Goal: Check status: Check status

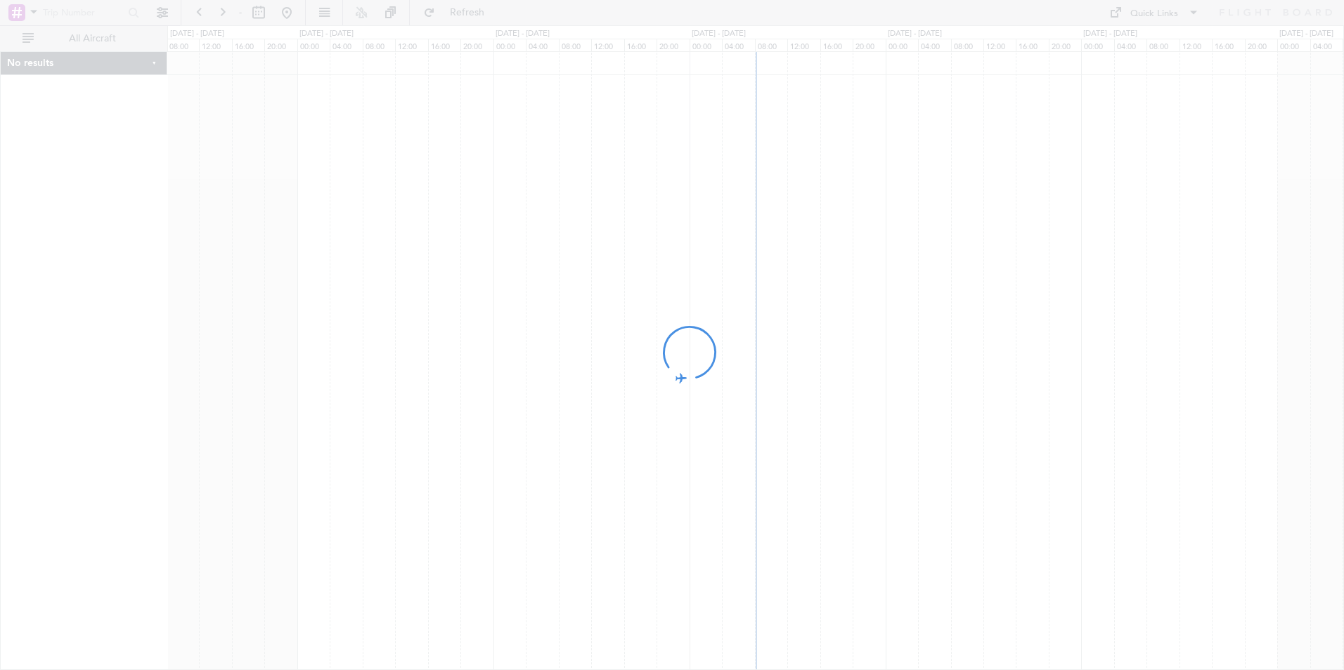
drag, startPoint x: 678, startPoint y: 332, endPoint x: 668, endPoint y: 332, distance: 10.6
click at [668, 332] on div at bounding box center [672, 335] width 1344 height 670
drag, startPoint x: 932, startPoint y: 339, endPoint x: 729, endPoint y: 342, distance: 203.1
click at [729, 342] on div at bounding box center [672, 335] width 1344 height 670
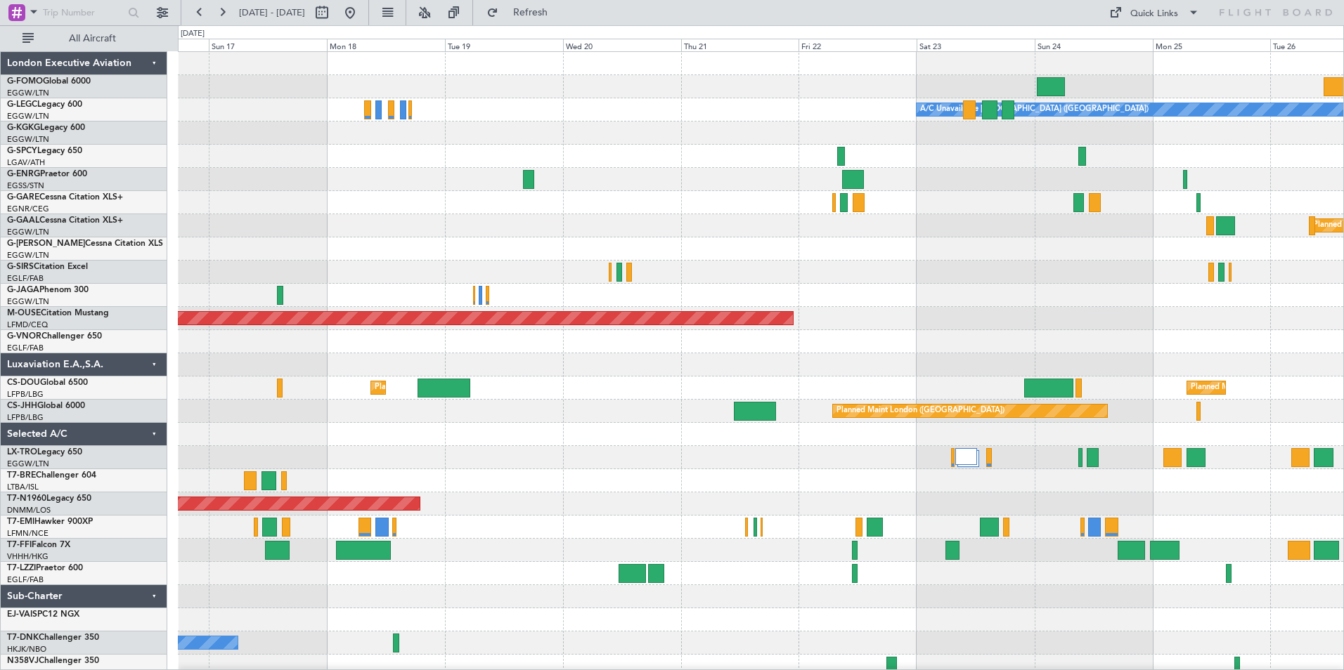
click at [745, 221] on div "Planned Maint Windsor Locks ([PERSON_NAME] Intl) A/C Unavailable [GEOGRAPHIC_DA…" at bounding box center [760, 365] width 1165 height 626
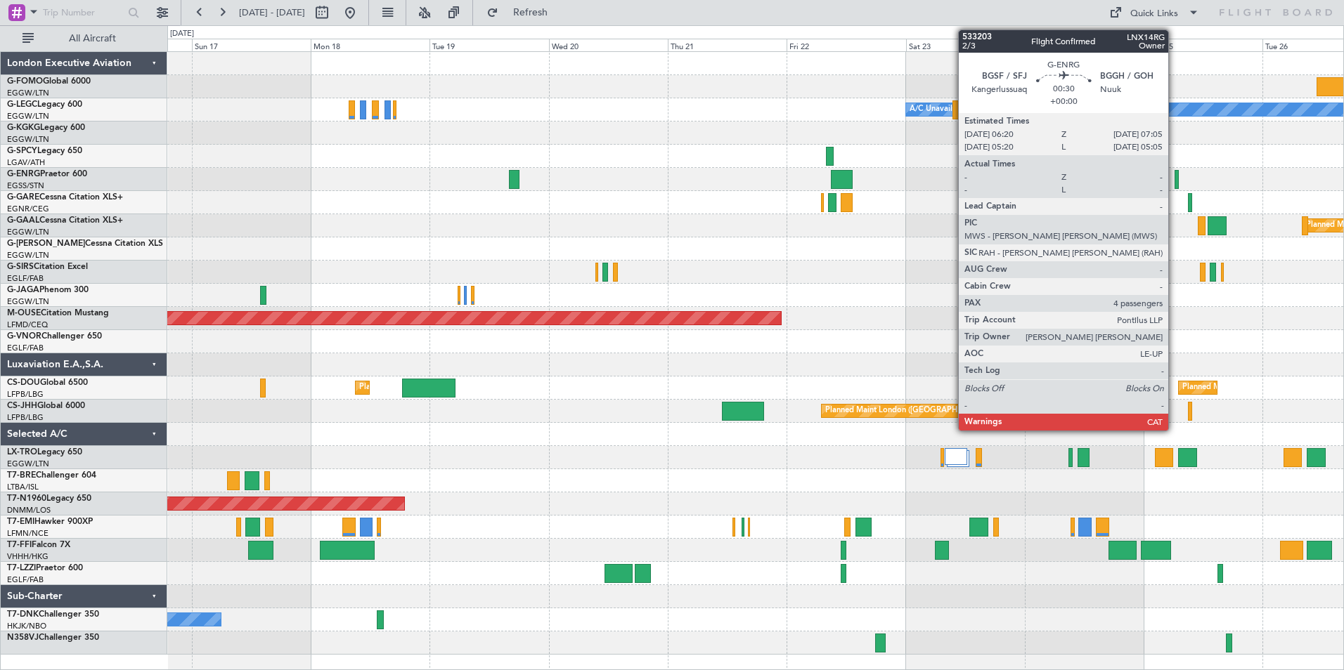
click at [1174, 178] on div at bounding box center [1176, 179] width 4 height 19
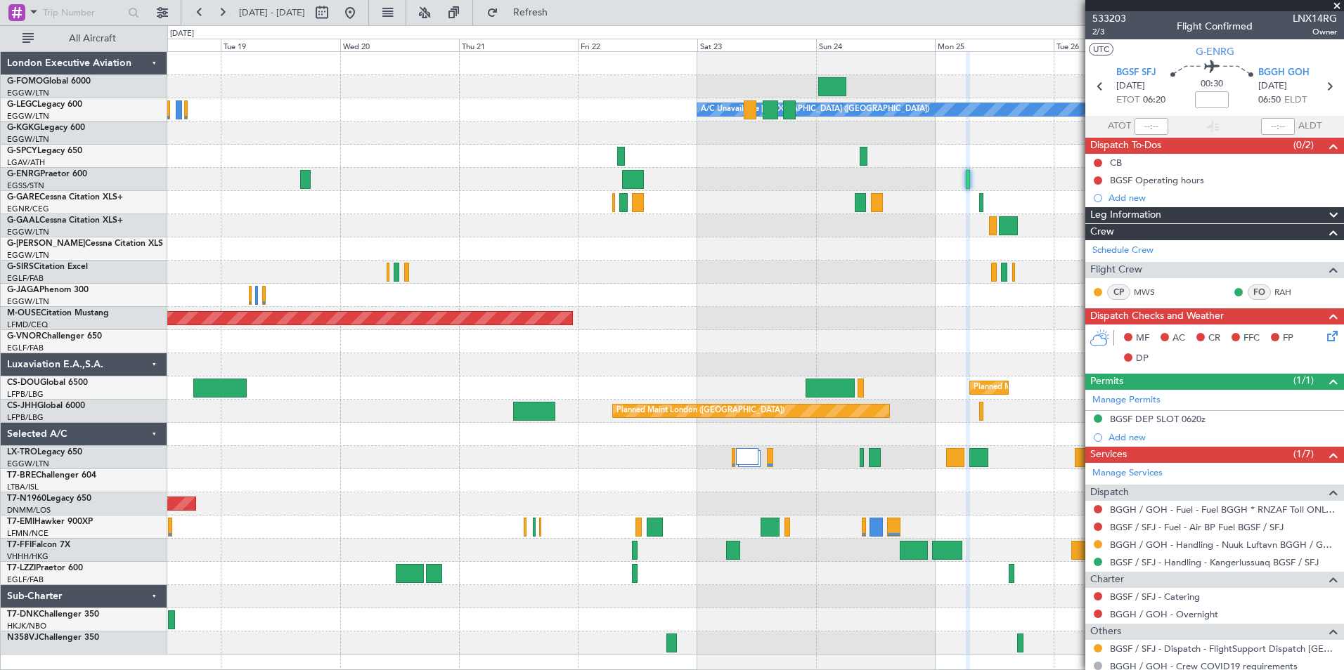
click at [718, 262] on div "A/C Unavailable [GEOGRAPHIC_DATA] ([GEOGRAPHIC_DATA]) Planned [GEOGRAPHIC_DATA]…" at bounding box center [755, 353] width 1176 height 603
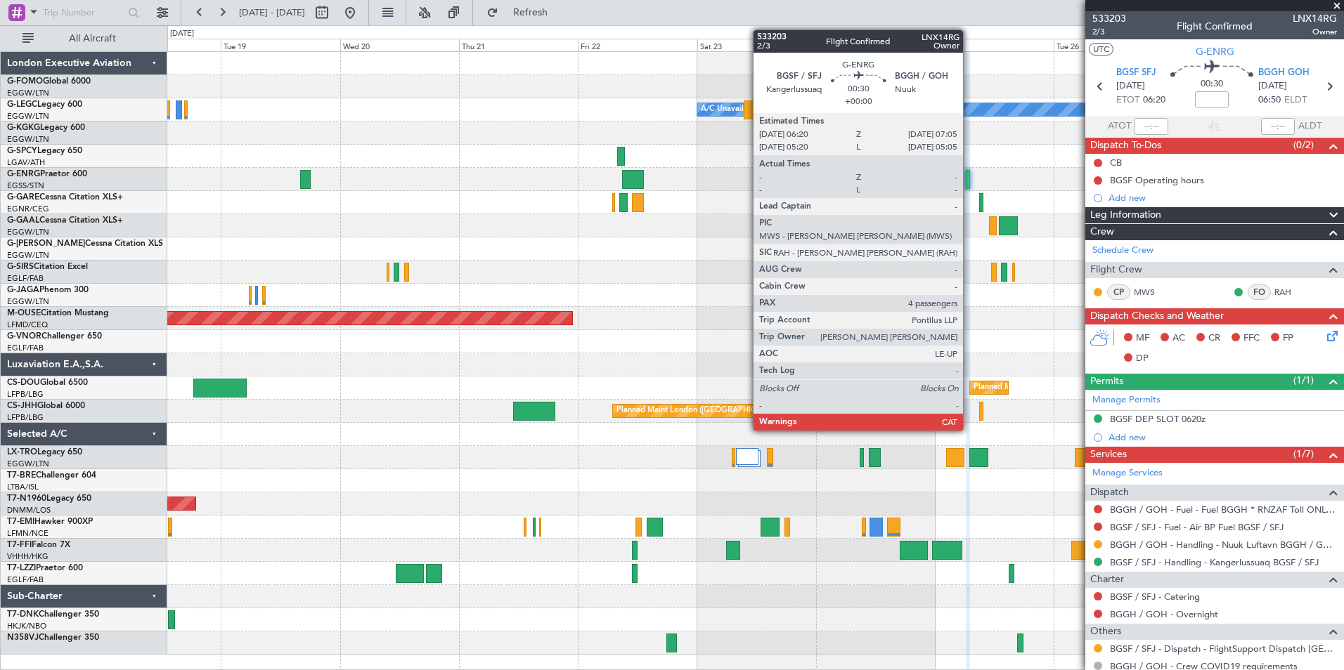
click at [969, 181] on div at bounding box center [968, 179] width 4 height 19
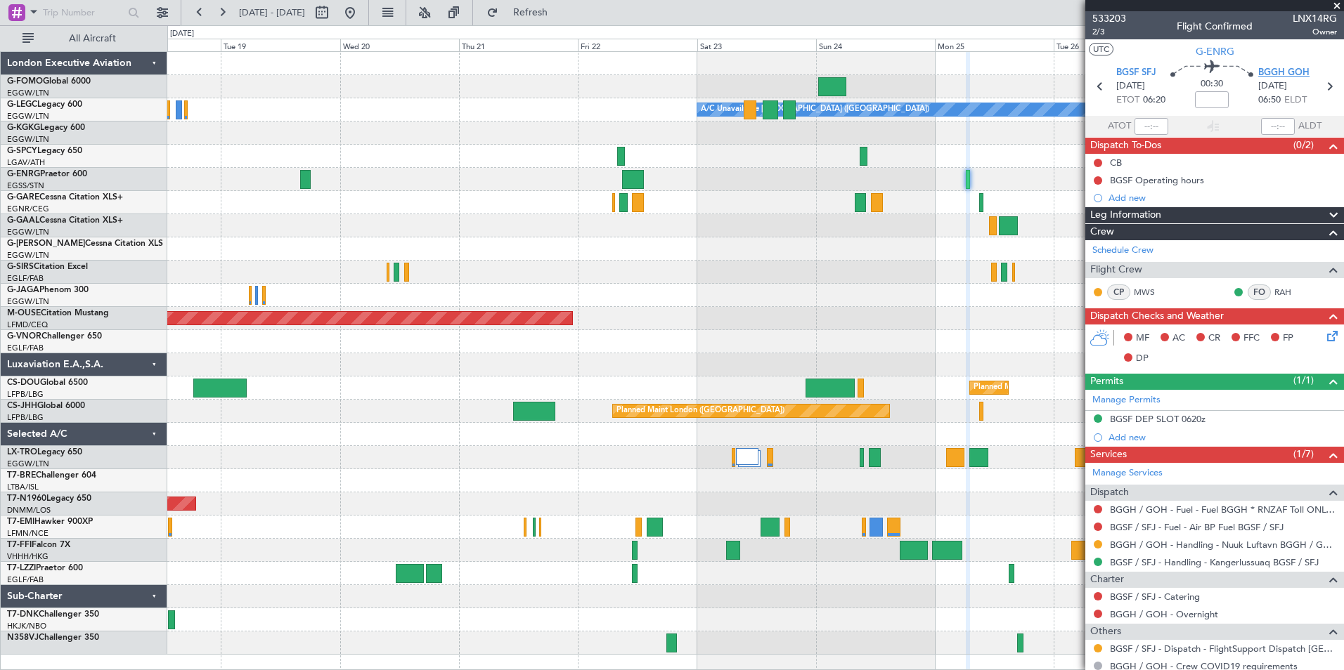
click at [1269, 70] on span "BGGH GOH" at bounding box center [1283, 73] width 51 height 14
click at [1269, 72] on span "BGGH GOH" at bounding box center [1283, 73] width 51 height 14
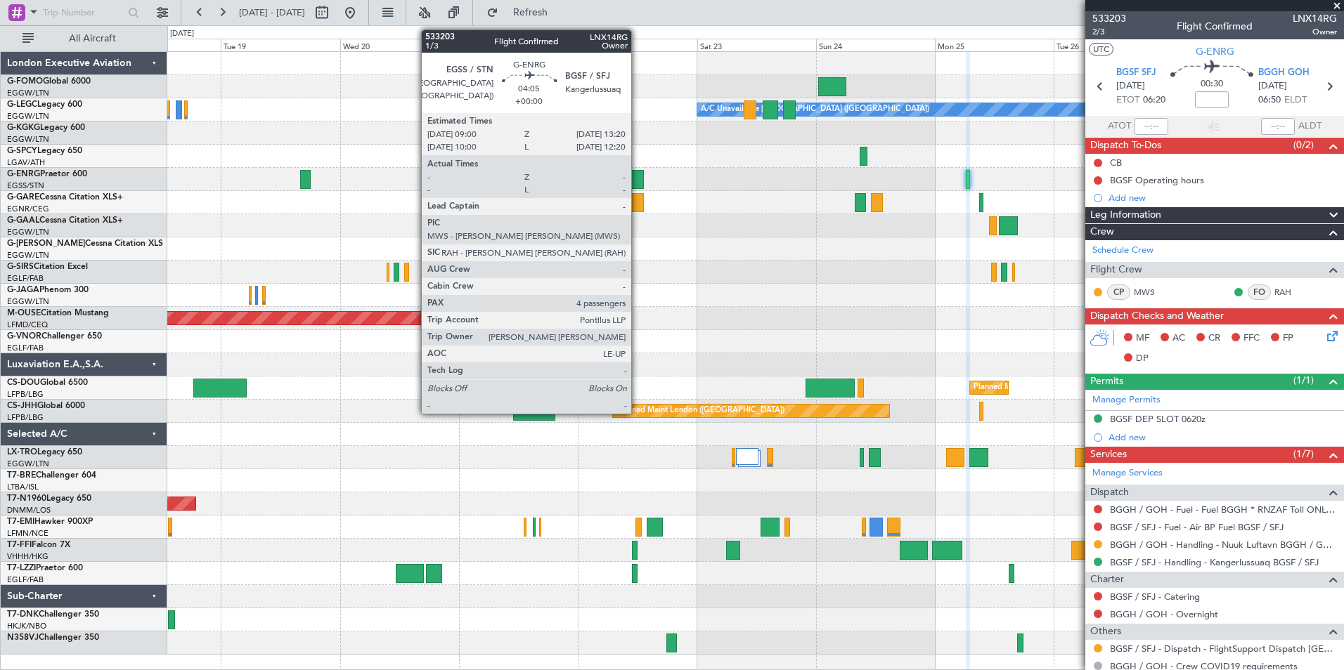
click at [637, 179] on div at bounding box center [633, 179] width 22 height 19
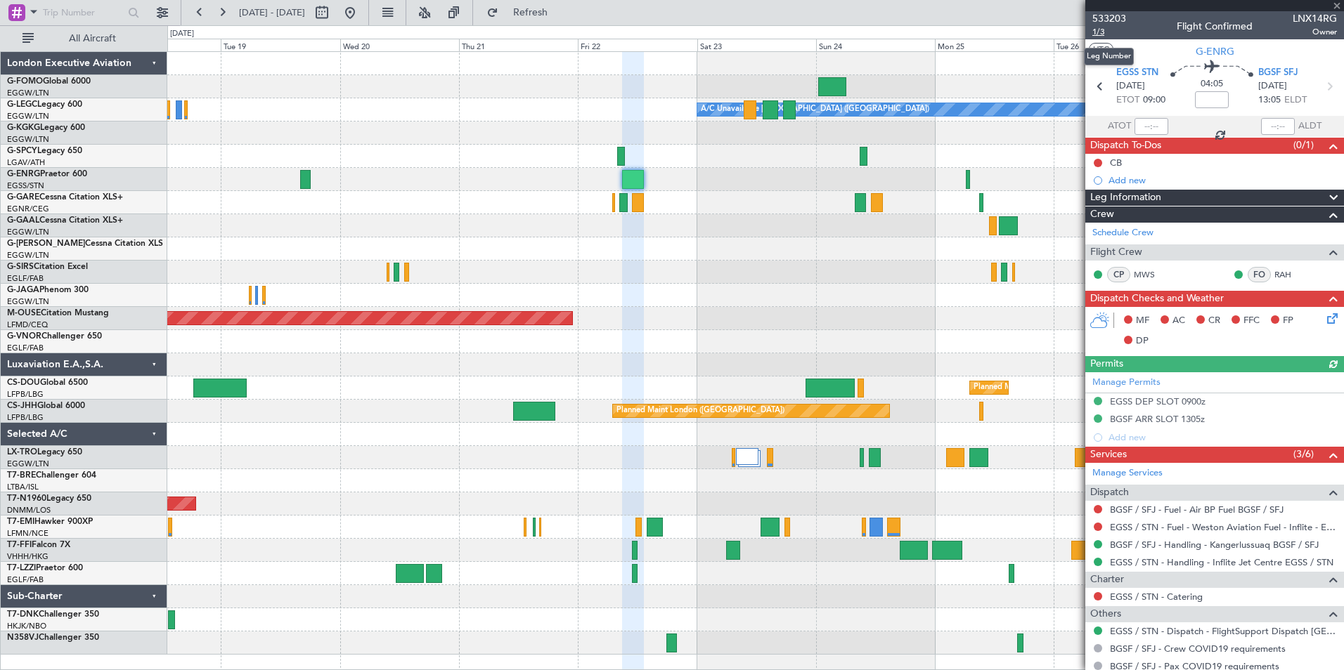
click at [1096, 32] on span "1/3" at bounding box center [1109, 32] width 34 height 12
click at [1272, 73] on span "BGSF SFJ" at bounding box center [1278, 73] width 40 height 14
click at [1273, 71] on span "BGSF SFJ" at bounding box center [1278, 73] width 40 height 14
click at [571, 17] on fb-refresh-button "Refresh" at bounding box center [522, 12] width 98 height 25
click at [560, 13] on span "Refresh" at bounding box center [530, 13] width 59 height 10
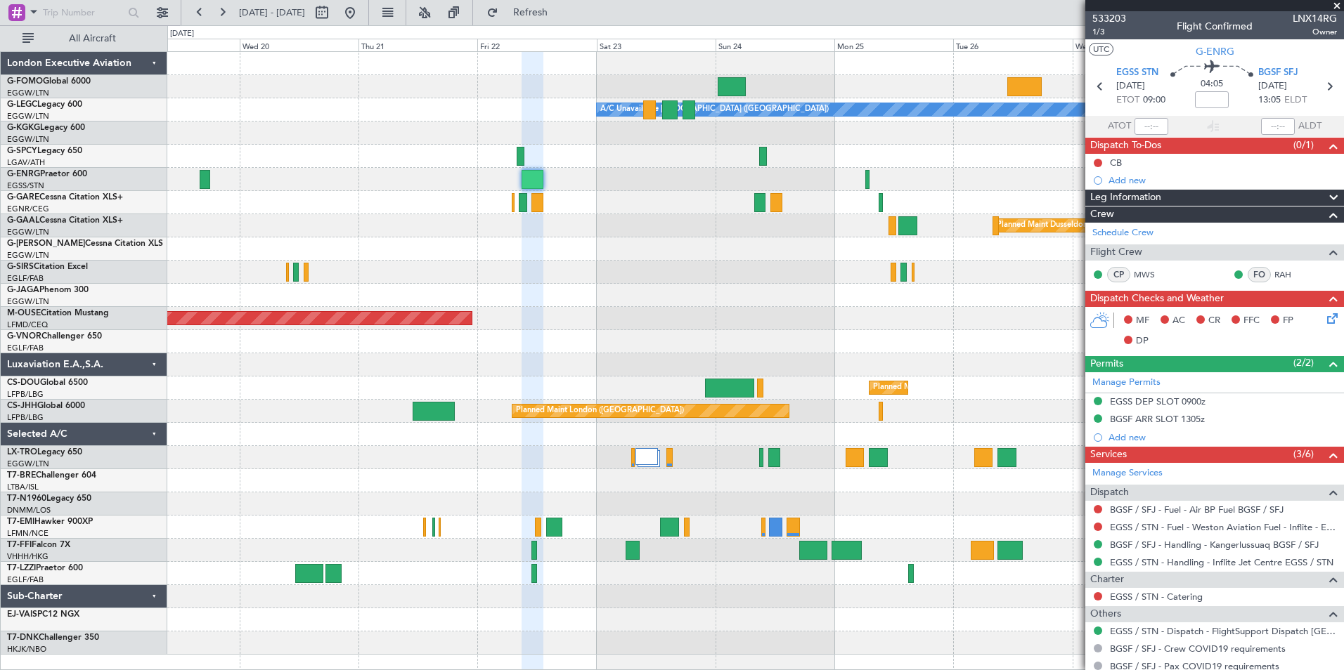
click at [494, 249] on div "A/C Unavailable [GEOGRAPHIC_DATA] ([GEOGRAPHIC_DATA]) Planned [GEOGRAPHIC_DATA]…" at bounding box center [755, 353] width 1176 height 603
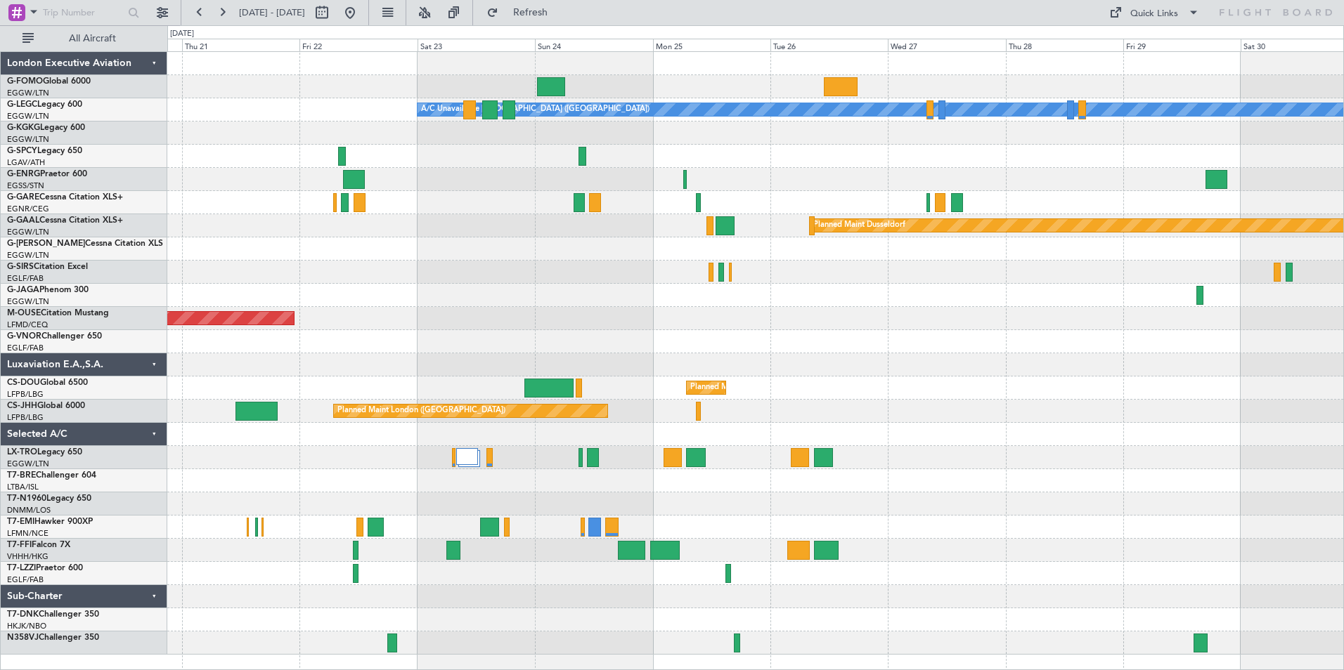
click at [543, 368] on div "A/C Unavailable [GEOGRAPHIC_DATA] ([GEOGRAPHIC_DATA]) Planned [GEOGRAPHIC_DATA]…" at bounding box center [755, 353] width 1176 height 603
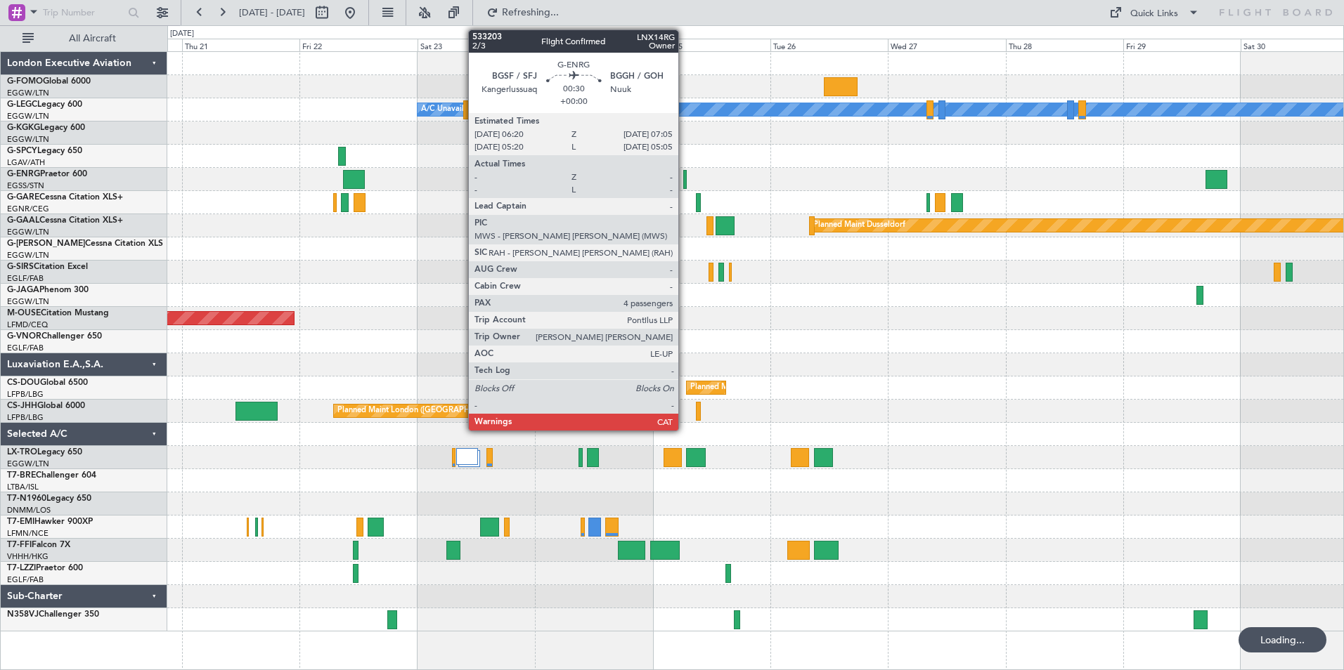
click at [685, 181] on div at bounding box center [685, 179] width 4 height 19
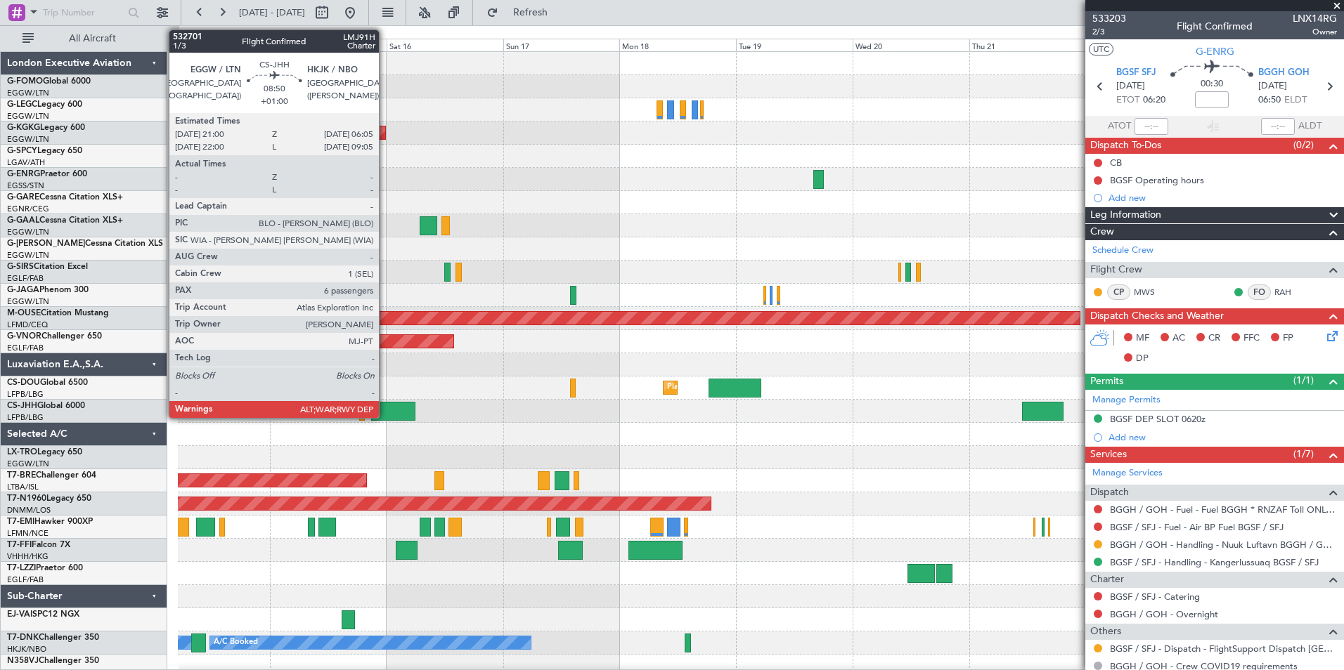
click at [385, 413] on div at bounding box center [393, 411] width 44 height 19
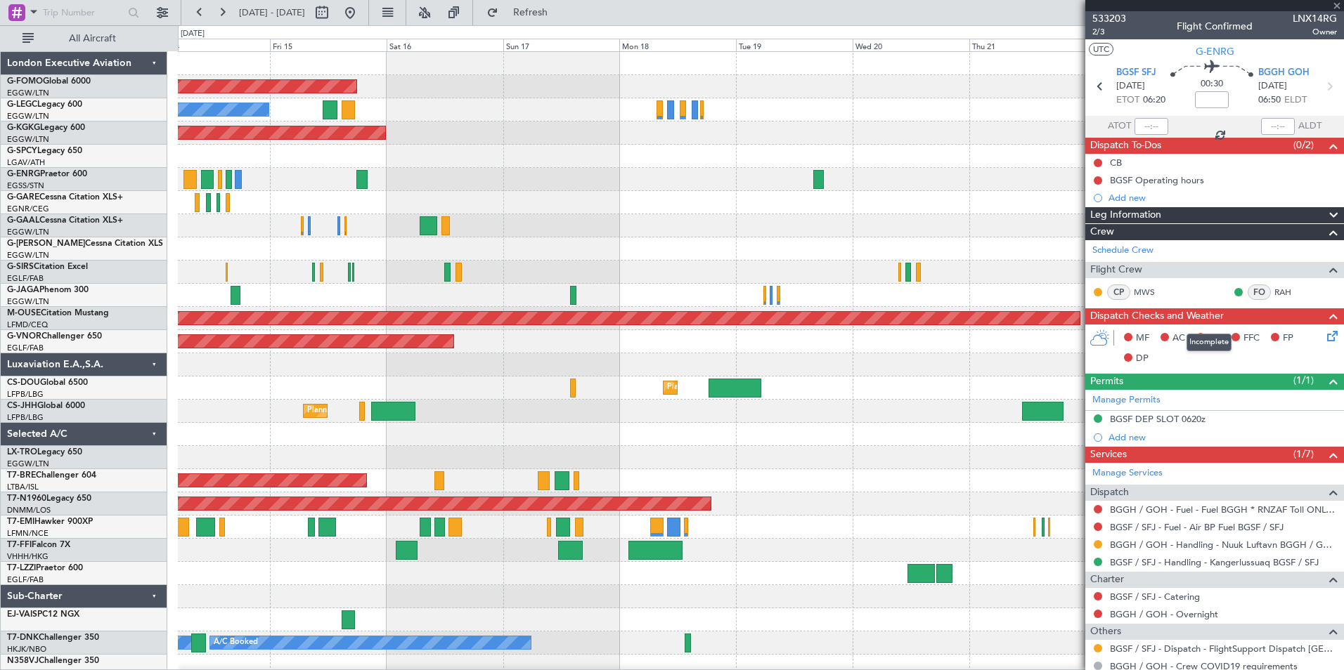
type input "+01:00"
type input "6"
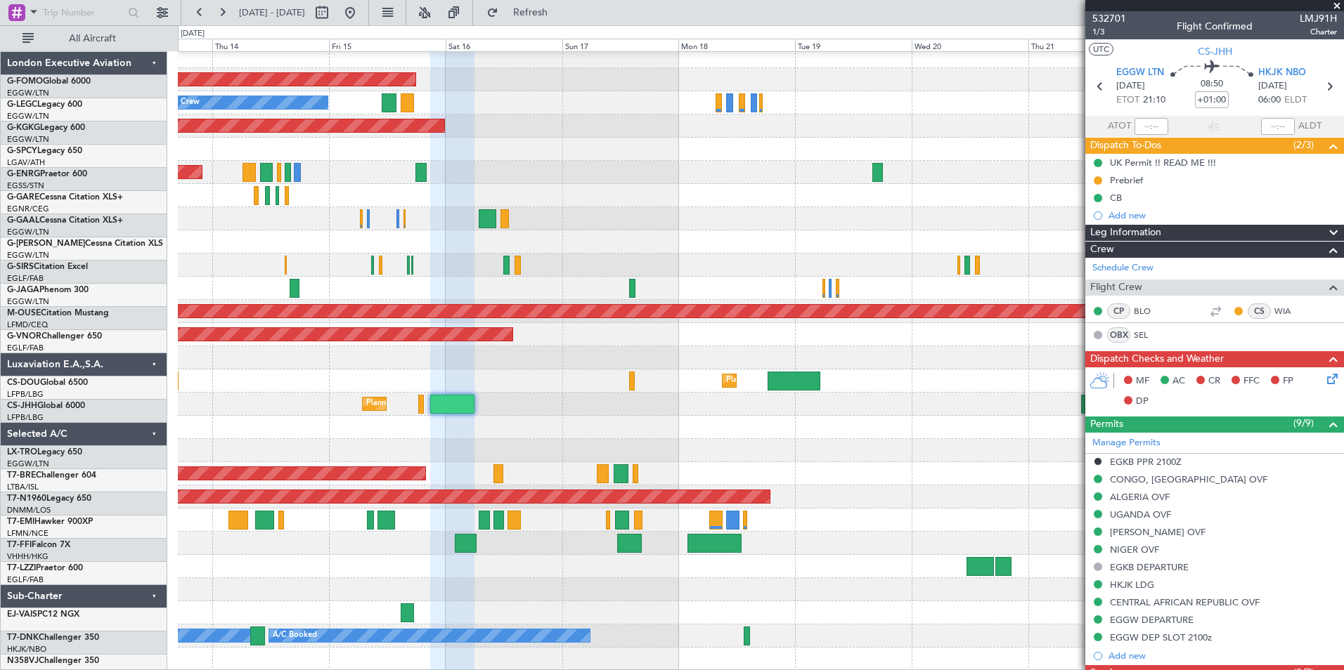
scroll to position [7, 0]
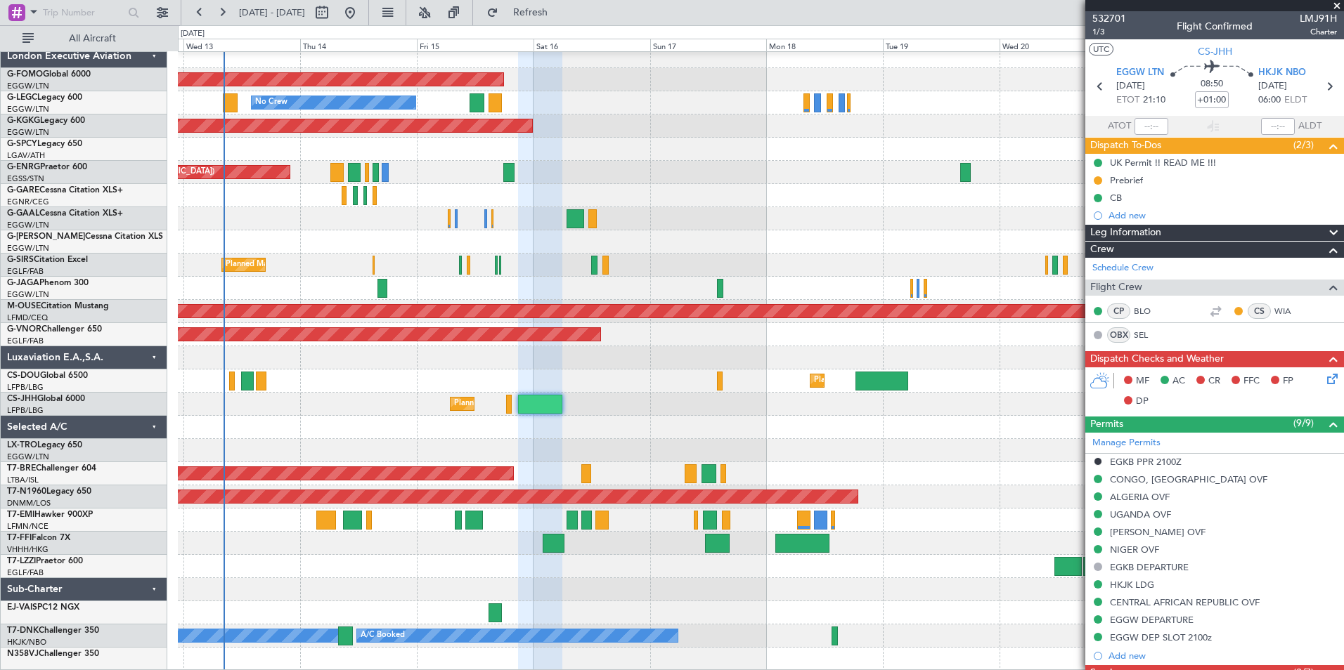
click at [662, 181] on div "Planned Maint Windsor Locks (Bradley Intl) No Crew A/C Unavailable London (Luto…" at bounding box center [760, 358] width 1165 height 626
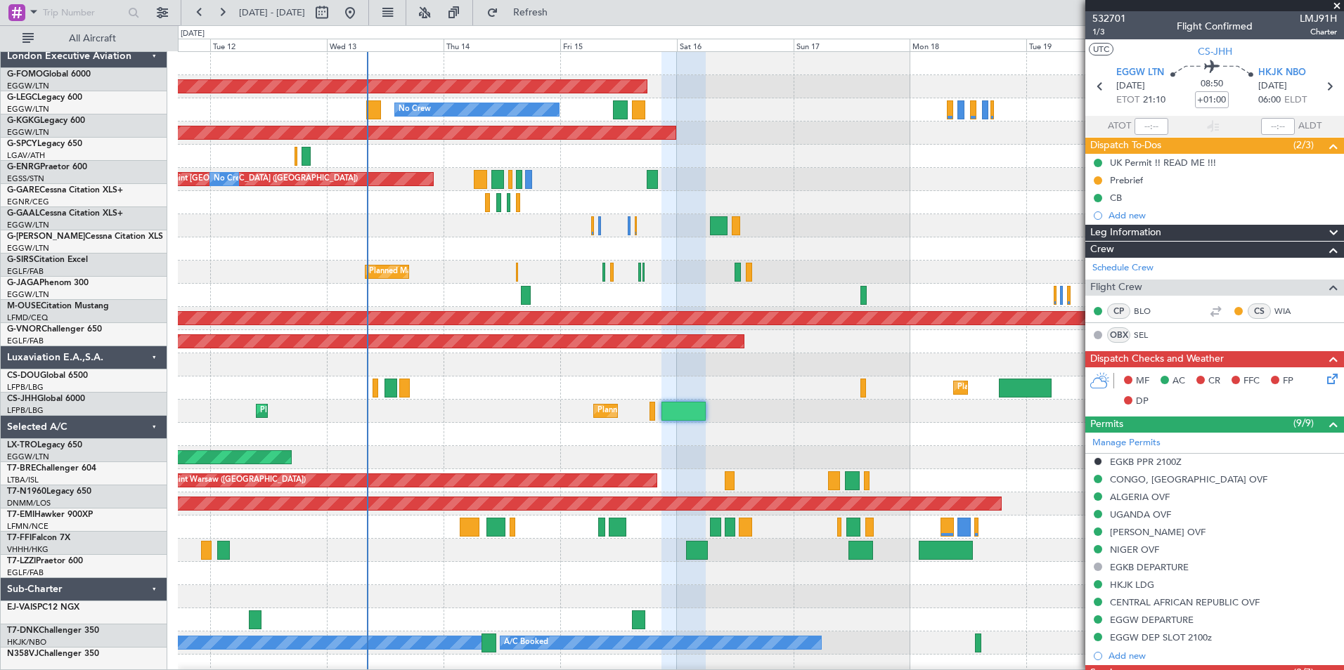
scroll to position [0, 0]
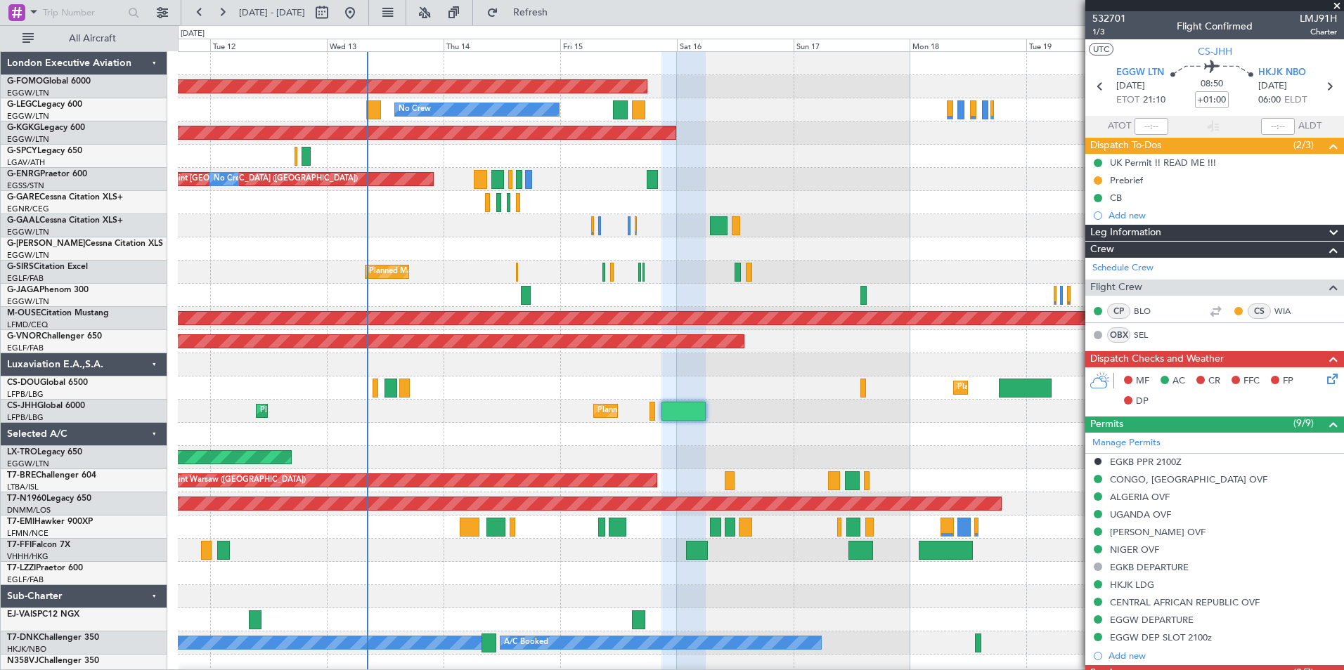
click at [595, 424] on div "Planned Maint Windsor Locks (Bradley Intl) No Crew A/C Unavailable London (Luto…" at bounding box center [760, 365] width 1165 height 626
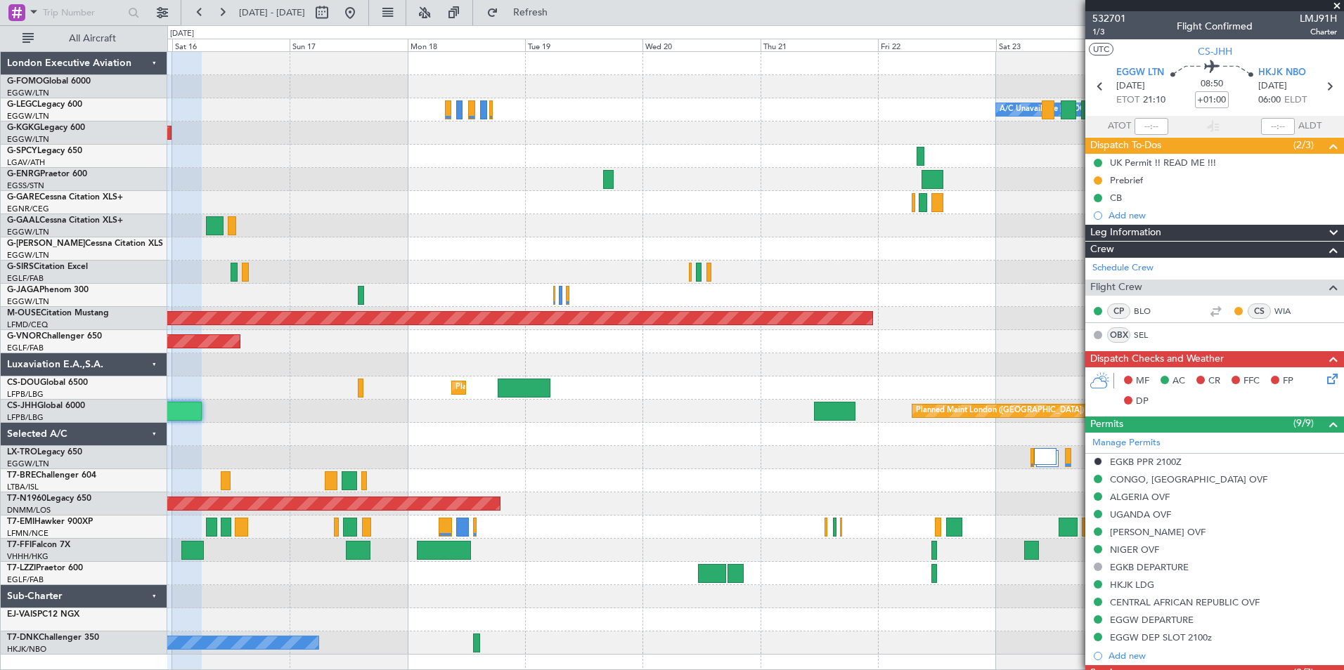
click at [261, 269] on div "Planned Maint Windsor Locks (Bradley Intl) A/C Unavailable London (Luton) No Cr…" at bounding box center [755, 353] width 1176 height 603
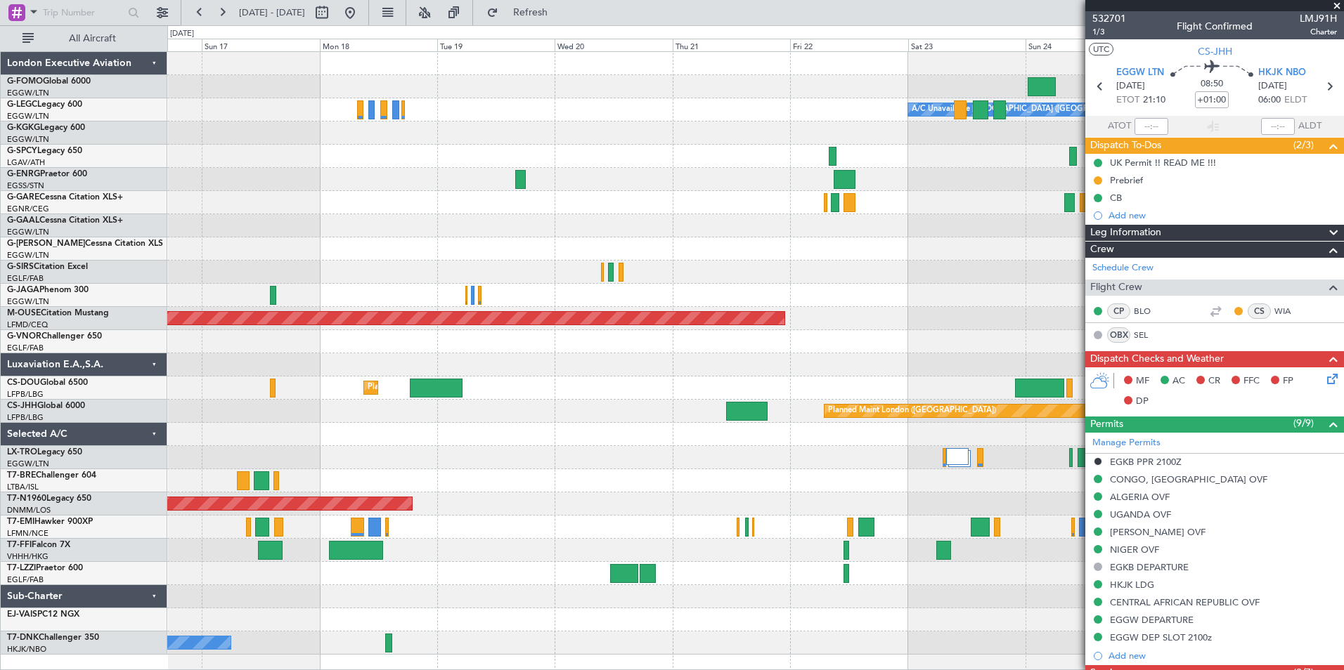
click at [223, 249] on div "Planned Maint Windsor Locks ([PERSON_NAME] Intl) A/C Unavailable [GEOGRAPHIC_DA…" at bounding box center [755, 353] width 1176 height 603
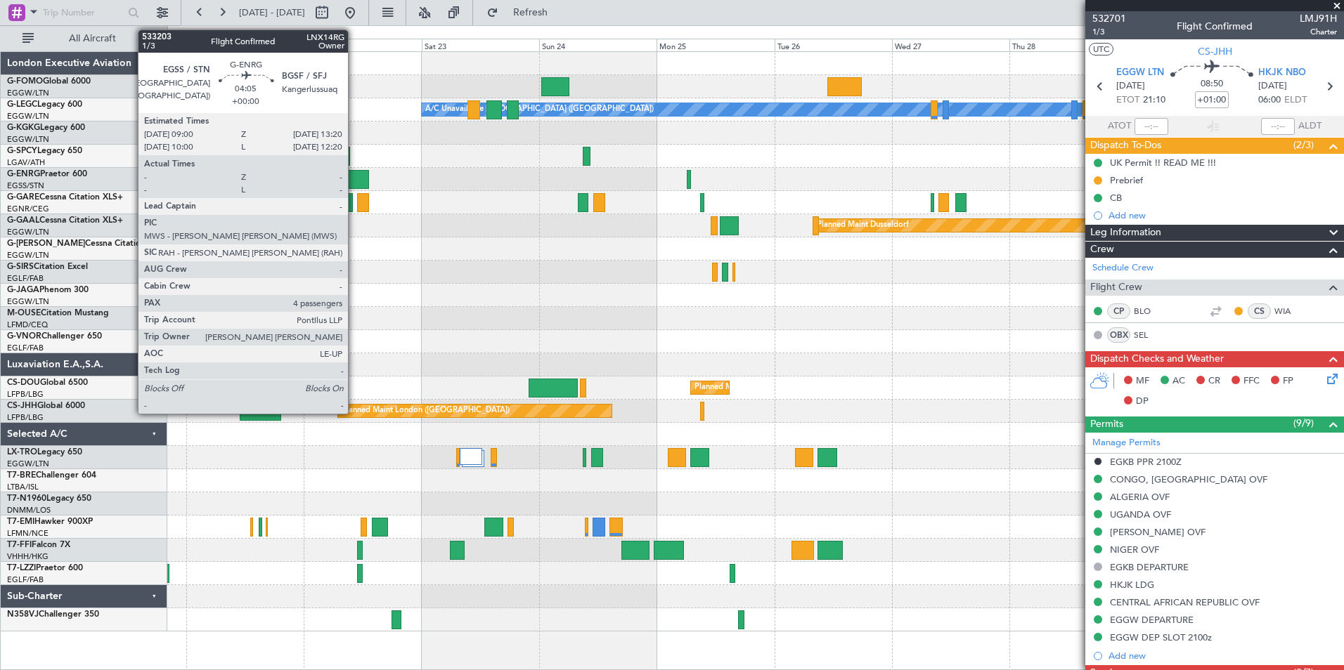
click at [354, 181] on div at bounding box center [358, 179] width 22 height 19
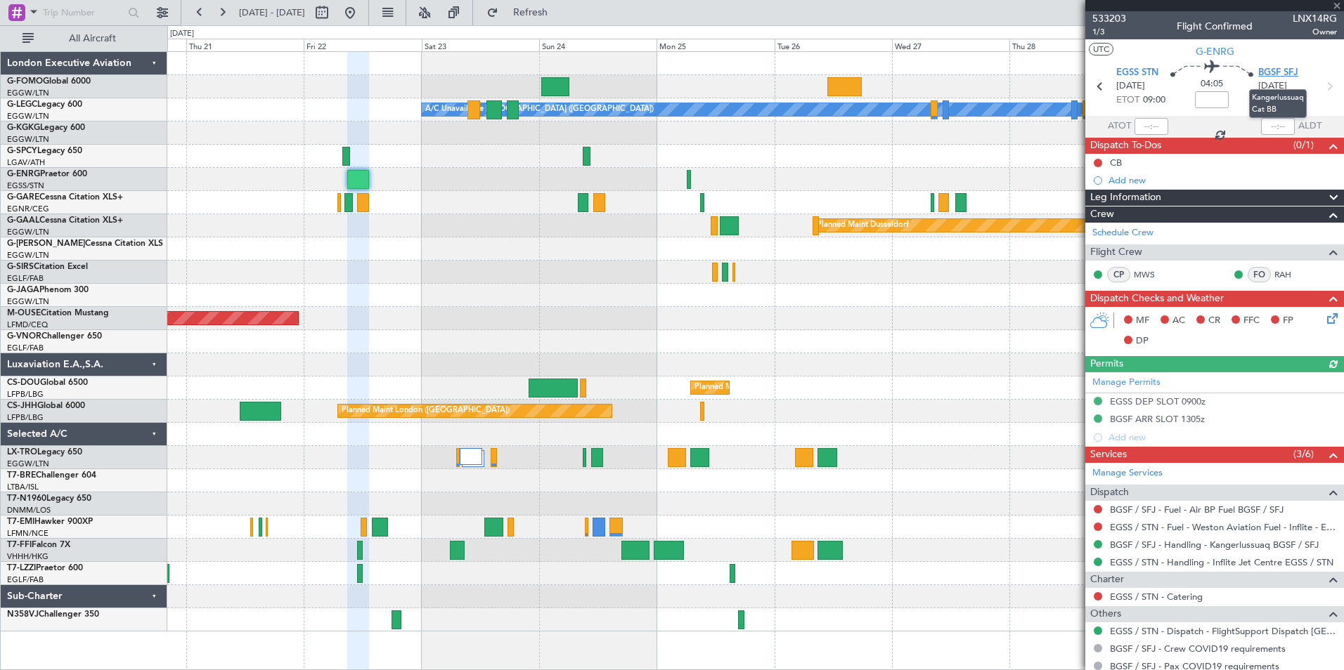
click at [1265, 74] on span "BGSF SFJ" at bounding box center [1278, 73] width 40 height 14
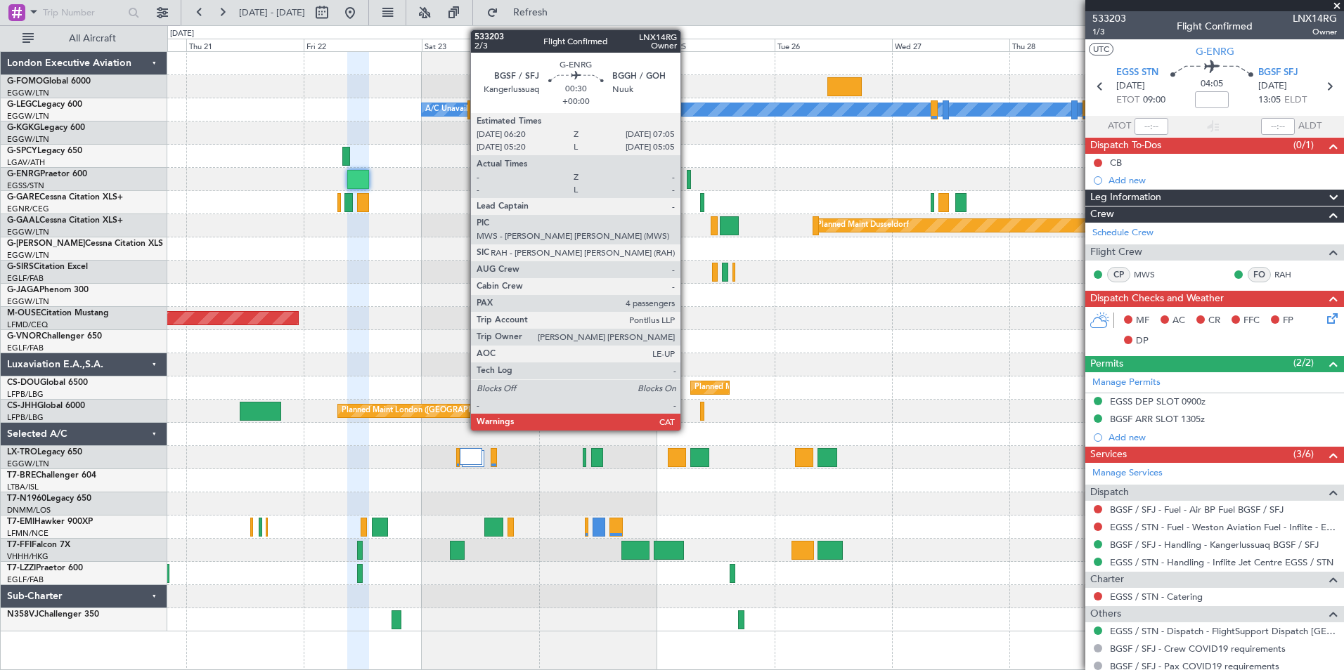
click at [687, 180] on div at bounding box center [689, 179] width 4 height 19
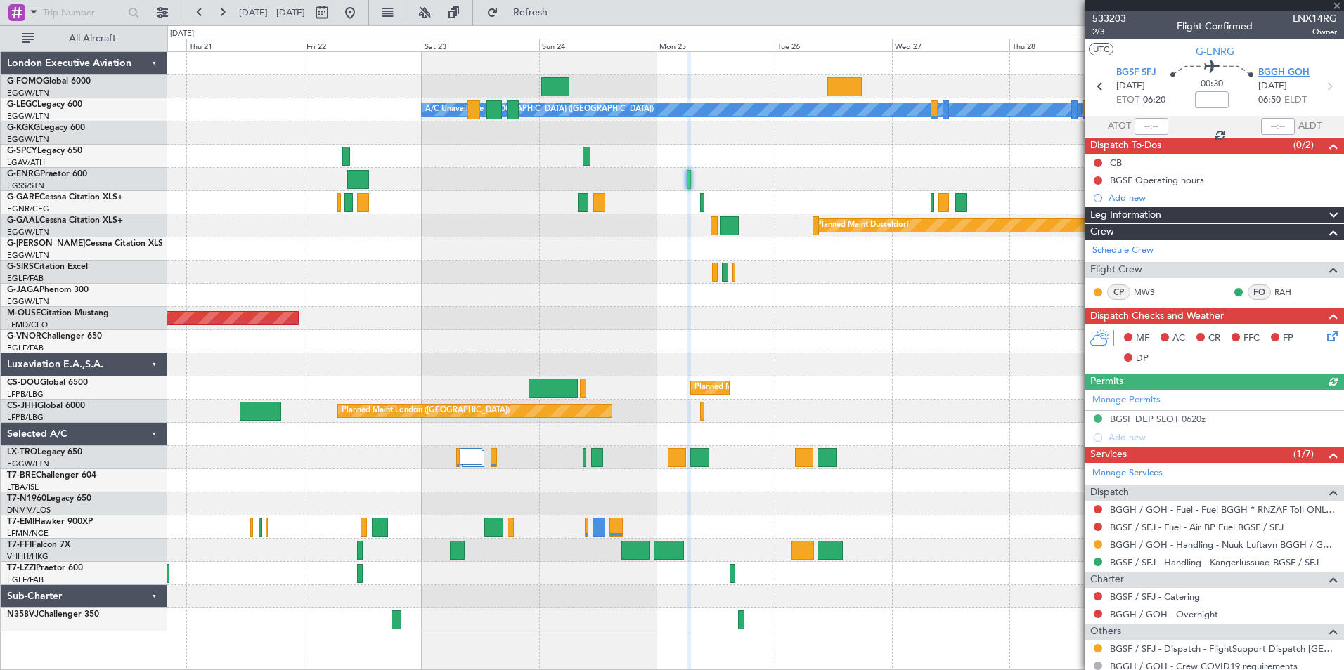
click at [1269, 74] on span "BGGH GOH" at bounding box center [1283, 73] width 51 height 14
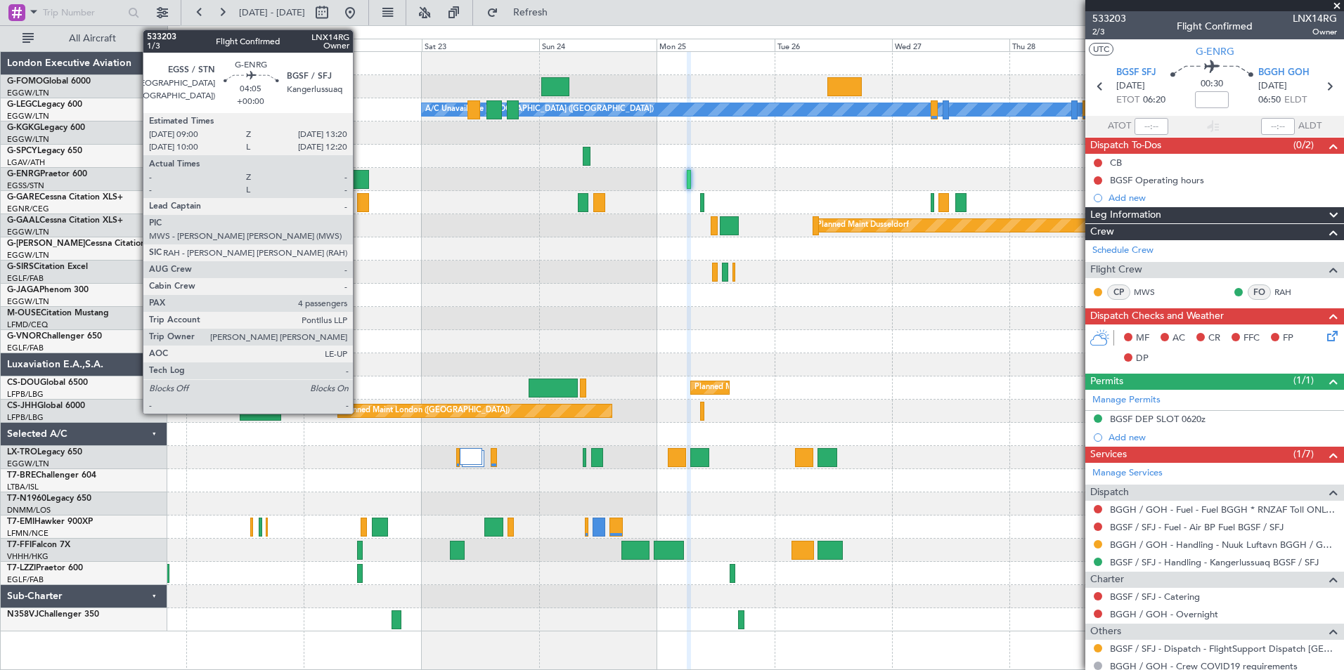
click at [359, 183] on div at bounding box center [358, 179] width 22 height 19
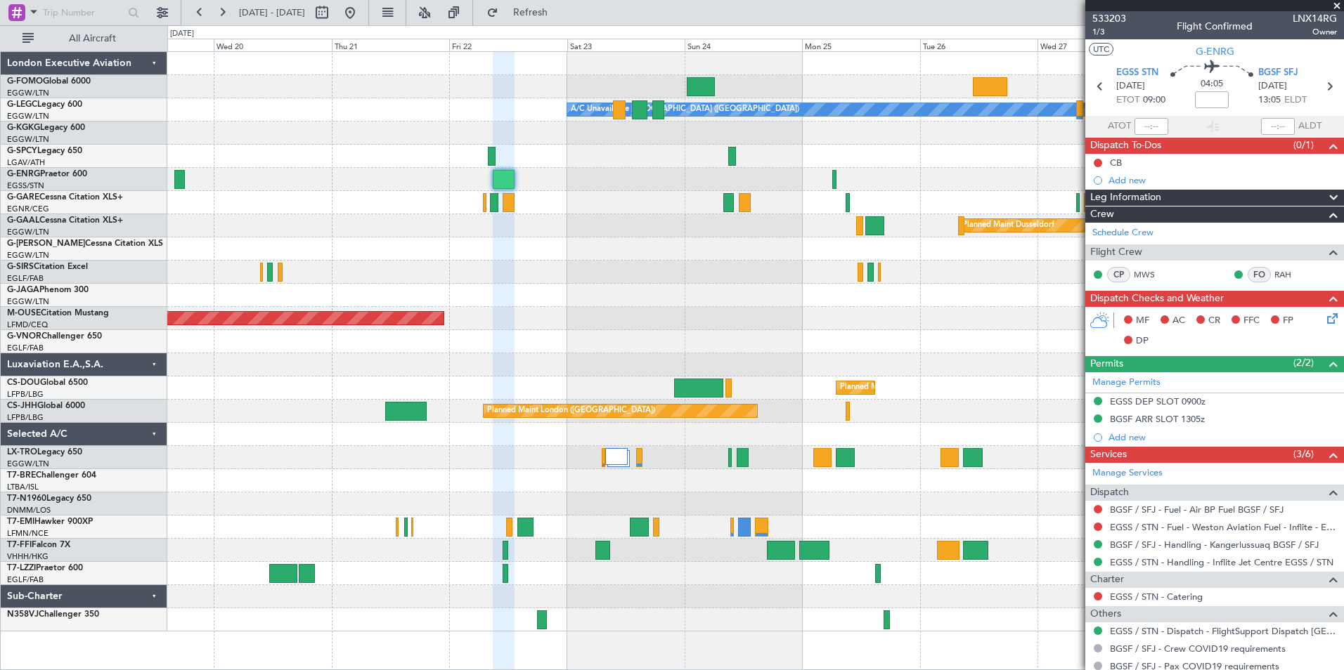
click at [682, 342] on div "A/C Unavailable London (Luton) Planned Maint Dusseldorf Planned Maint Bournemou…" at bounding box center [755, 342] width 1176 height 580
click at [436, 18] on button at bounding box center [424, 12] width 22 height 22
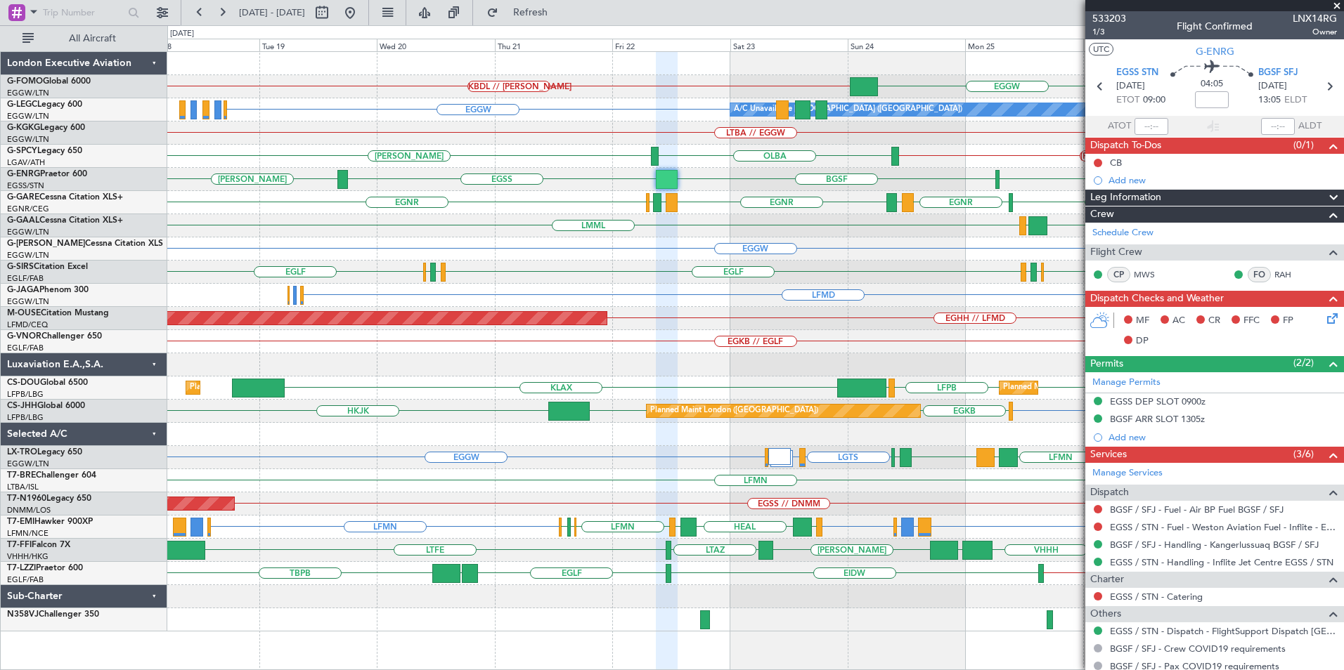
click at [633, 248] on div "EGGW KBDL // KACK KTEB // EGGW Planned Maint Windsor Locks (Bradley Intl) A/C U…" at bounding box center [755, 342] width 1176 height 580
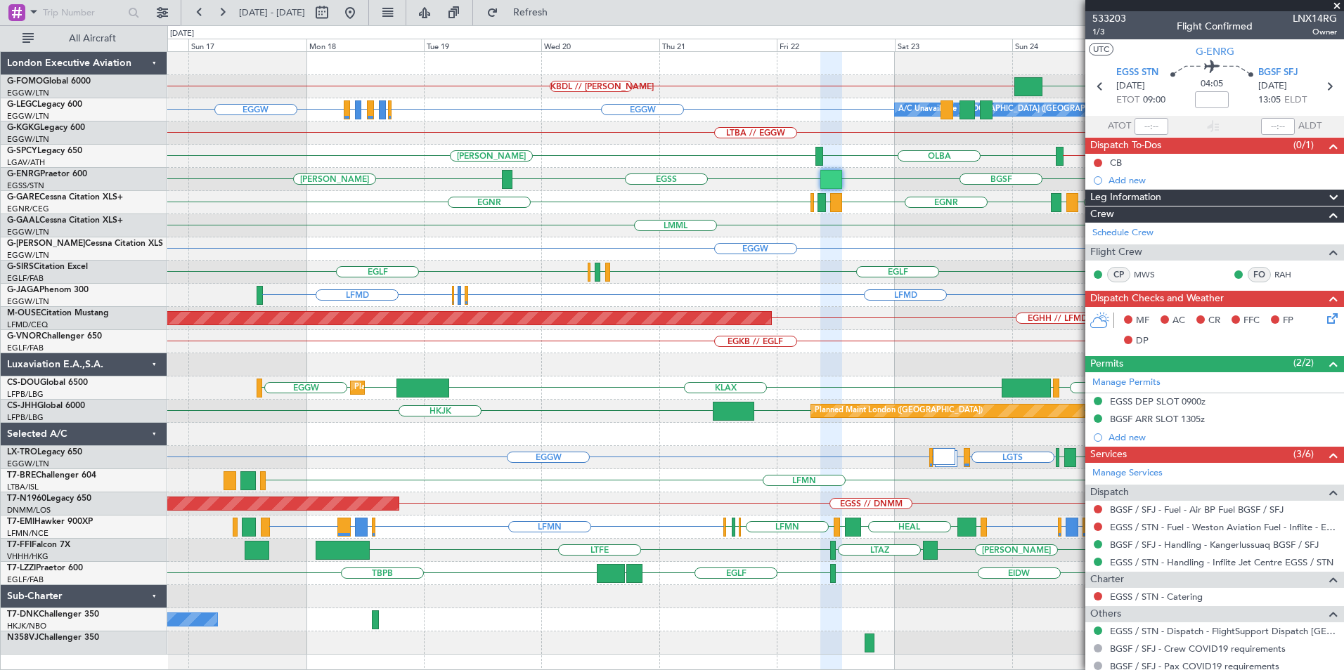
click at [562, 244] on div "EGGW KBDL // KACK KTEB // EGGW Planned Maint Windsor Locks (Bradley Intl) A/C U…" at bounding box center [755, 353] width 1176 height 603
click at [562, 244] on div "EGGW" at bounding box center [755, 249] width 1176 height 23
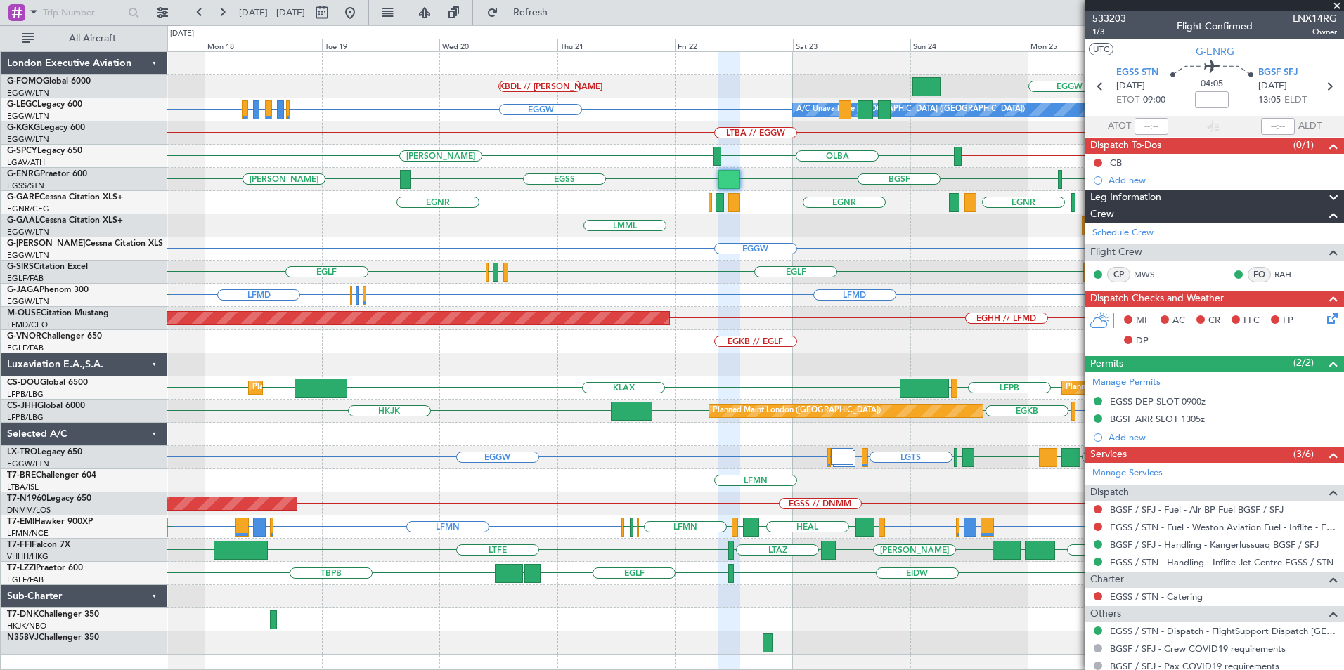
click at [577, 274] on div "EGGW KBDL // KACK KTEB // EGGW Planned Maint Windsor Locks (Bradley Intl) A/C U…" at bounding box center [755, 353] width 1176 height 603
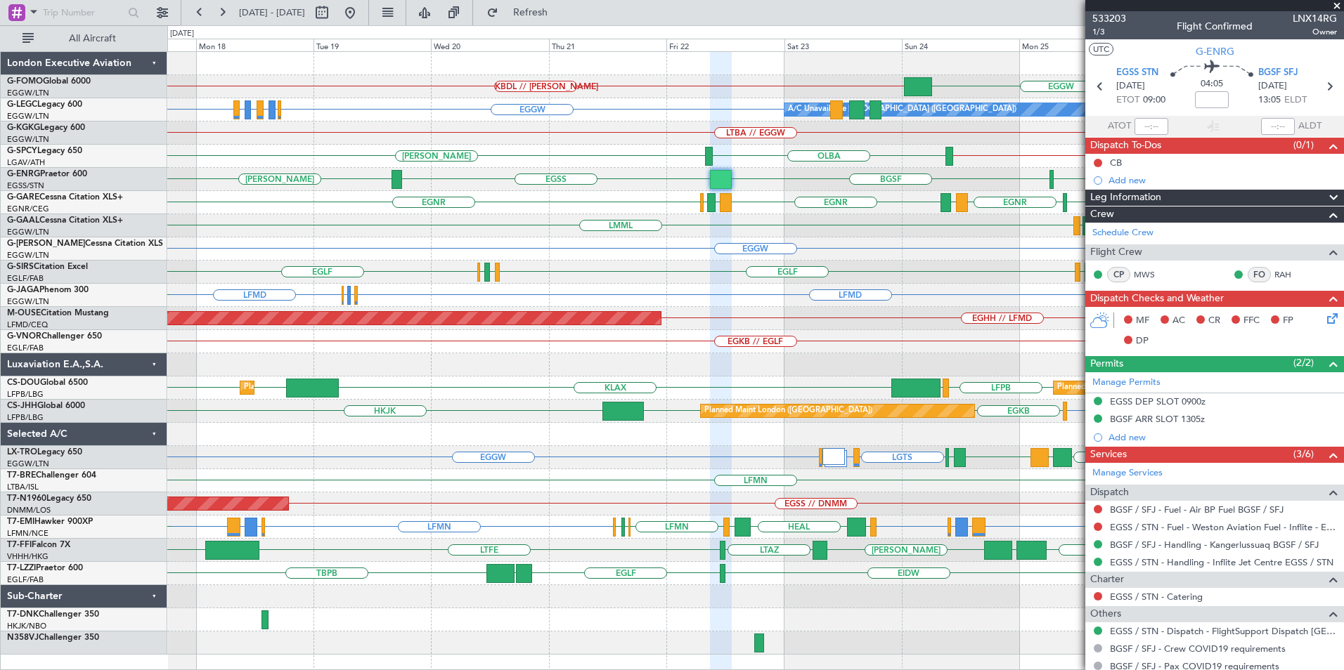
click at [987, 254] on div "EGGW KBDL // KACK KTEB // EGGW Planned Maint Windsor Locks (Bradley Intl) A/C U…" at bounding box center [755, 353] width 1176 height 603
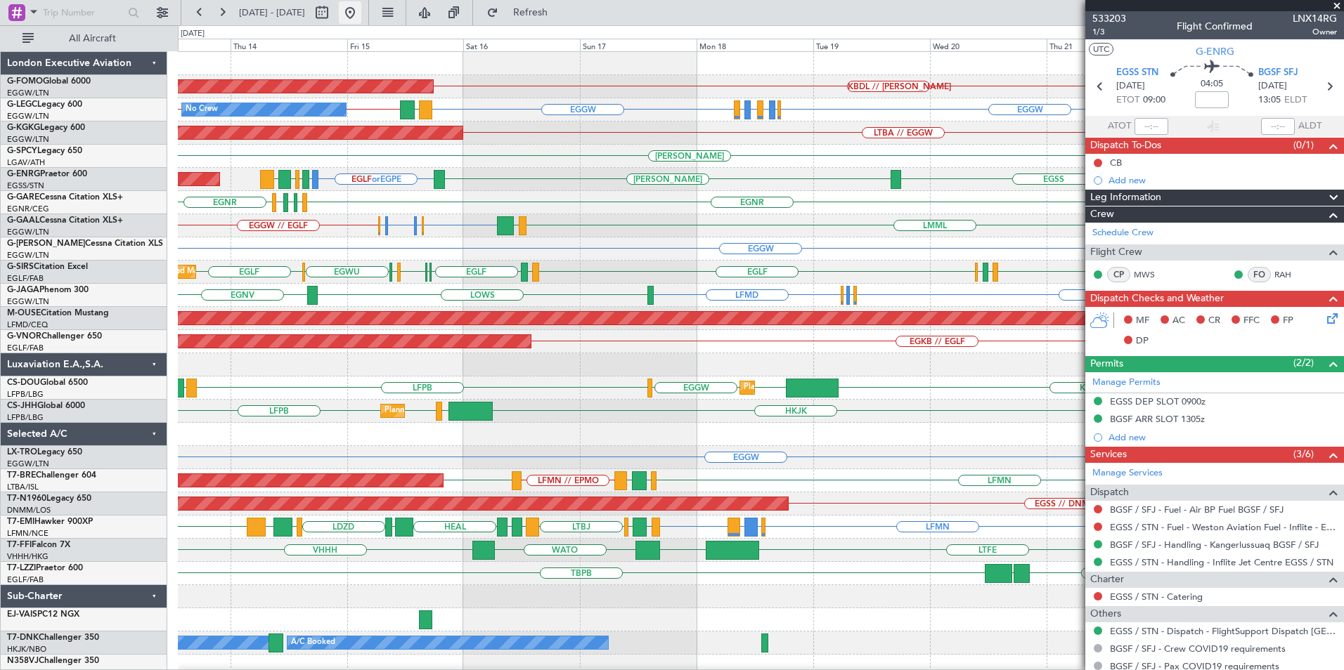
click at [361, 20] on button at bounding box center [350, 12] width 22 height 22
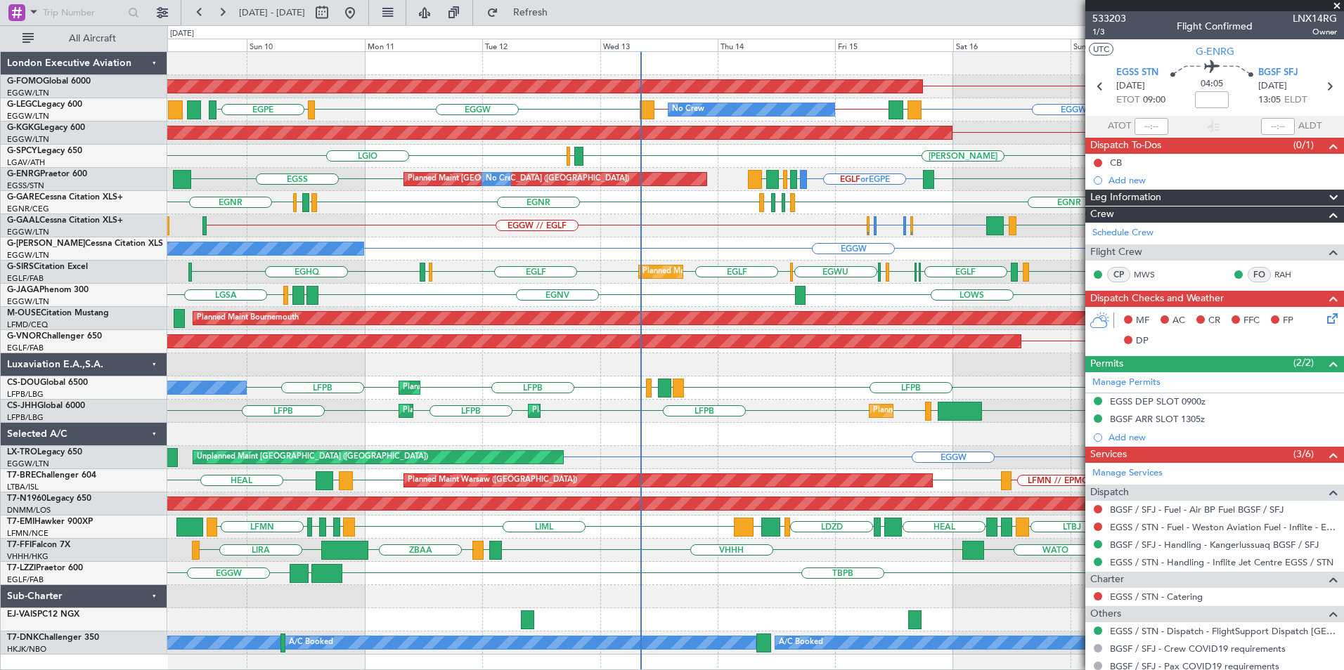
click at [805, 229] on div "KBDL // KACK Planned Maint Windsor Locks (Bradley Intl) EGGW EGGW // LEMG LEMG …" at bounding box center [755, 353] width 1176 height 603
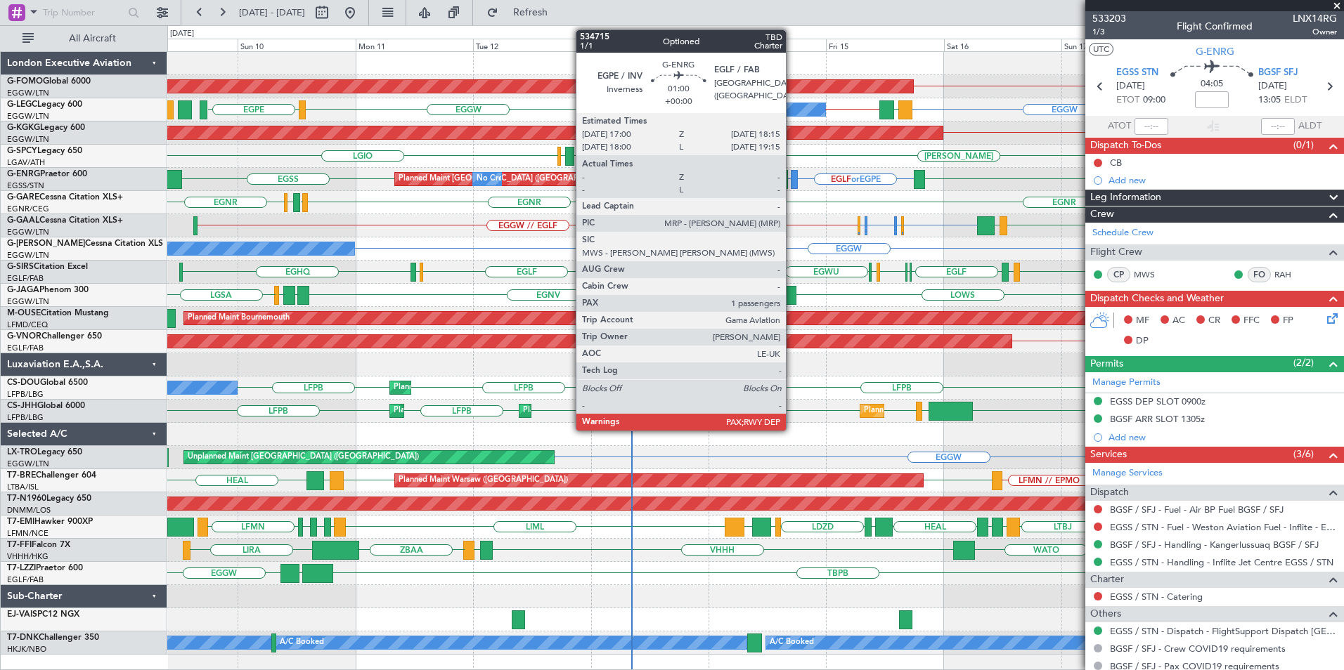
click at [792, 178] on div at bounding box center [794, 179] width 6 height 19
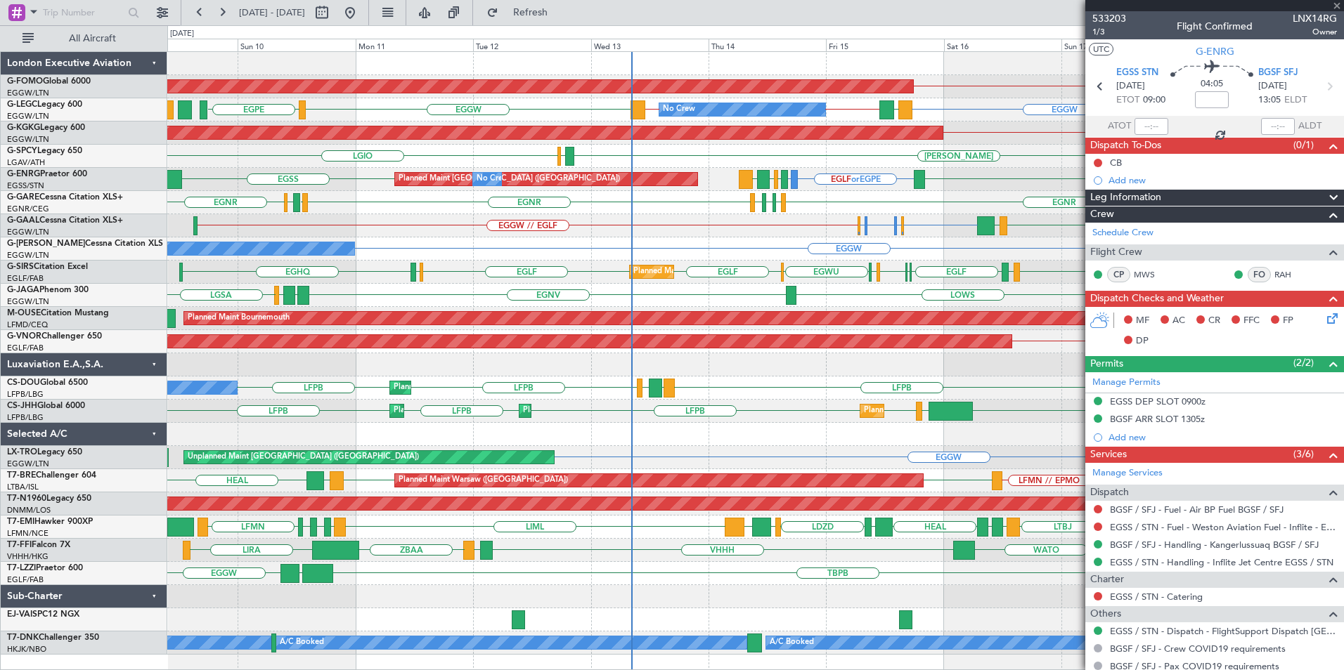
type input "1"
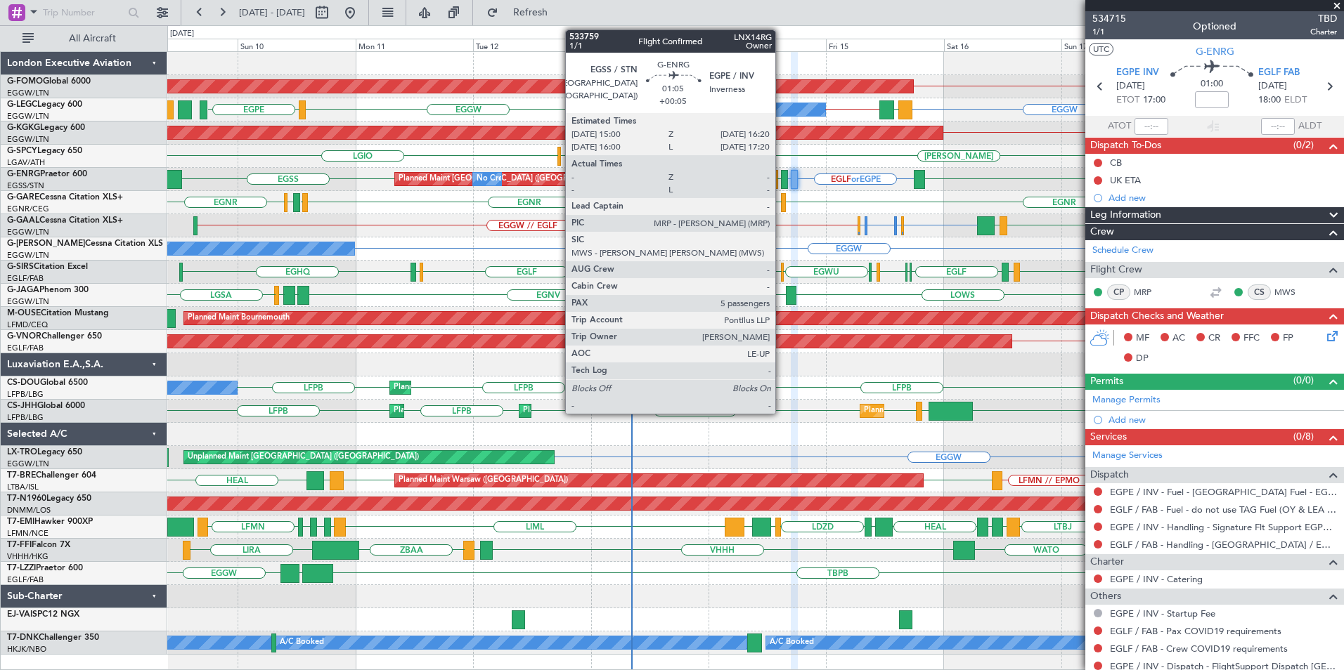
click at [781, 177] on div at bounding box center [784, 179] width 7 height 19
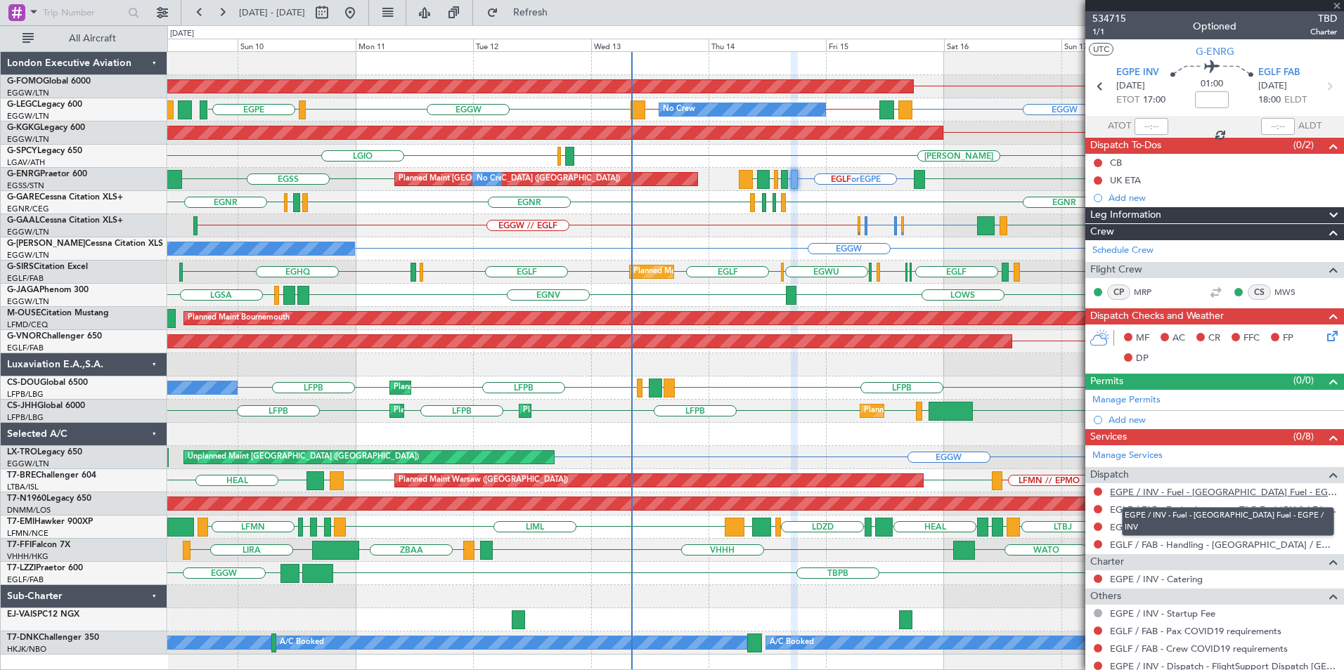
type input "+00:05"
type input "5"
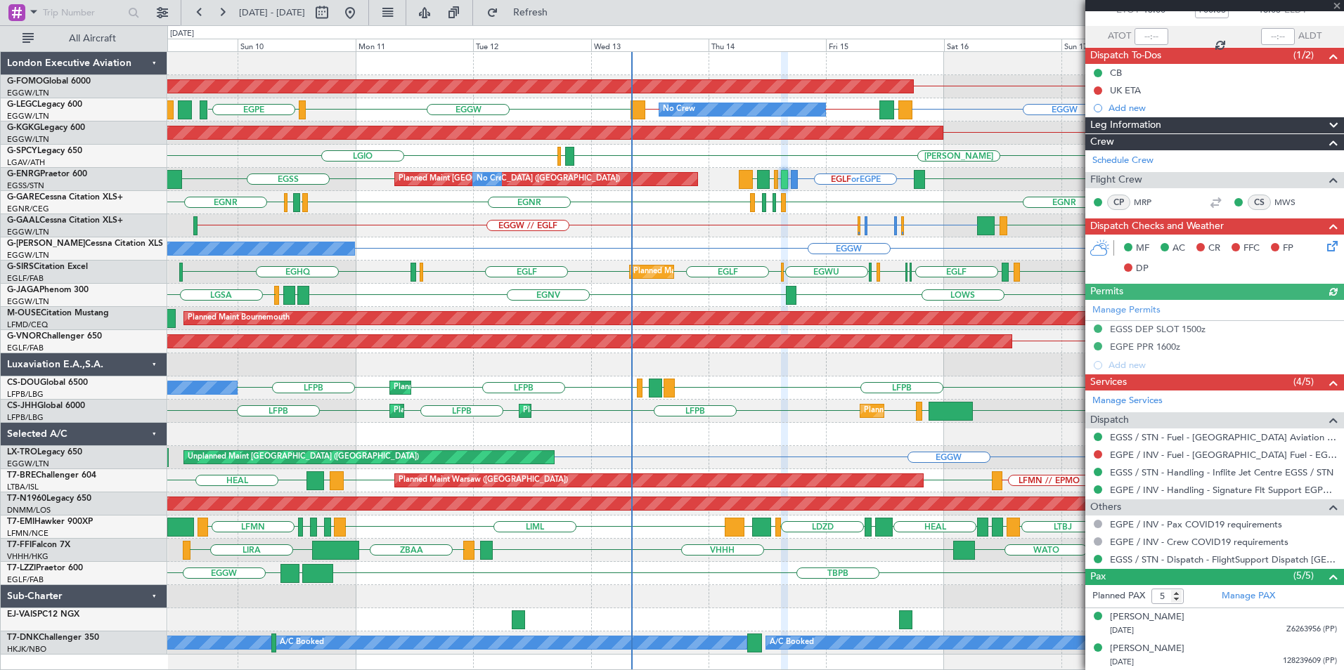
scroll to position [186, 0]
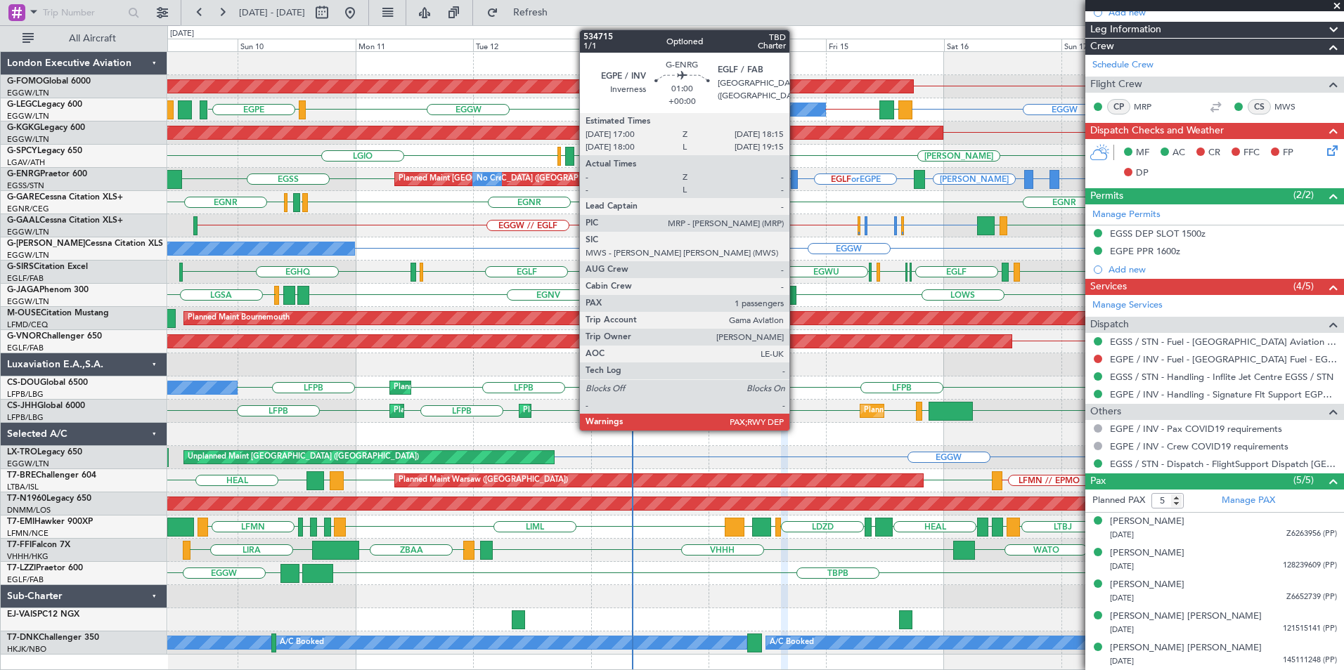
click at [796, 176] on div at bounding box center [794, 179] width 6 height 19
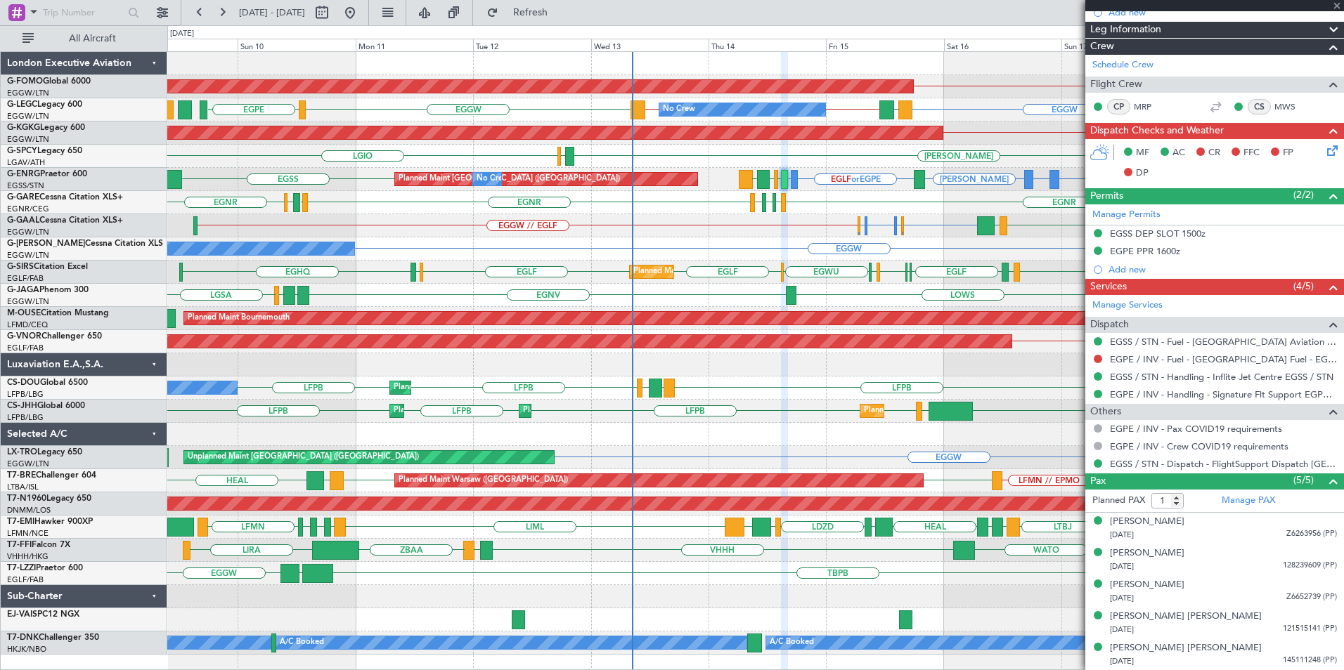
scroll to position [0, 0]
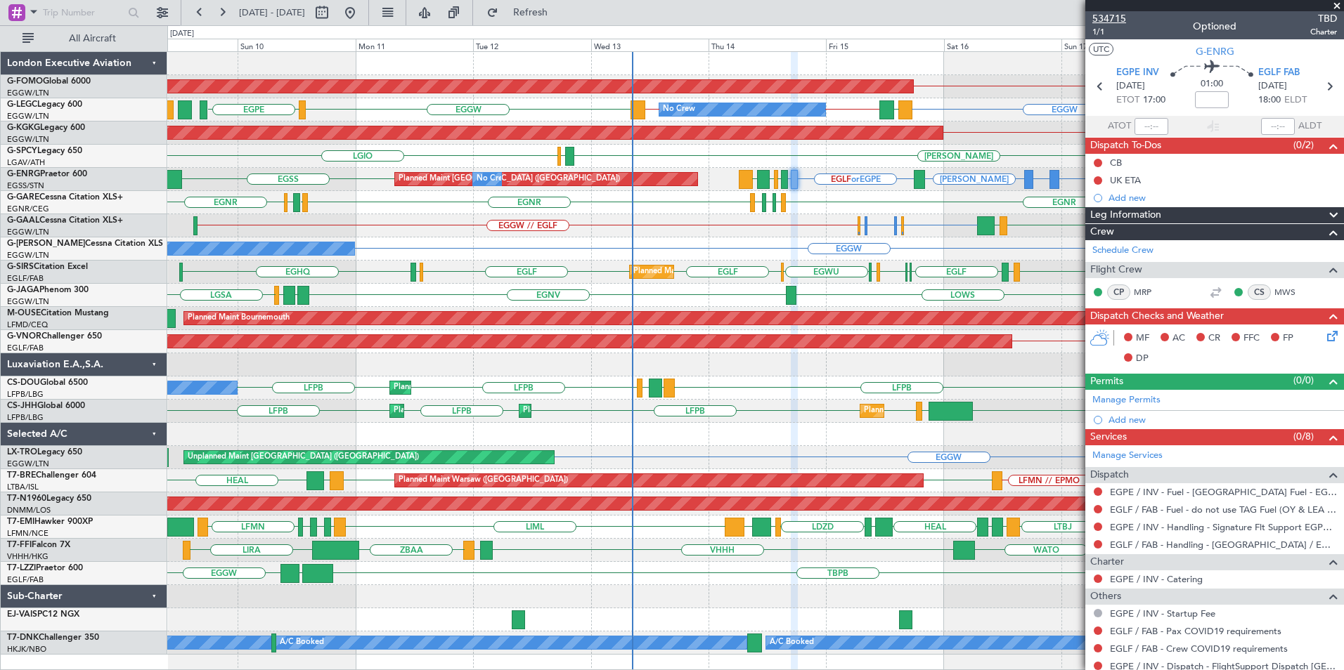
click at [1101, 18] on span "534715" at bounding box center [1109, 18] width 34 height 15
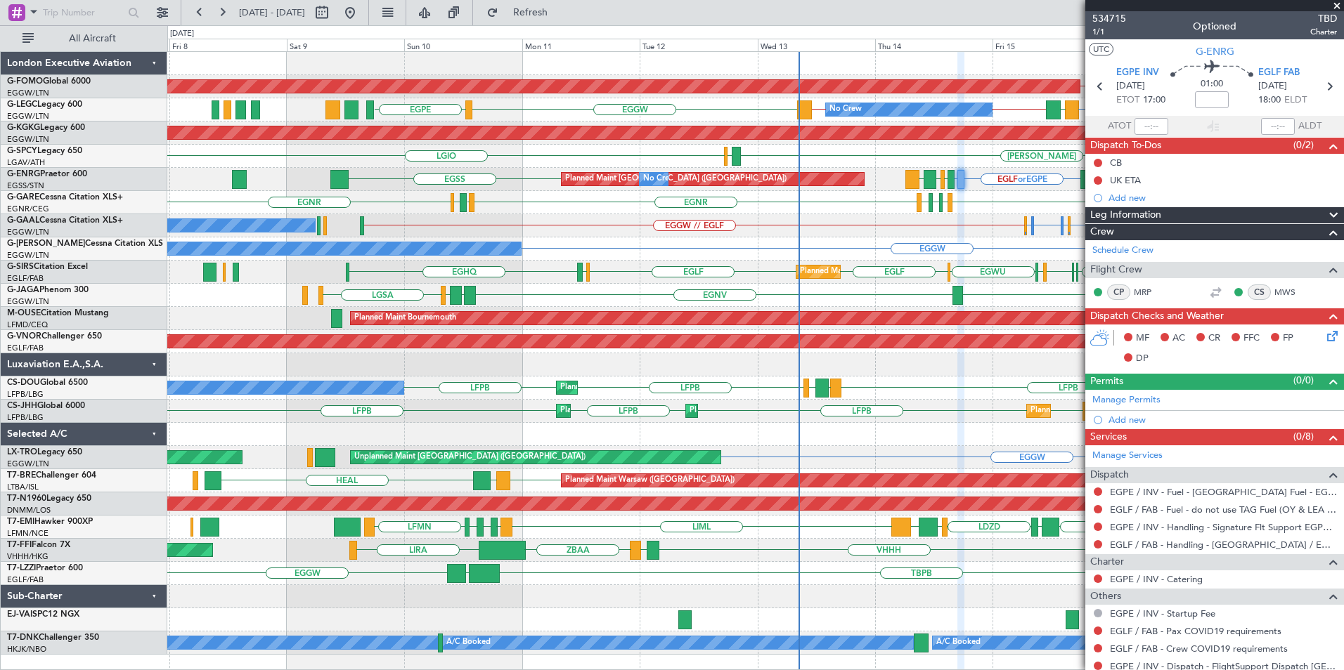
click at [567, 188] on div "KBDL // KACK Planned Maint Windsor Locks (Bradley Intl) EGGW EGPE EGGW // LEMG …" at bounding box center [755, 353] width 1176 height 603
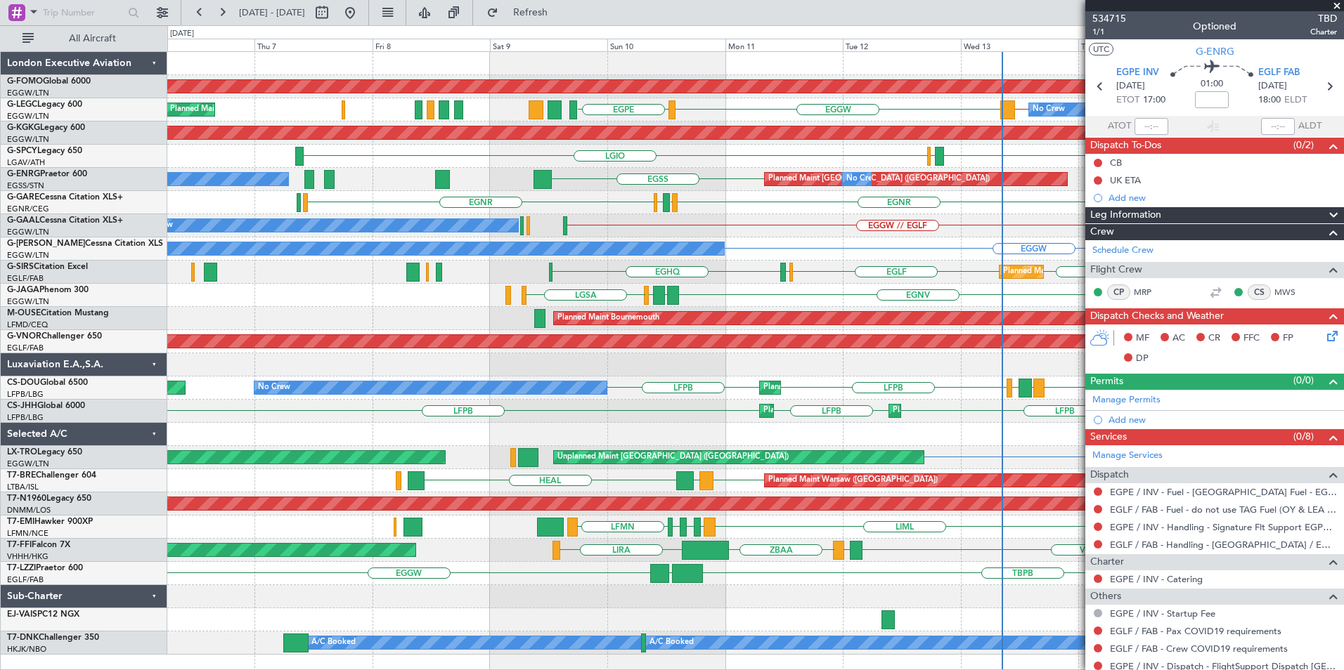
click at [588, 169] on div "Planned Maint Windsor Locks (Bradley Intl) KBDL // KACK No Crew EGGW EGPE EGGW …" at bounding box center [755, 353] width 1176 height 603
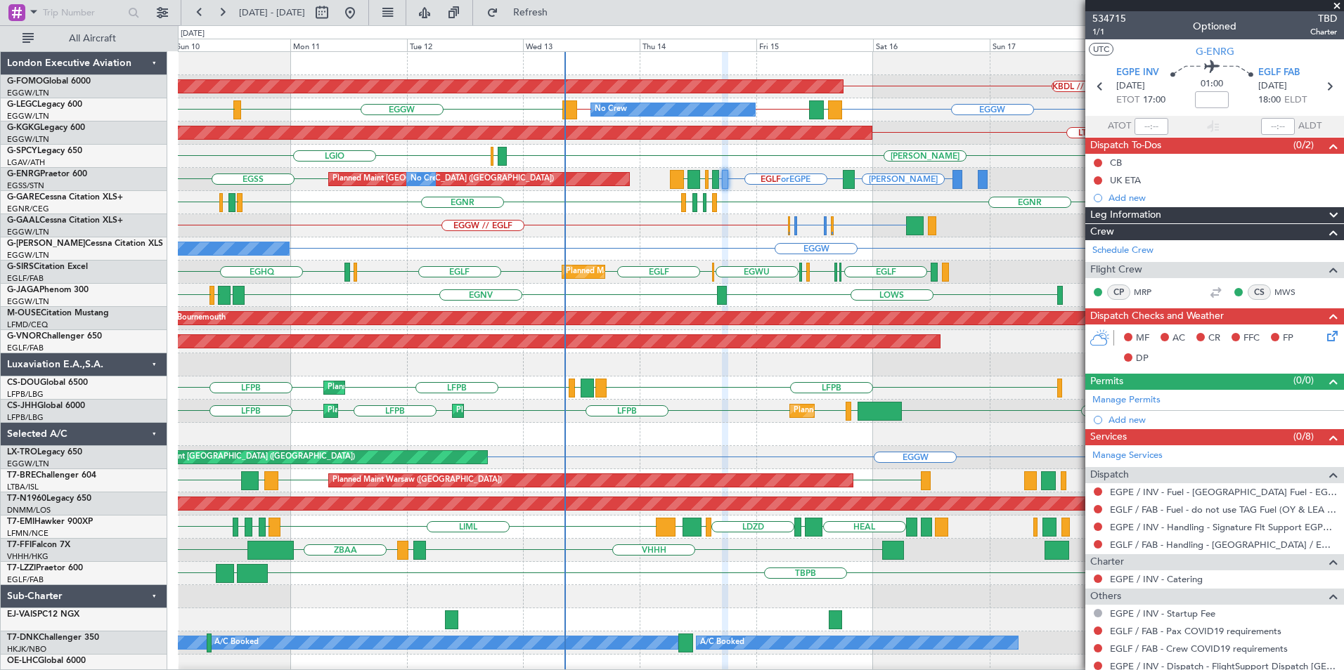
click at [288, 202] on div "Planned Maint Windsor Locks (Bradley Intl) KBDL // KACK No Crew EGGW EGPE EGGW …" at bounding box center [760, 365] width 1165 height 626
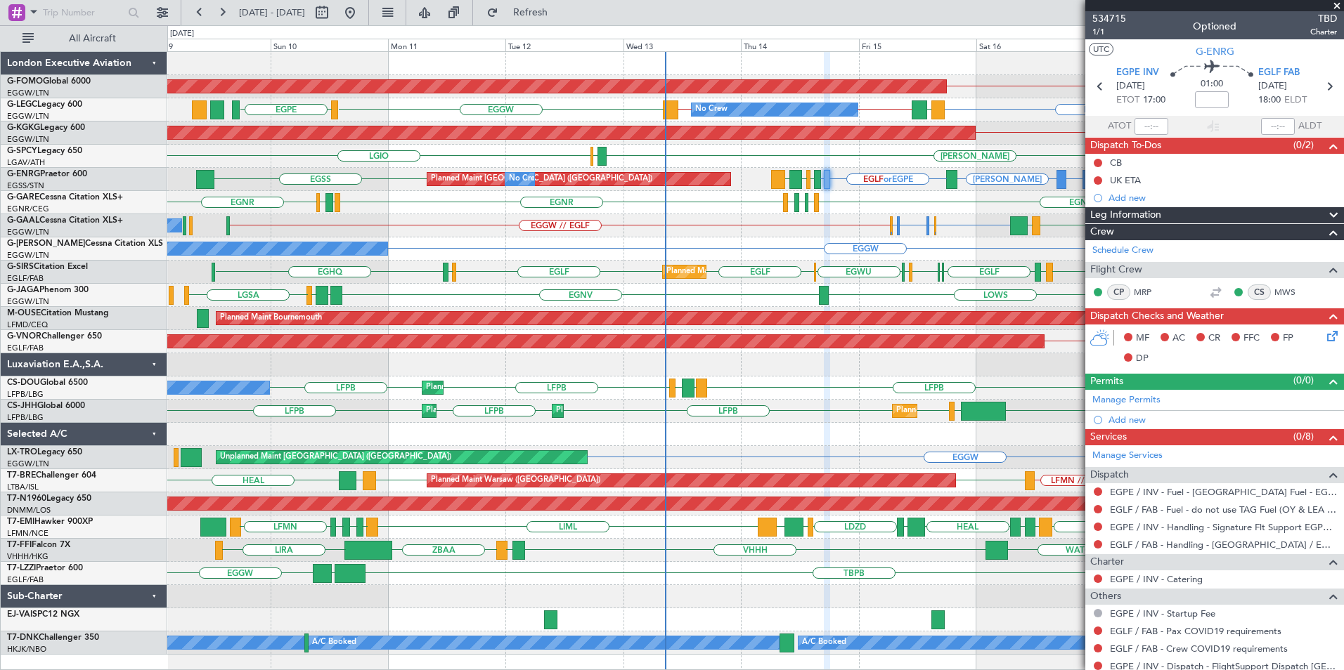
click at [394, 165] on div "LGIO HEMM LGKR" at bounding box center [755, 156] width 1176 height 23
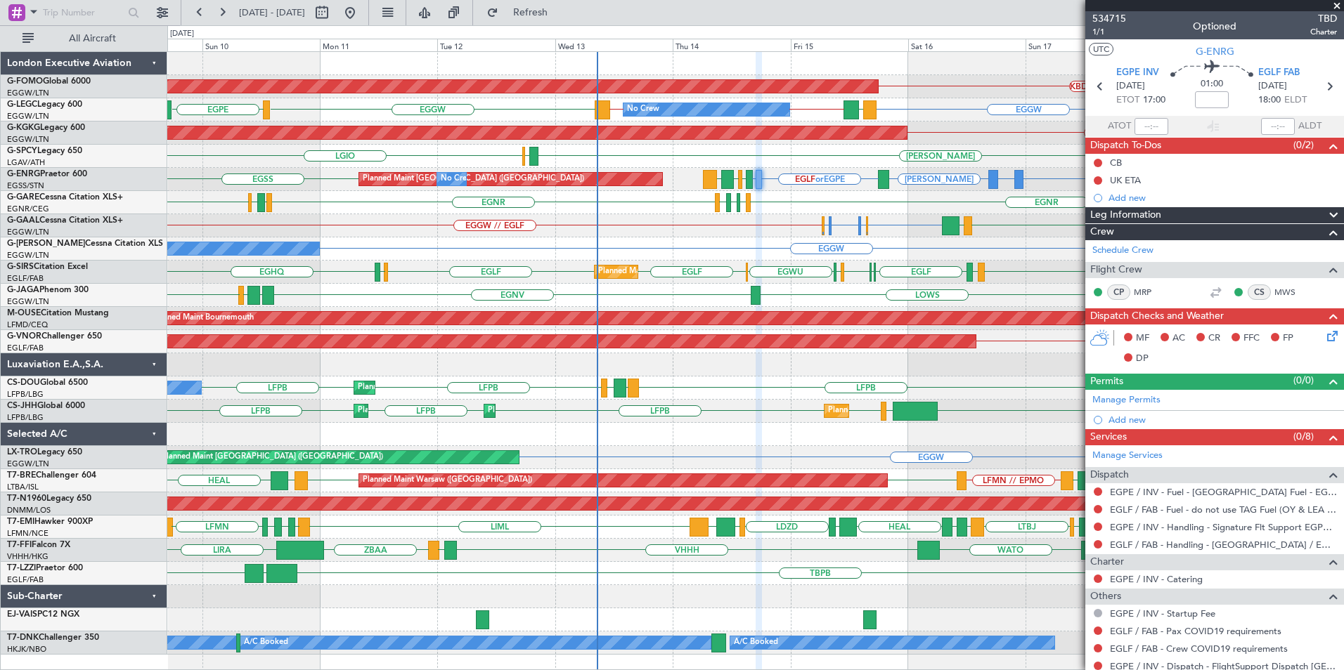
click at [694, 191] on div "Planned Maint Windsor Locks (Bradley Intl) KBDL // KACK No Crew EGGW EGLF or EG…" at bounding box center [755, 353] width 1176 height 603
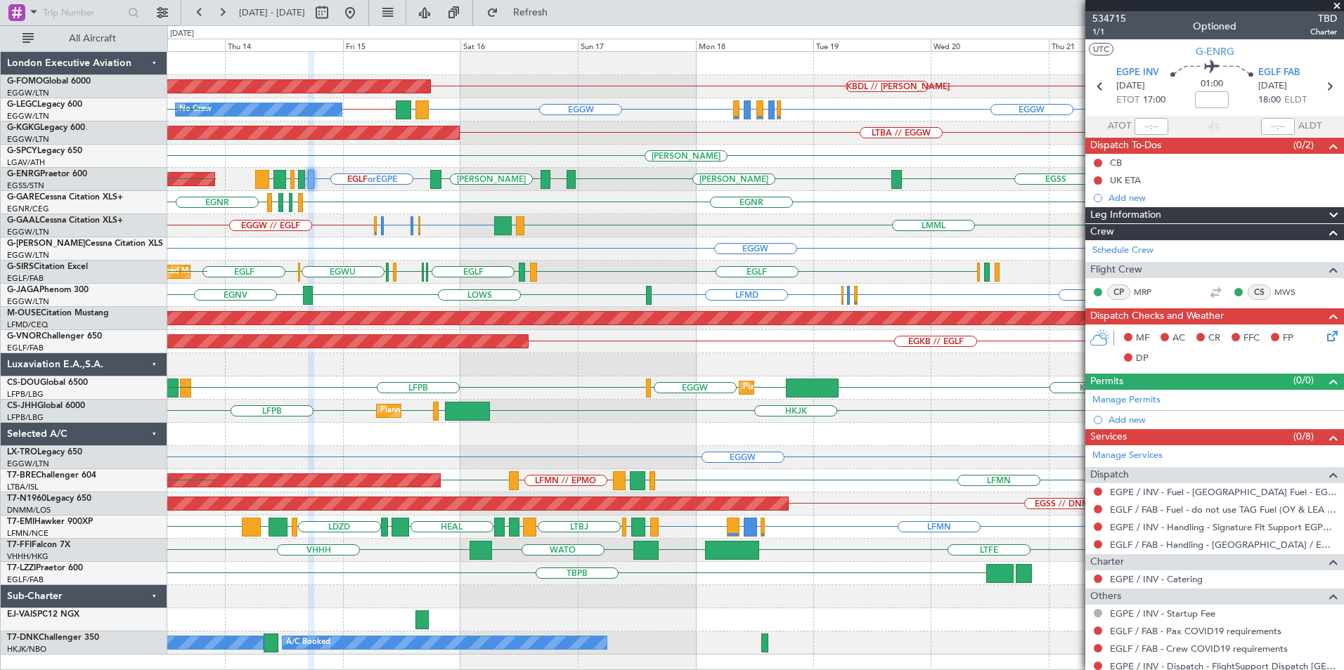
click at [456, 265] on div "KBDL // KACK Planned Maint Windsor Locks (Bradley Intl) EGGW EGLF or EGGW EGPE …" at bounding box center [755, 353] width 1176 height 603
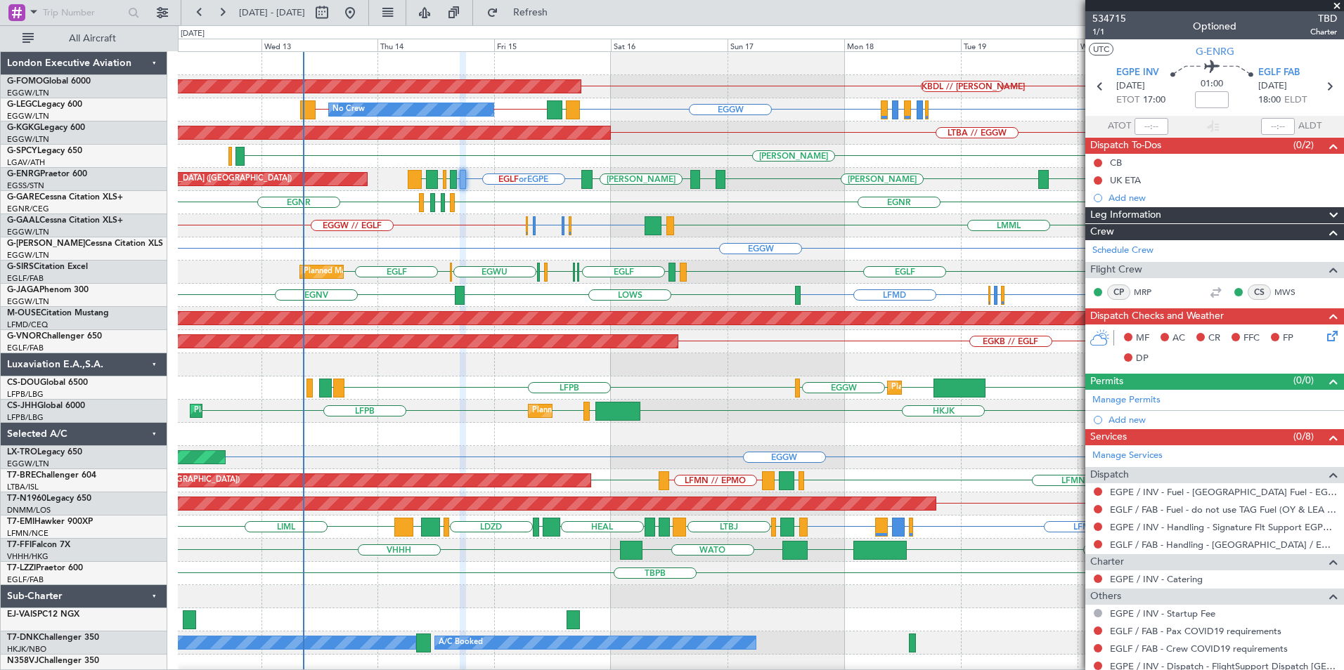
click at [546, 208] on div "EGNR EGLF EGNR EGPE EGNR EGWU LIMJ EGNR" at bounding box center [760, 202] width 1165 height 23
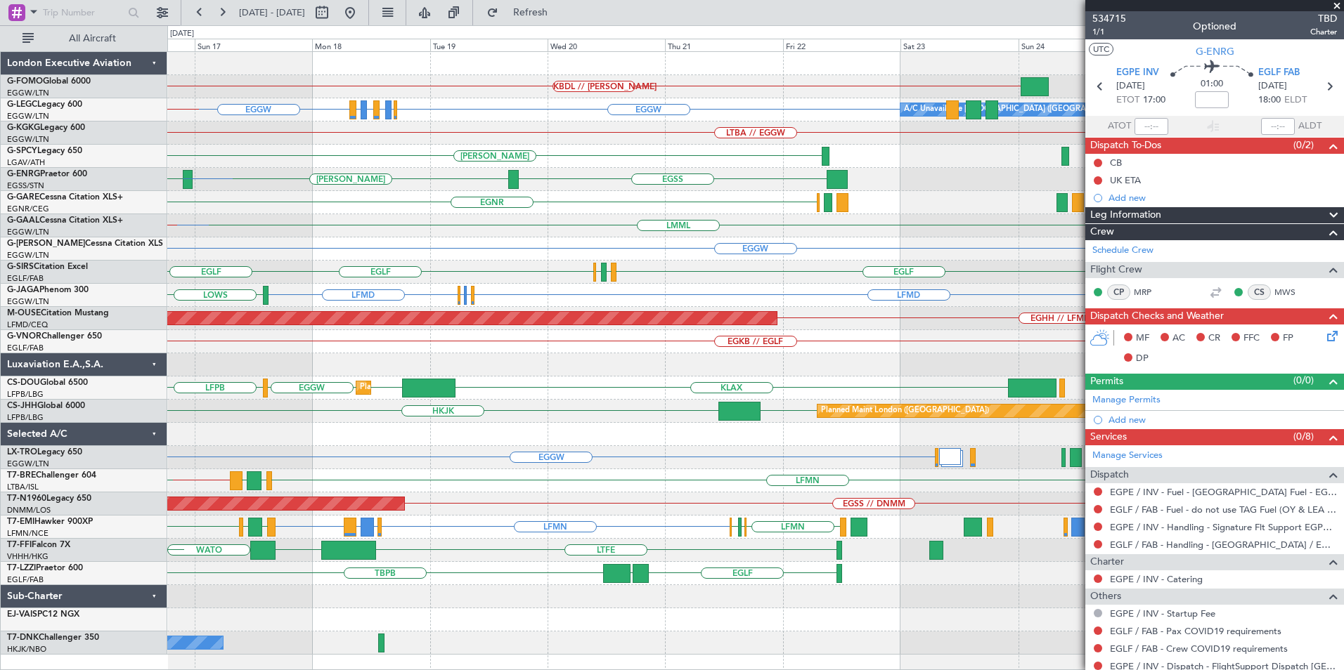
click at [397, 253] on div "KBDL // KACK Planned Maint Windsor Locks (Bradley Intl) EGGW EGLF or EGGW EGPE …" at bounding box center [755, 353] width 1176 height 603
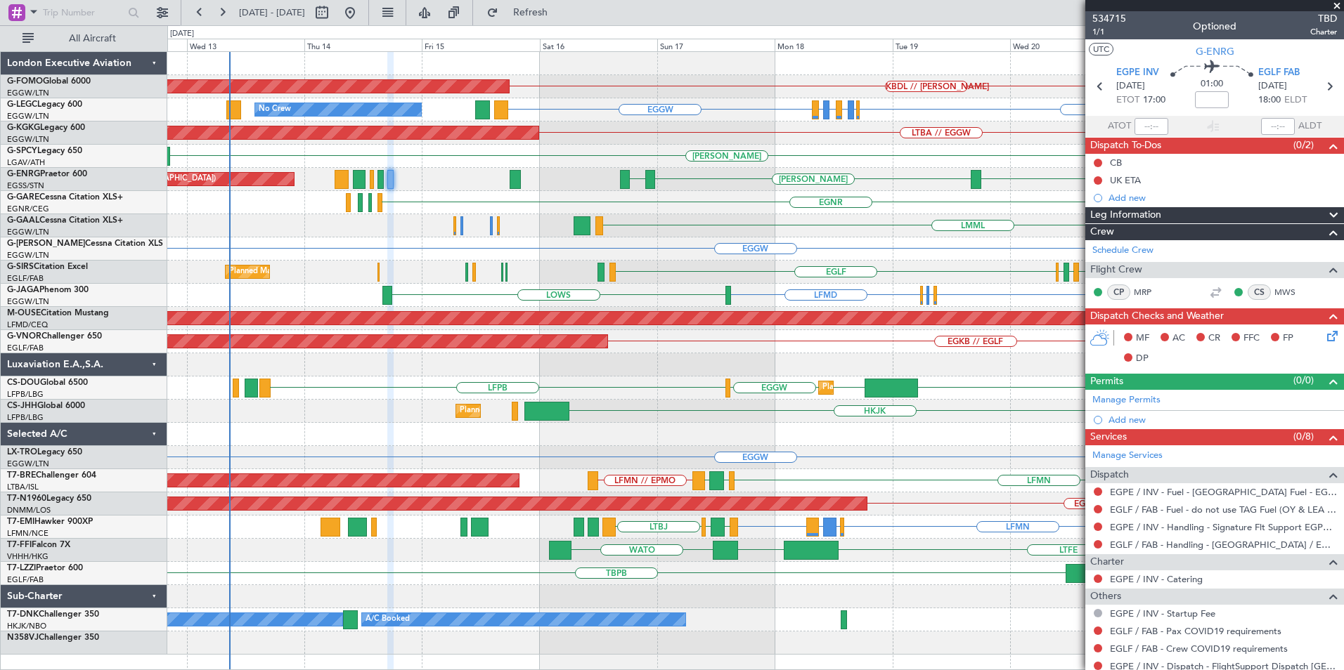
click at [1024, 241] on div "KBDL // KACK Planned Maint Windsor Locks (Bradley Intl) EGGW EGGW EGLF or EGGW …" at bounding box center [755, 353] width 1176 height 603
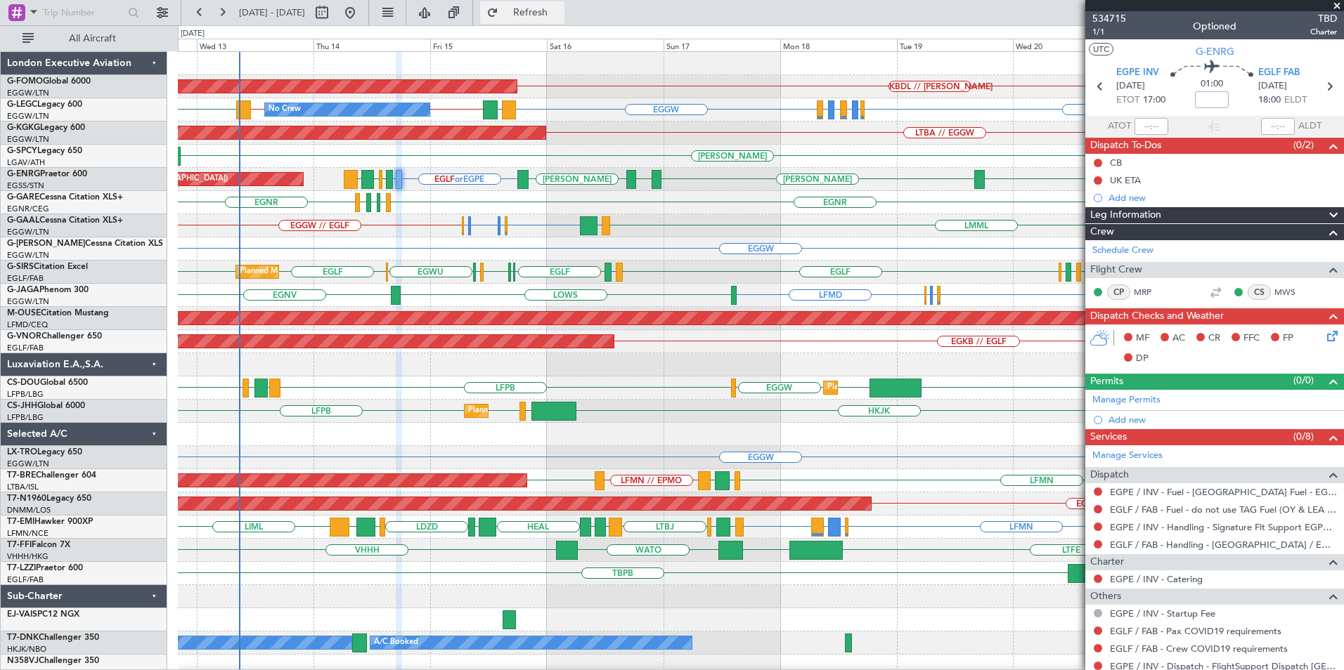
drag, startPoint x: 555, startPoint y: 17, endPoint x: 539, endPoint y: 18, distance: 16.2
click at [555, 17] on span "Refresh" at bounding box center [530, 13] width 59 height 10
click at [621, 330] on div "Planned Maint Windsor Locks (Bradley Intl) KBDL // KACK No Crew EGGW EGLF or EG…" at bounding box center [760, 365] width 1165 height 626
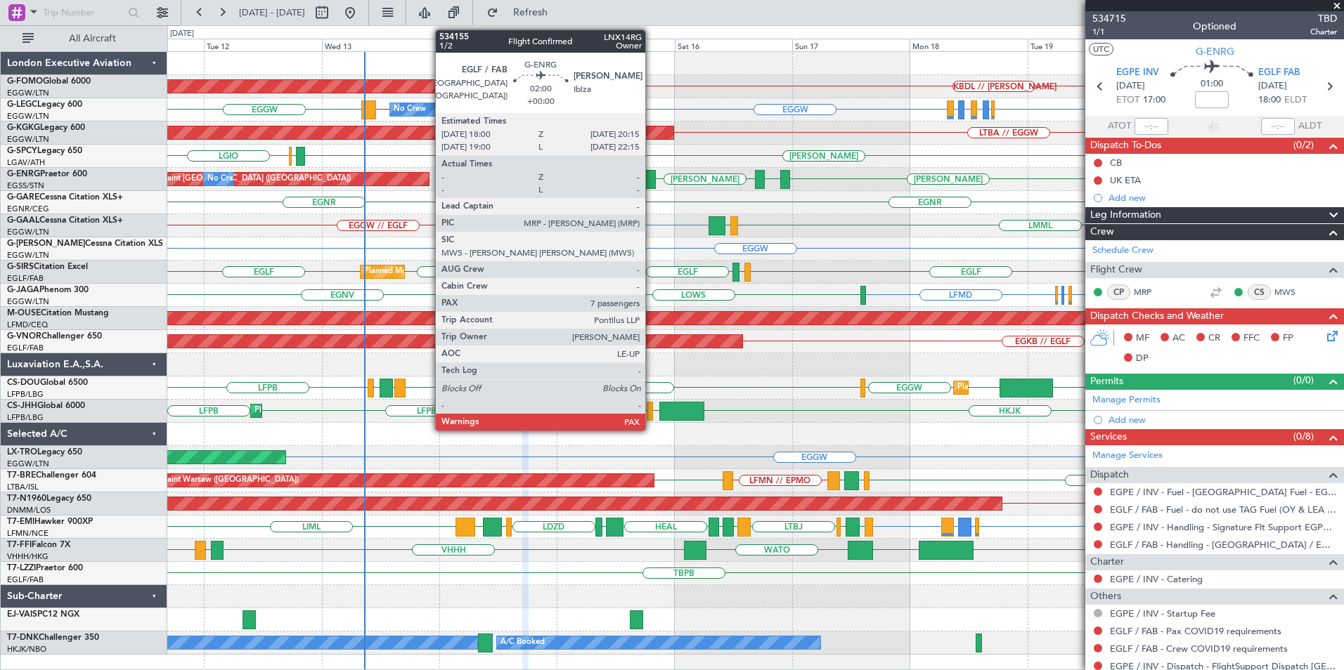
click at [647, 179] on div at bounding box center [649, 179] width 11 height 19
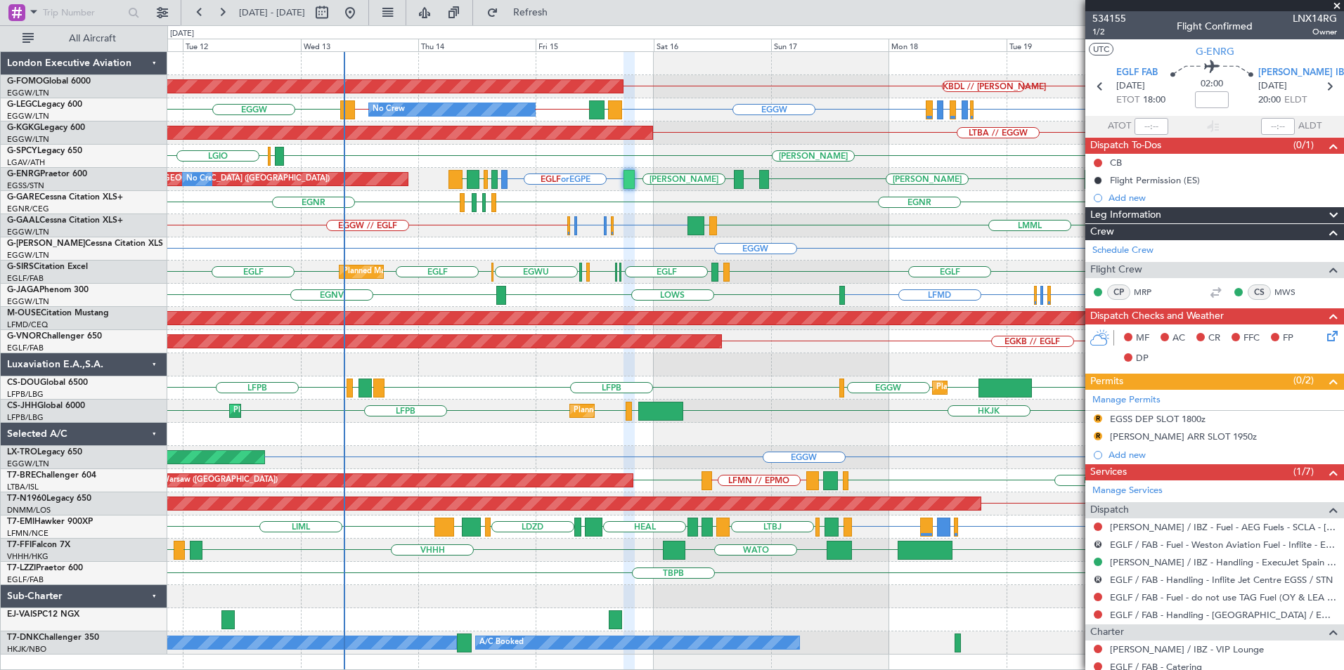
click at [491, 488] on div "KBDL // KACK Planned Maint Windsor Locks (Bradley Intl) EGGW EGLF or EGGW EGPE …" at bounding box center [755, 353] width 1176 height 603
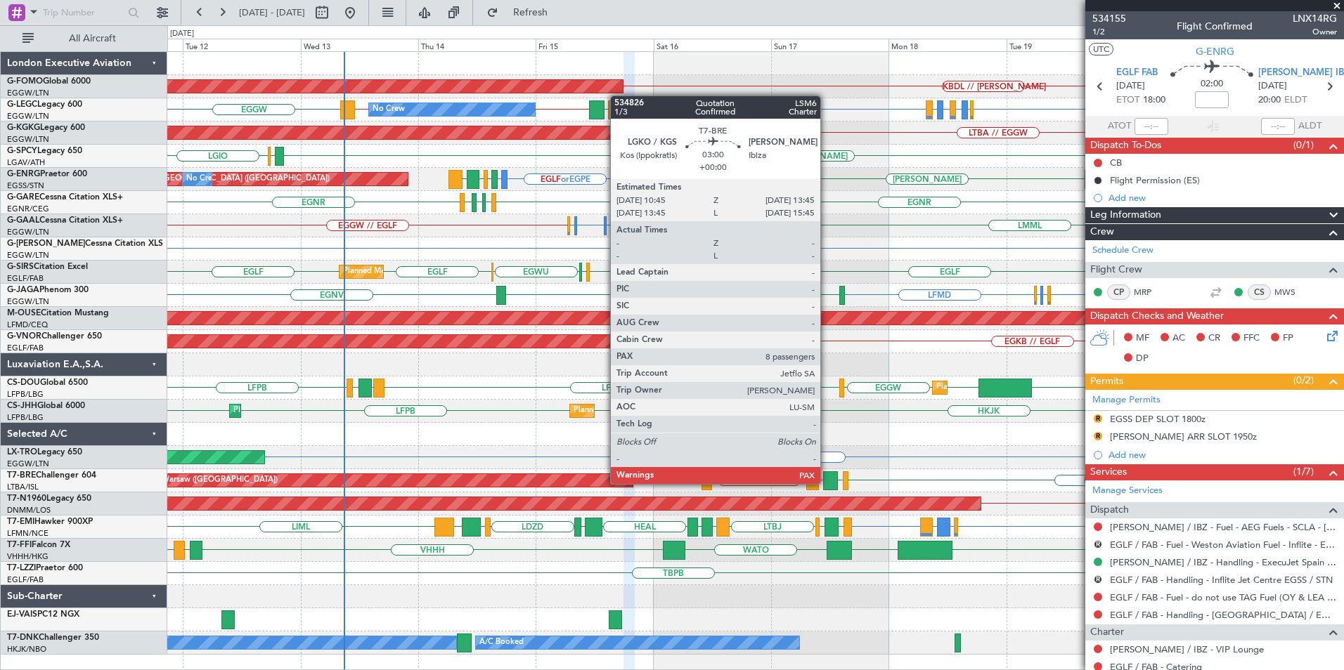
click at [826, 483] on div at bounding box center [830, 481] width 15 height 19
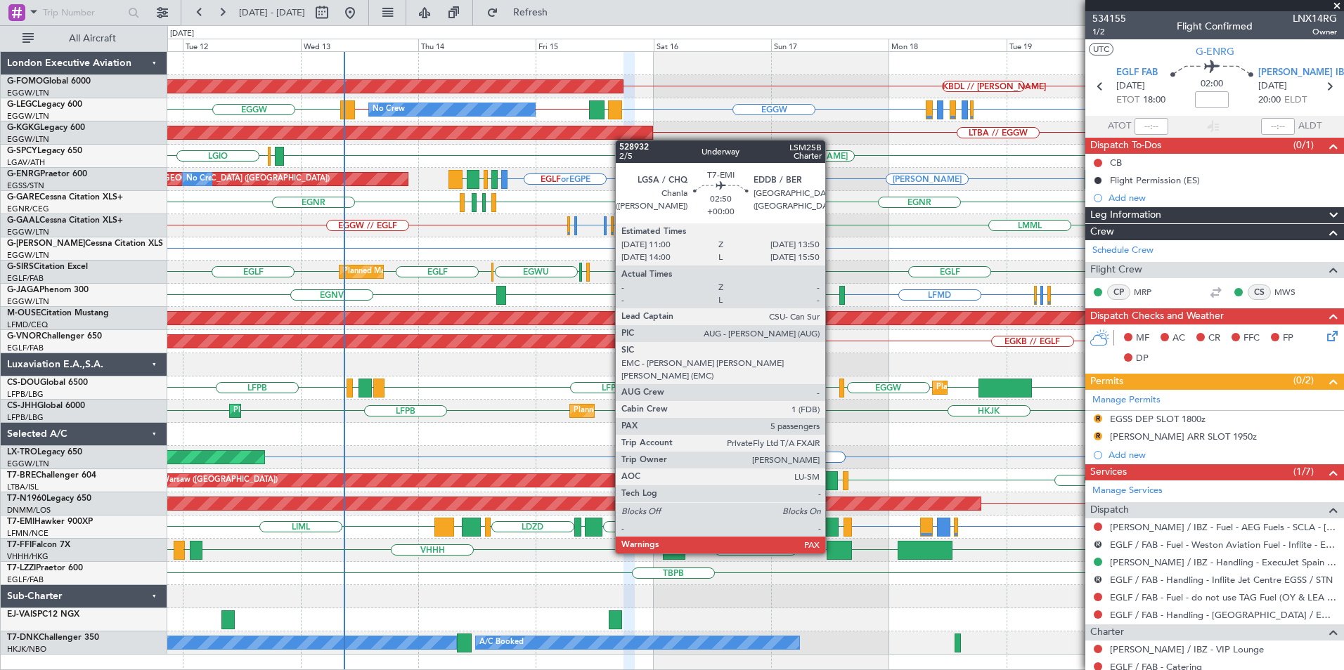
click at [831, 527] on div at bounding box center [831, 527] width 14 height 19
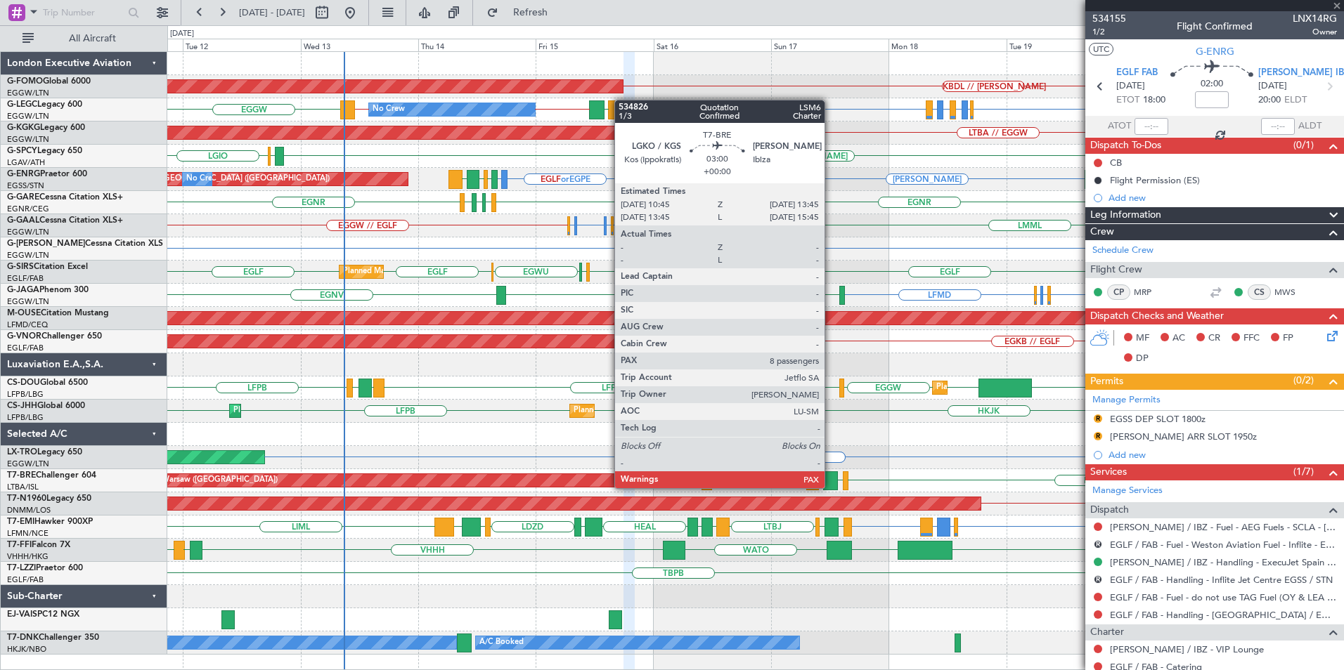
click at [830, 484] on div at bounding box center [830, 481] width 15 height 19
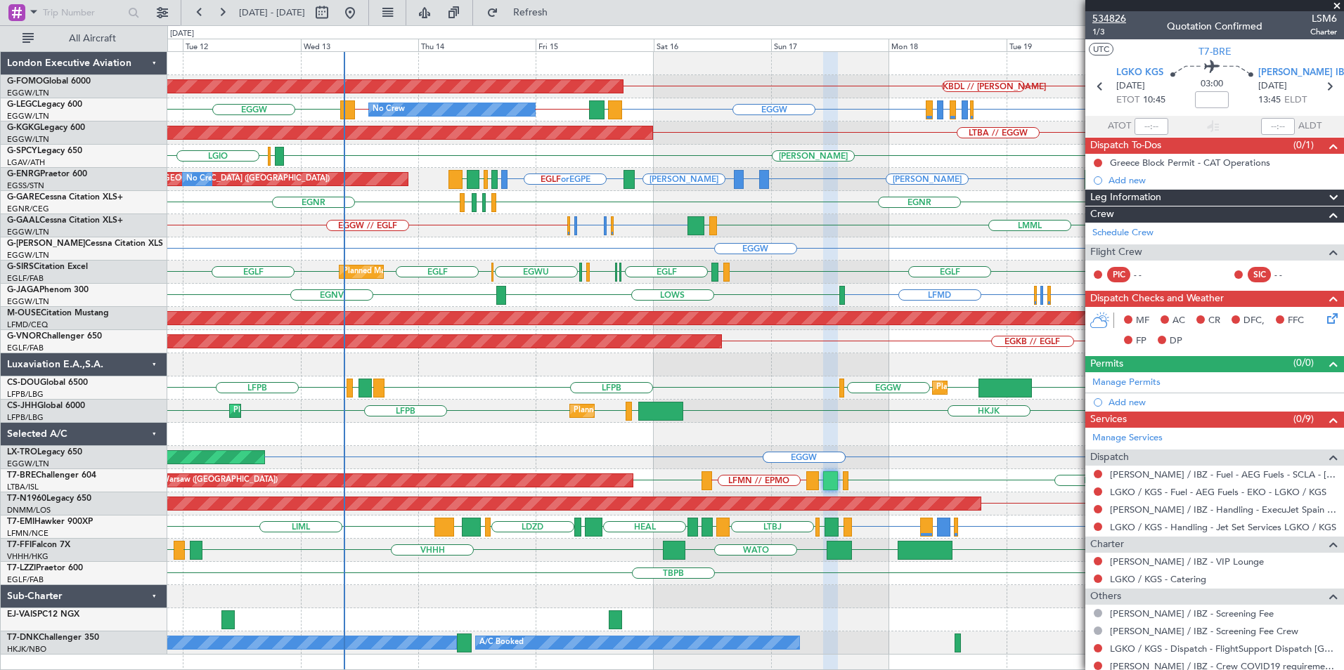
click at [1104, 20] on span "534826" at bounding box center [1109, 18] width 34 height 15
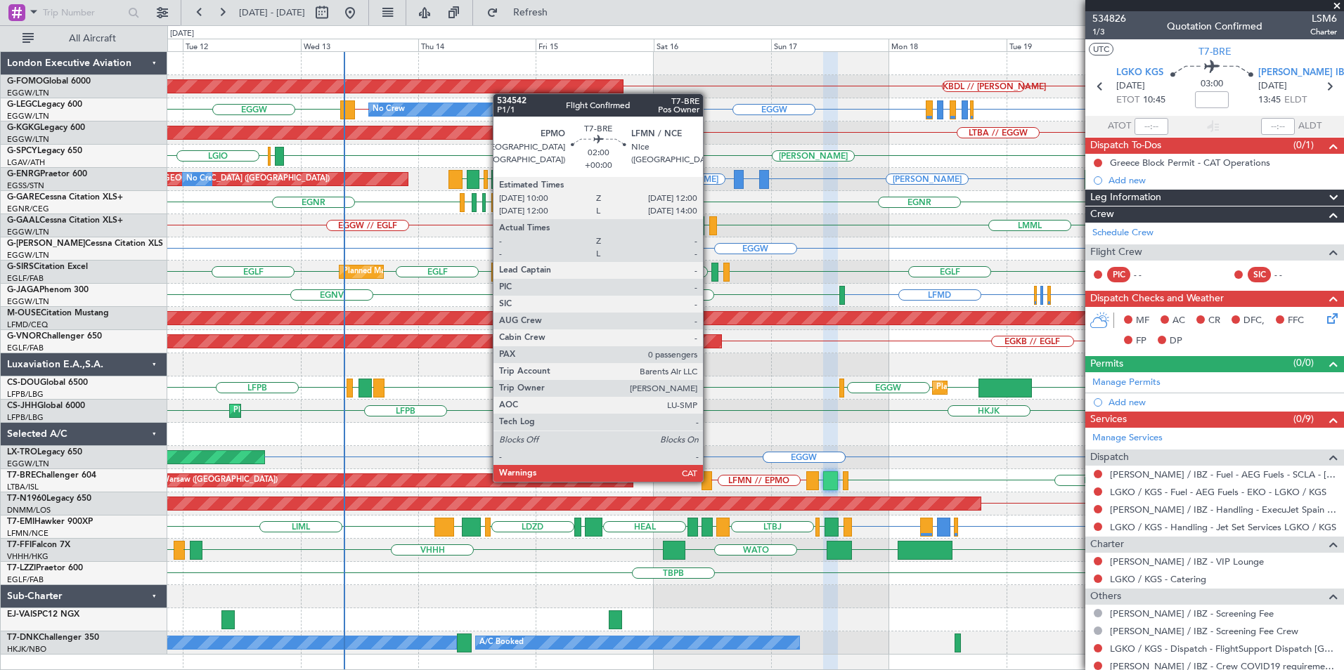
click at [709, 481] on div at bounding box center [706, 481] width 10 height 19
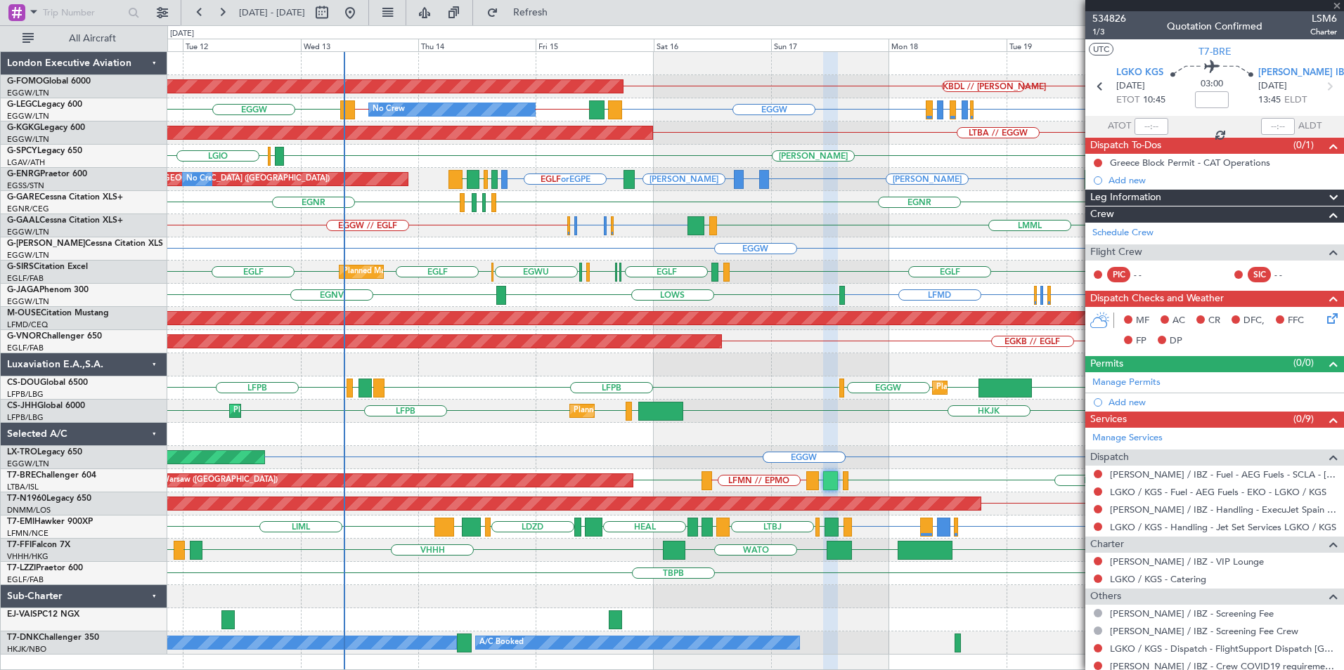
type input "0"
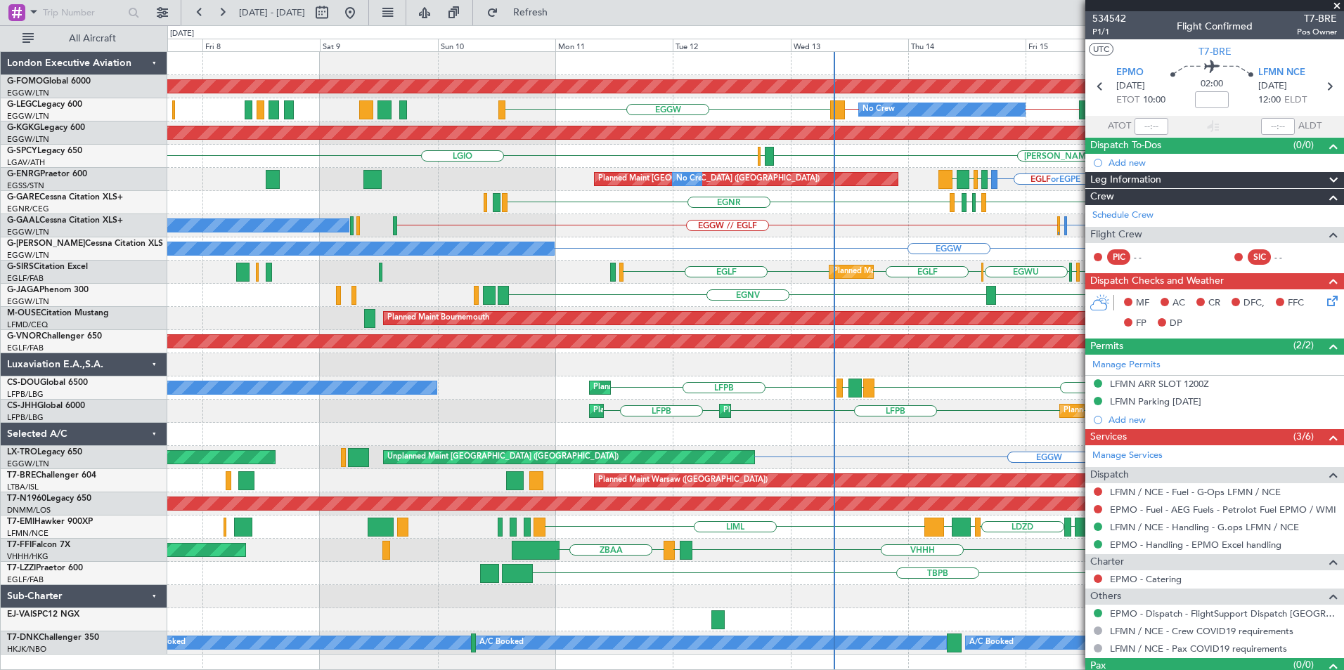
click at [1000, 421] on div "KBDL // KACK Planned Maint Windsor Locks (Bradley Intl) EGGW EGGW // LEMG LEMG …" at bounding box center [755, 353] width 1176 height 603
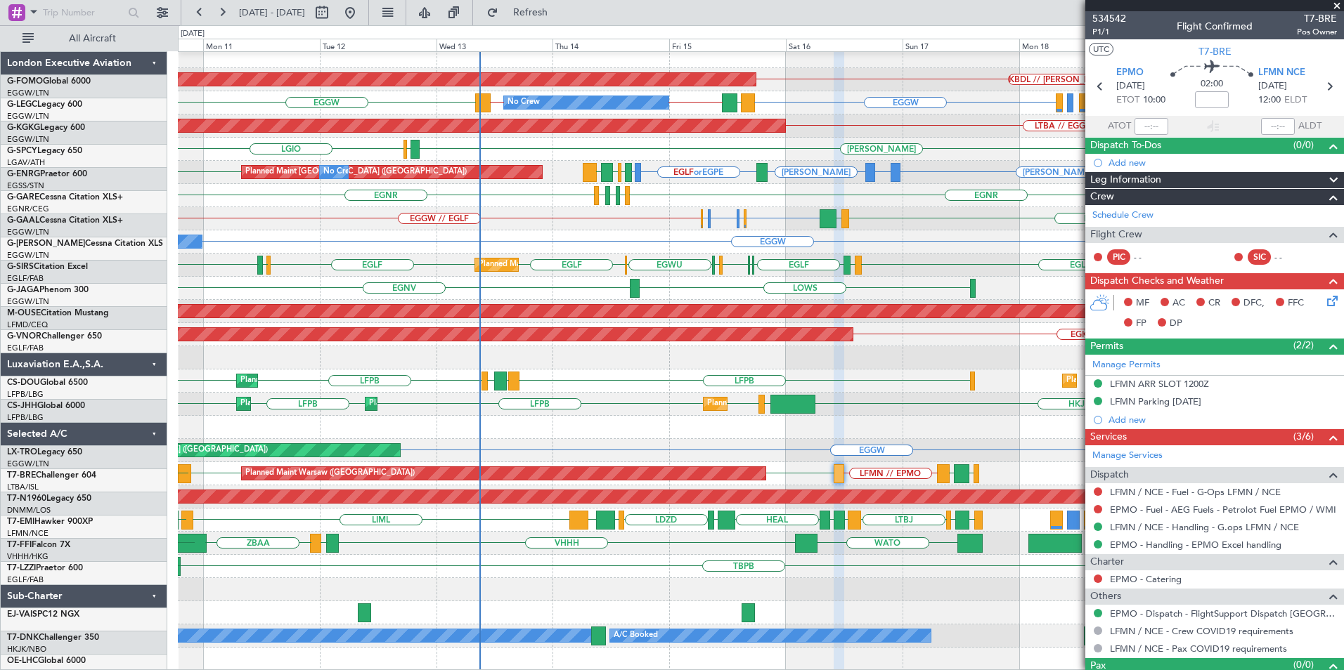
scroll to position [7, 0]
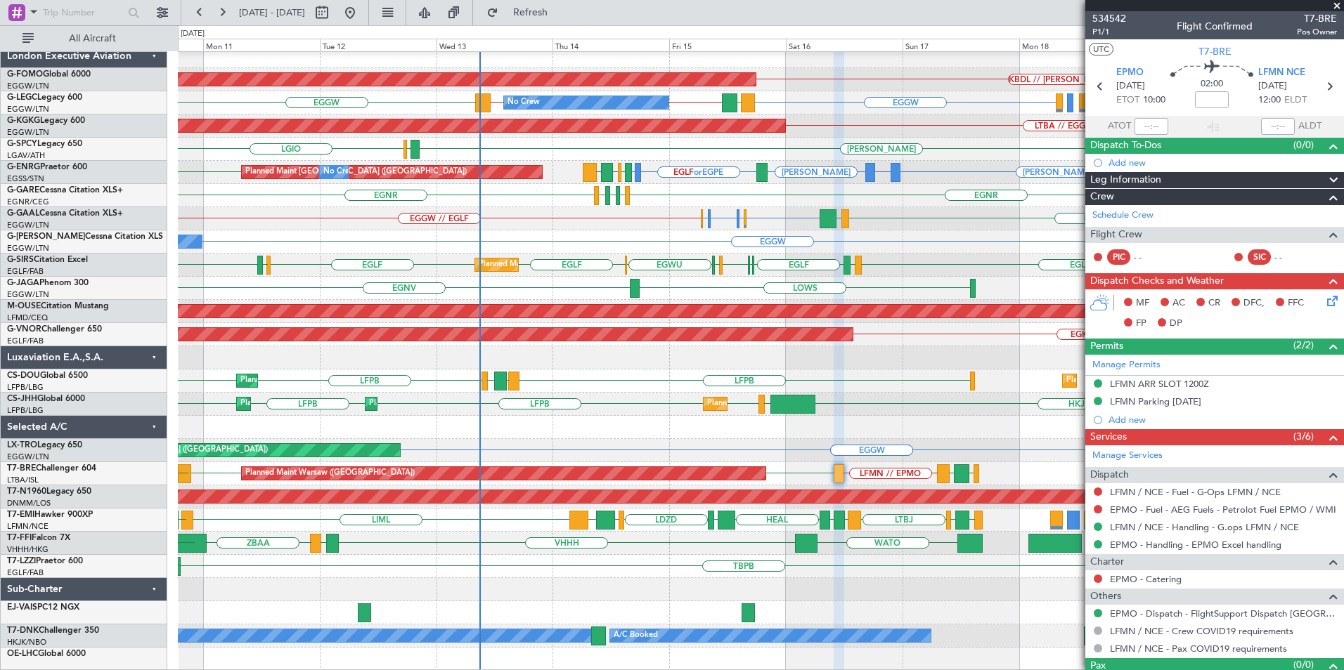
click at [318, 386] on div "Planned Maint Windsor Locks (Bradley Intl) KBDL // KACK No Crew EGGW EGGW // LE…" at bounding box center [760, 358] width 1165 height 626
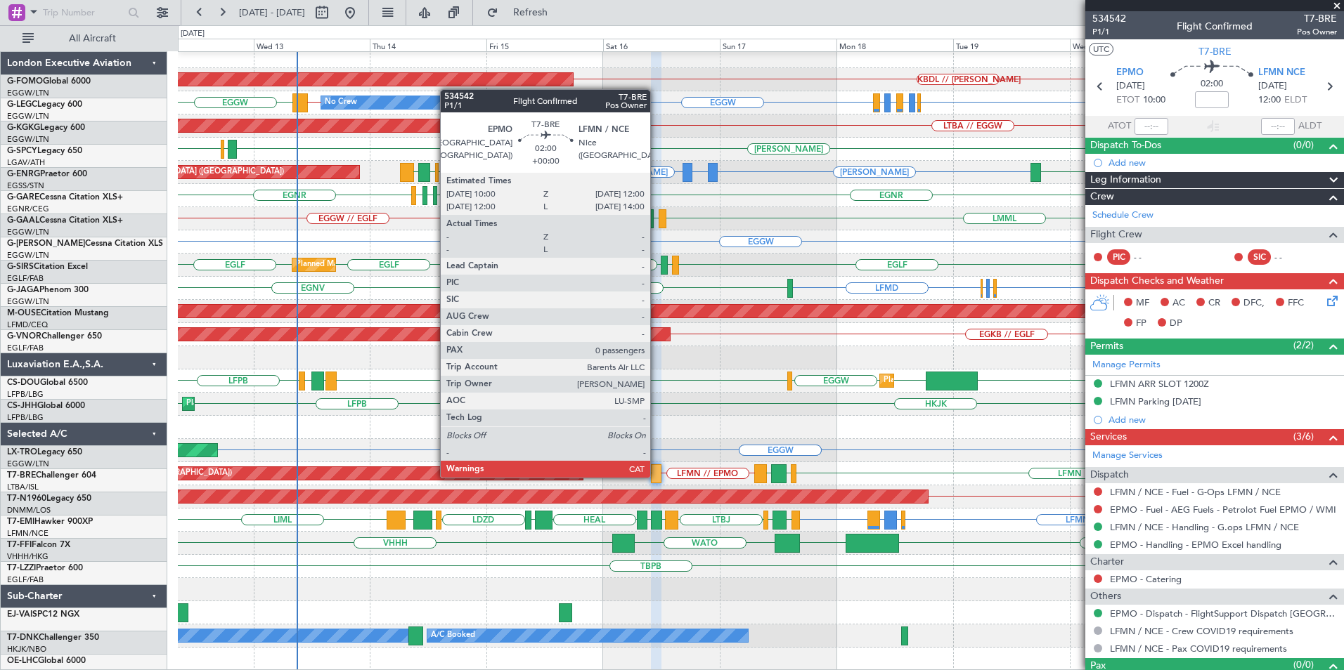
scroll to position [0, 0]
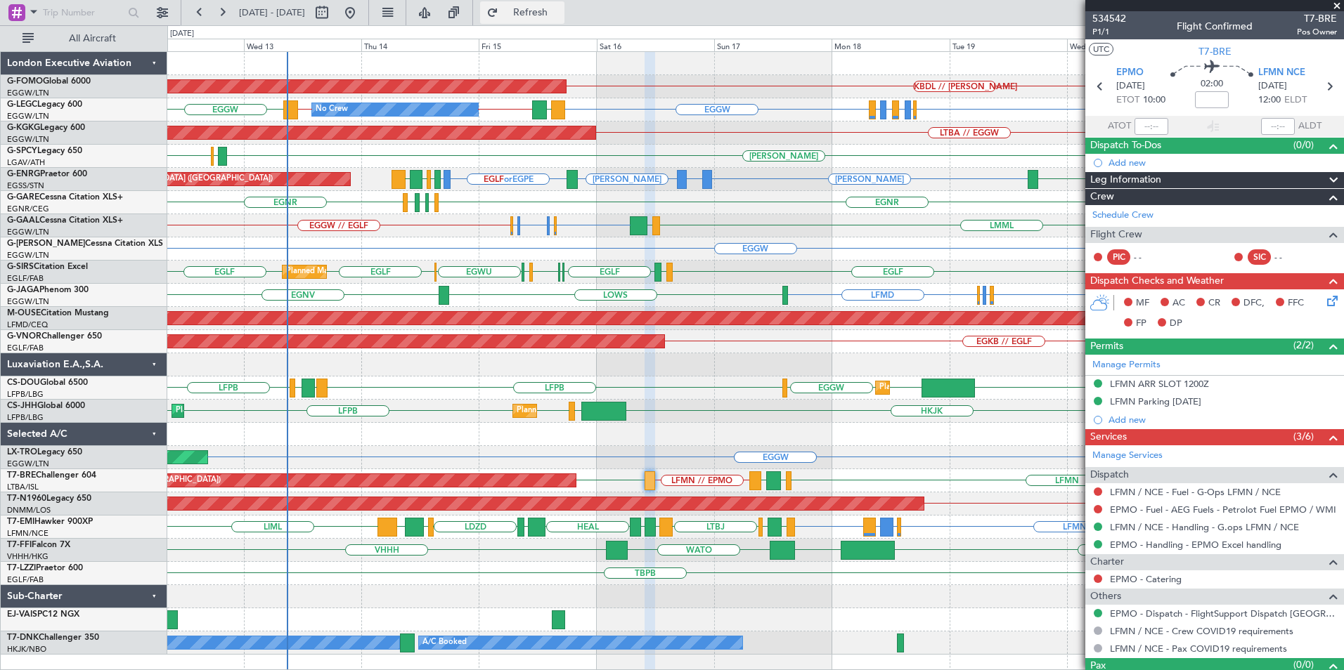
click at [560, 18] on span "Refresh" at bounding box center [530, 13] width 59 height 10
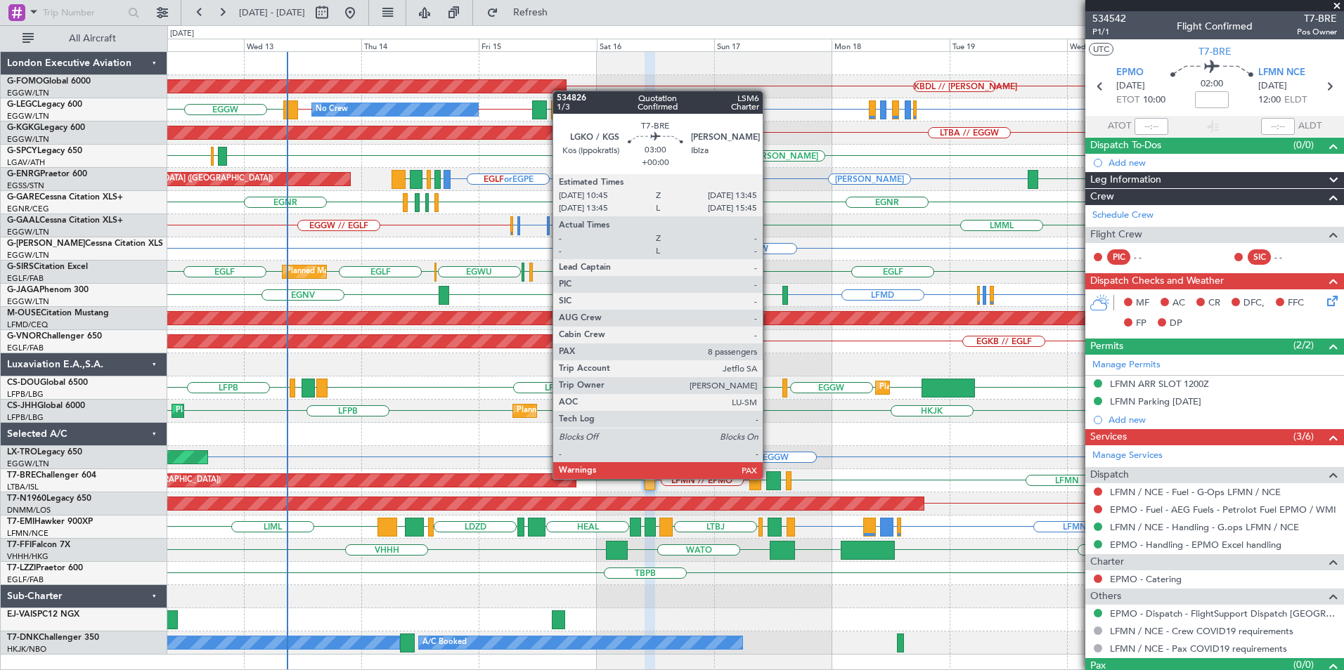
click at [769, 478] on div at bounding box center [773, 481] width 15 height 19
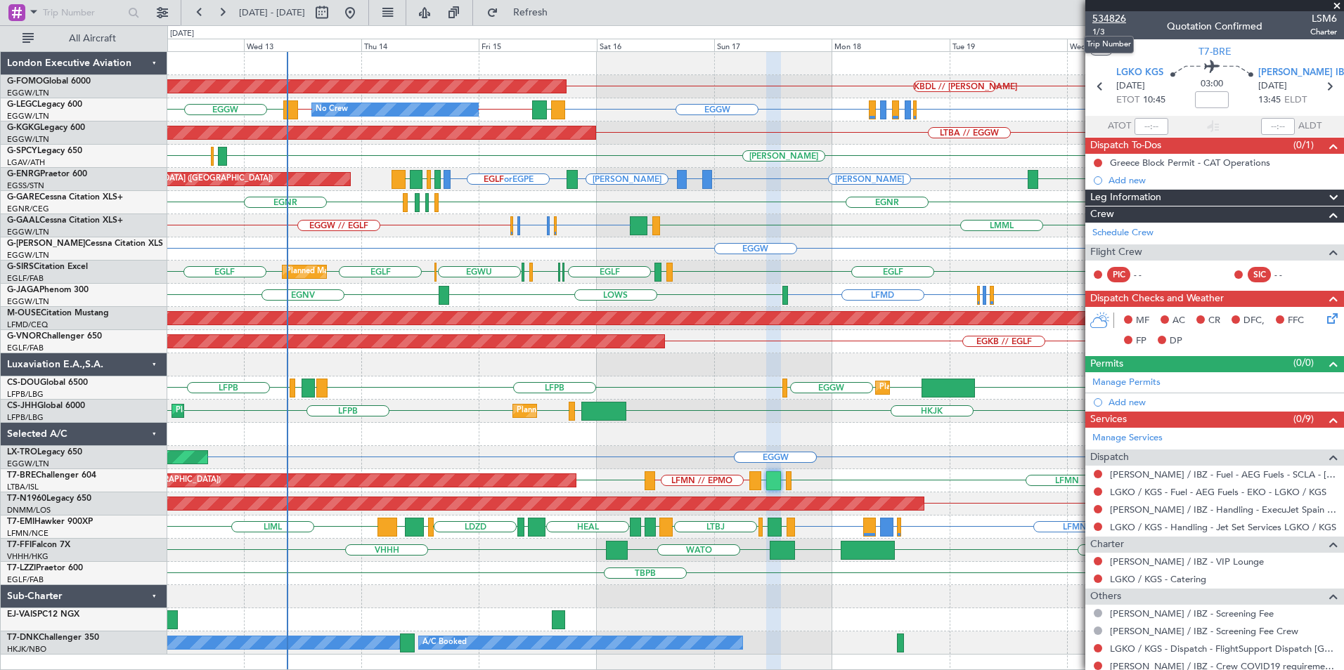
click at [1103, 16] on span "534826" at bounding box center [1109, 18] width 34 height 15
click at [912, 479] on div "LFMN LEIB LGKO LFMN // EPMO EPMO Planned Maint Warsaw (Modlin)" at bounding box center [755, 480] width 1176 height 23
click at [1101, 17] on span "534826" at bounding box center [1109, 18] width 34 height 15
click at [560, 14] on span "Refresh" at bounding box center [530, 13] width 59 height 10
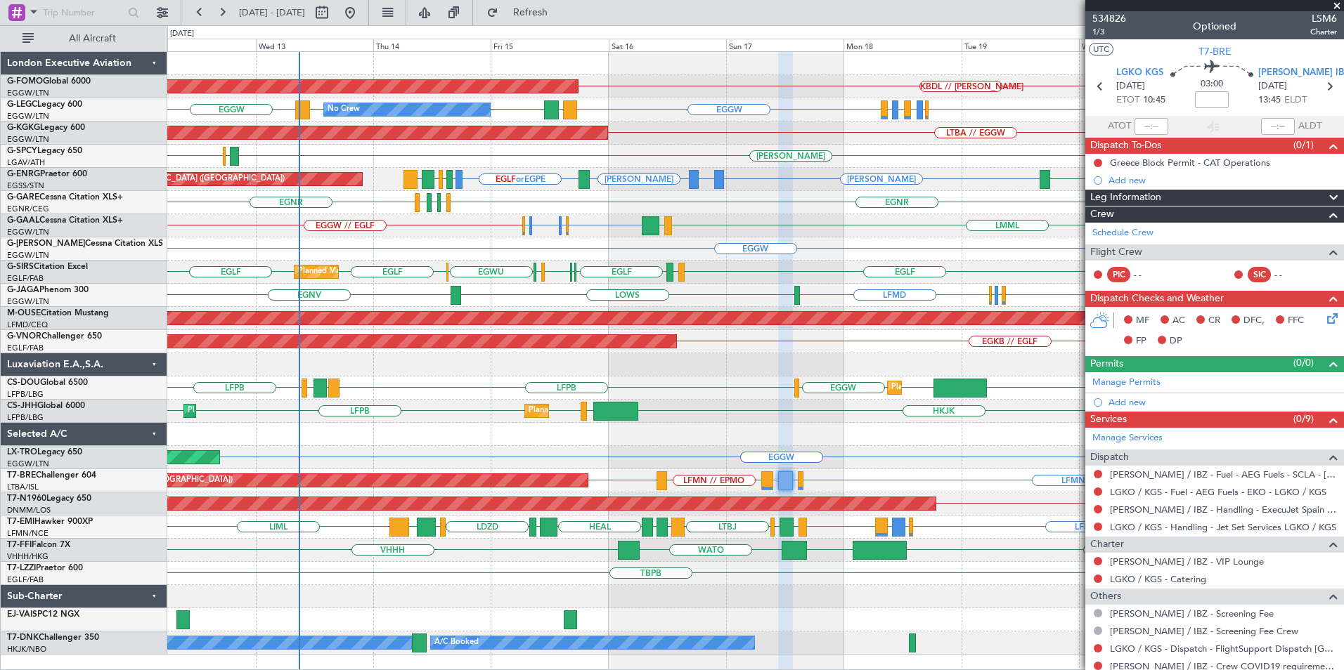
click at [807, 295] on div "KBDL // KACK Planned Maint Windsor Locks (Bradley Intl) EGGW EGLF or EGGW EGPE …" at bounding box center [755, 353] width 1176 height 603
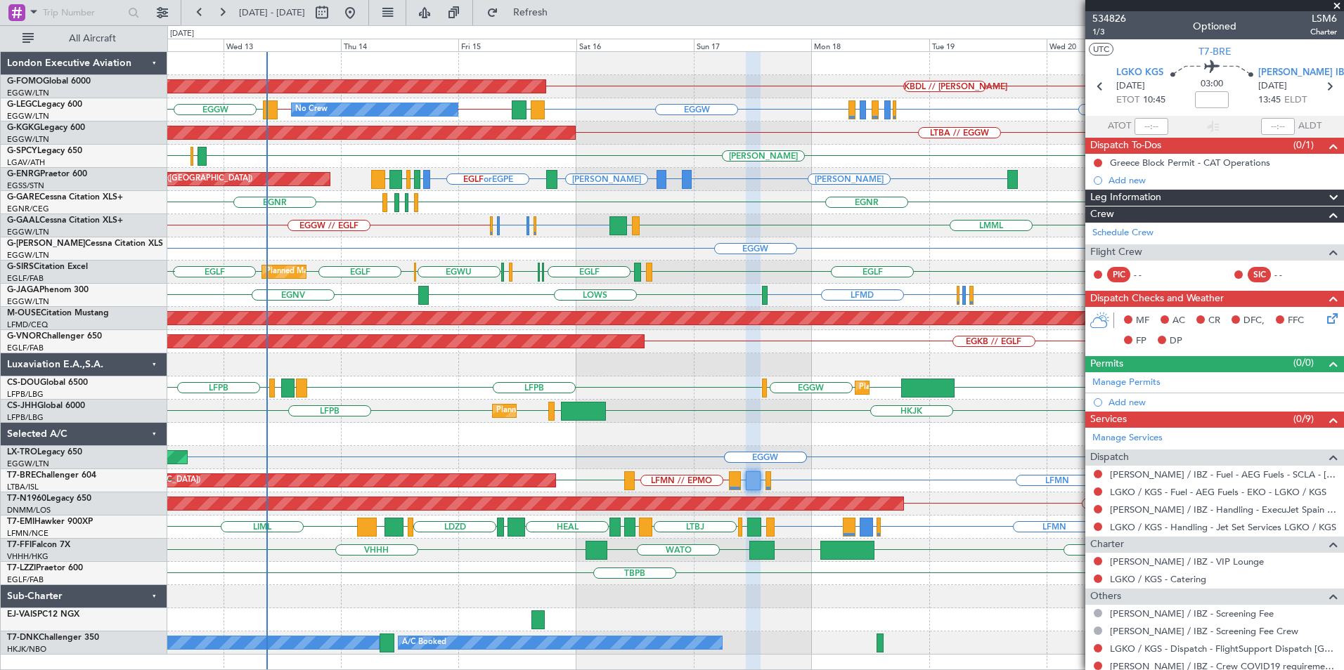
click at [363, 269] on div "Planned Maint Windsor Locks (Bradley Intl) KBDL // KACK No Crew EGGW EGLF or EG…" at bounding box center [755, 353] width 1176 height 603
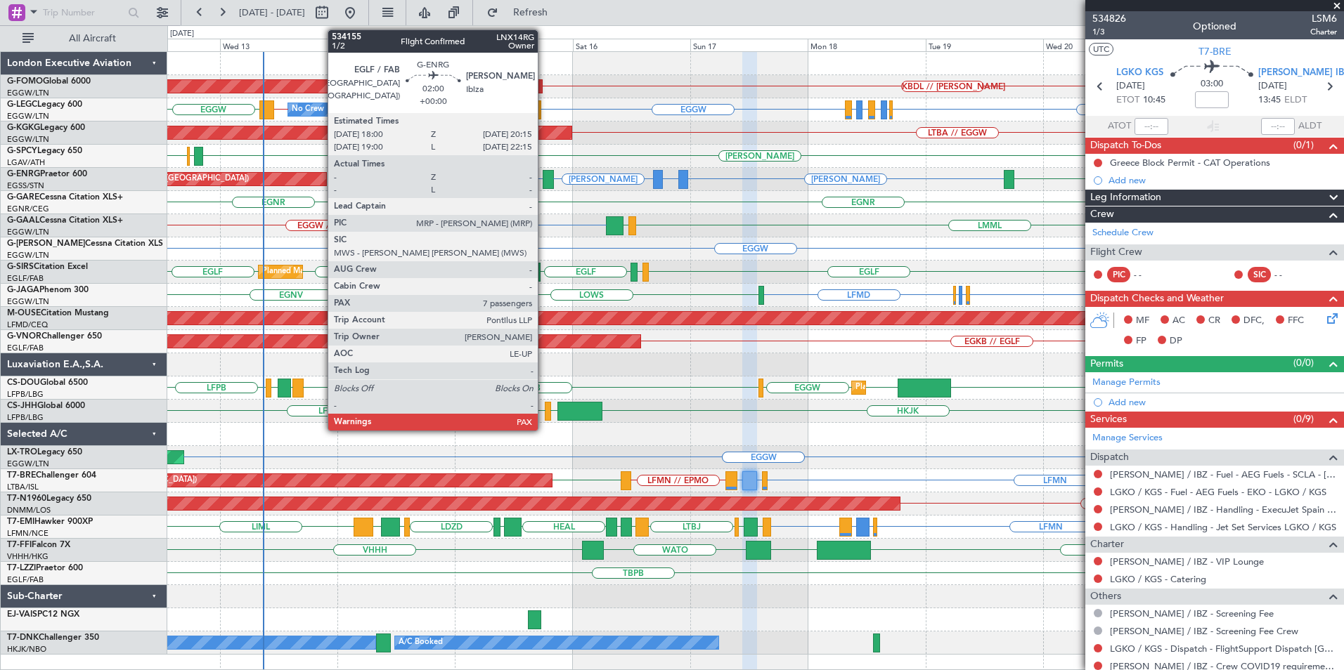
click at [544, 179] on div at bounding box center [548, 179] width 11 height 19
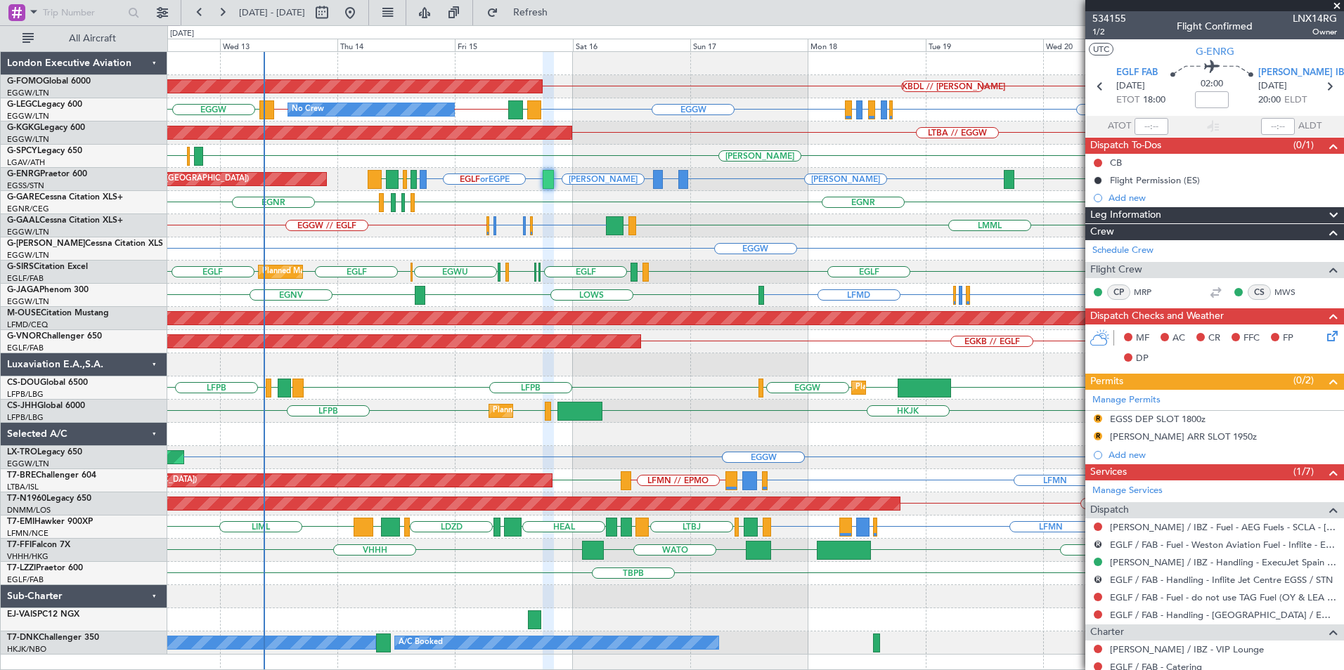
click at [706, 271] on div "KBDL // KACK Planned Maint Windsor Locks (Bradley Intl) EGGW EGLF or EGGW EGPE …" at bounding box center [755, 353] width 1176 height 603
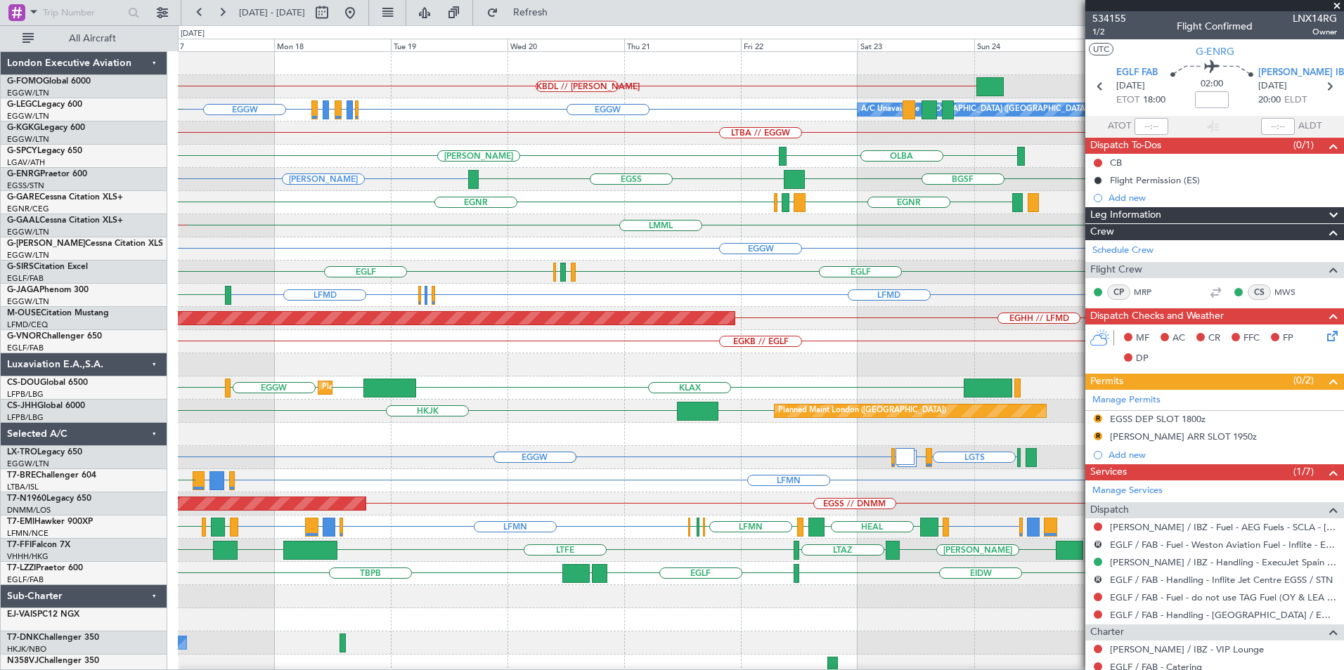
click at [494, 293] on div "KBDL // KACK Planned Maint Windsor Locks (Bradley Intl) A/C Unavailable London …" at bounding box center [760, 365] width 1165 height 626
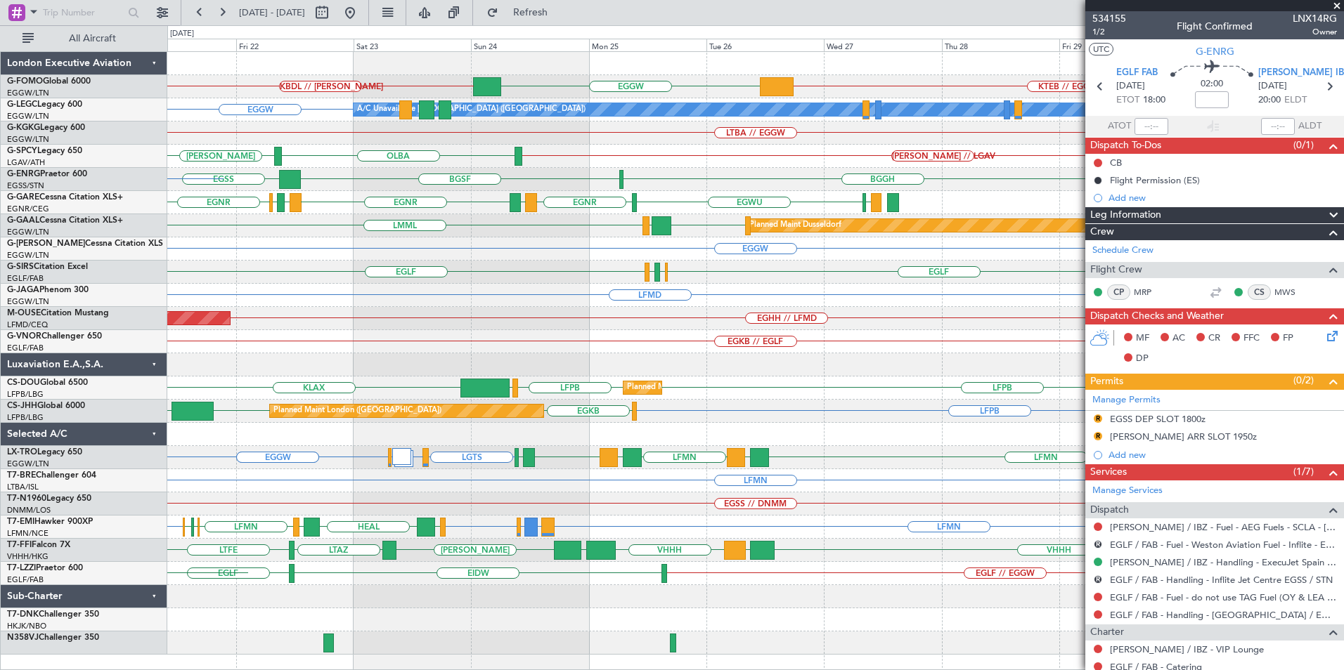
click at [328, 333] on div "KBDL // KACK KTEB // EGGW EGGW EGGW A/C Unavailable London (Luton) LTBA // EGGW…" at bounding box center [755, 353] width 1176 height 603
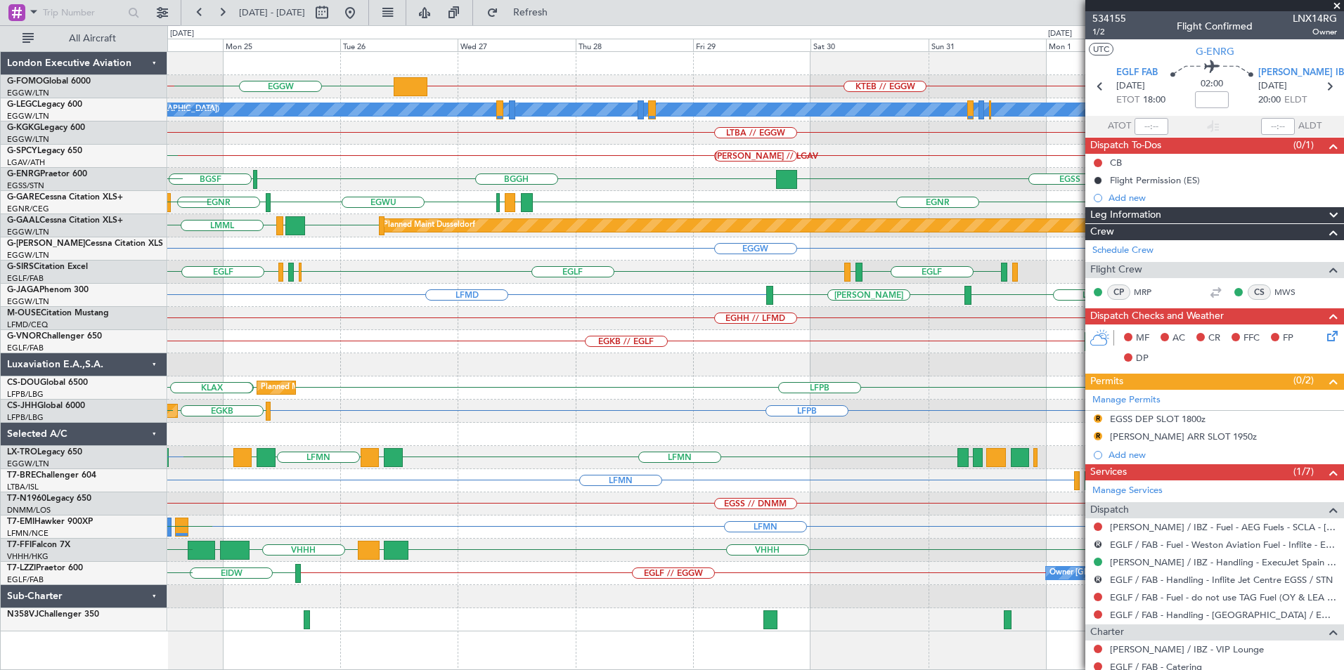
click at [611, 298] on div "KTEB // EGGW EGGW KBDL // KACK A/C Unavailable London (Luton) EGGW LTBA // EGGW…" at bounding box center [755, 342] width 1176 height 580
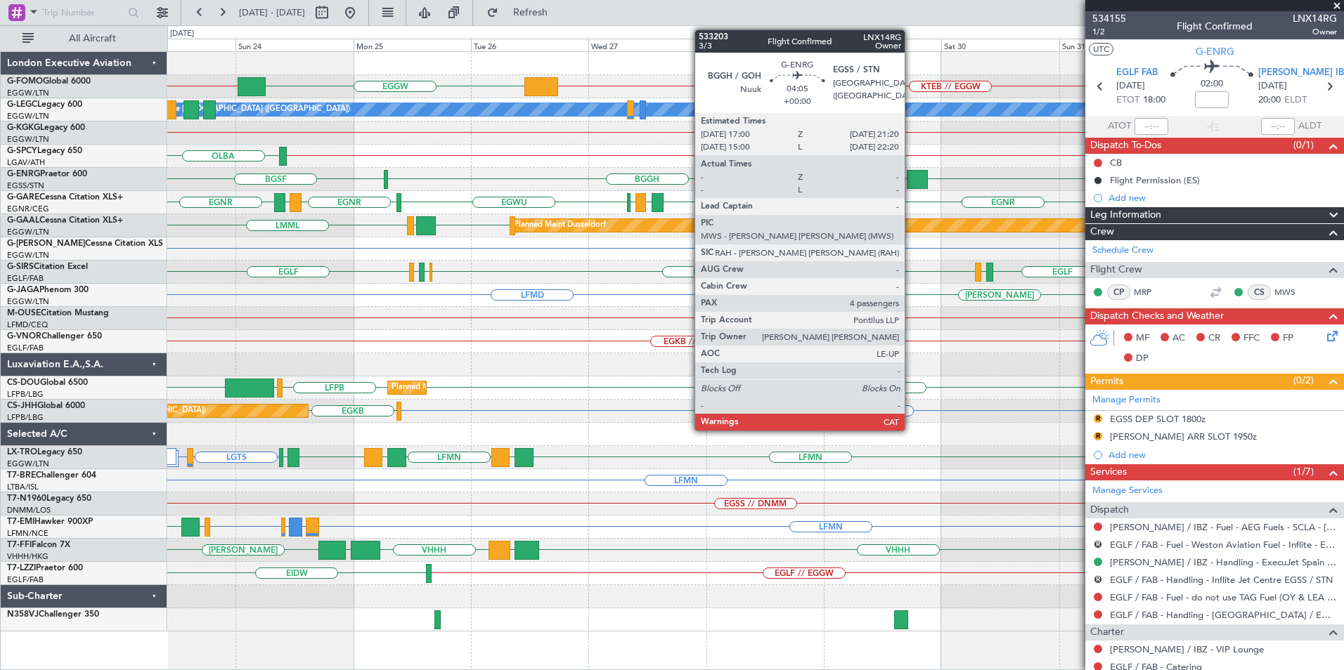
click at [911, 176] on div at bounding box center [918, 179] width 22 height 19
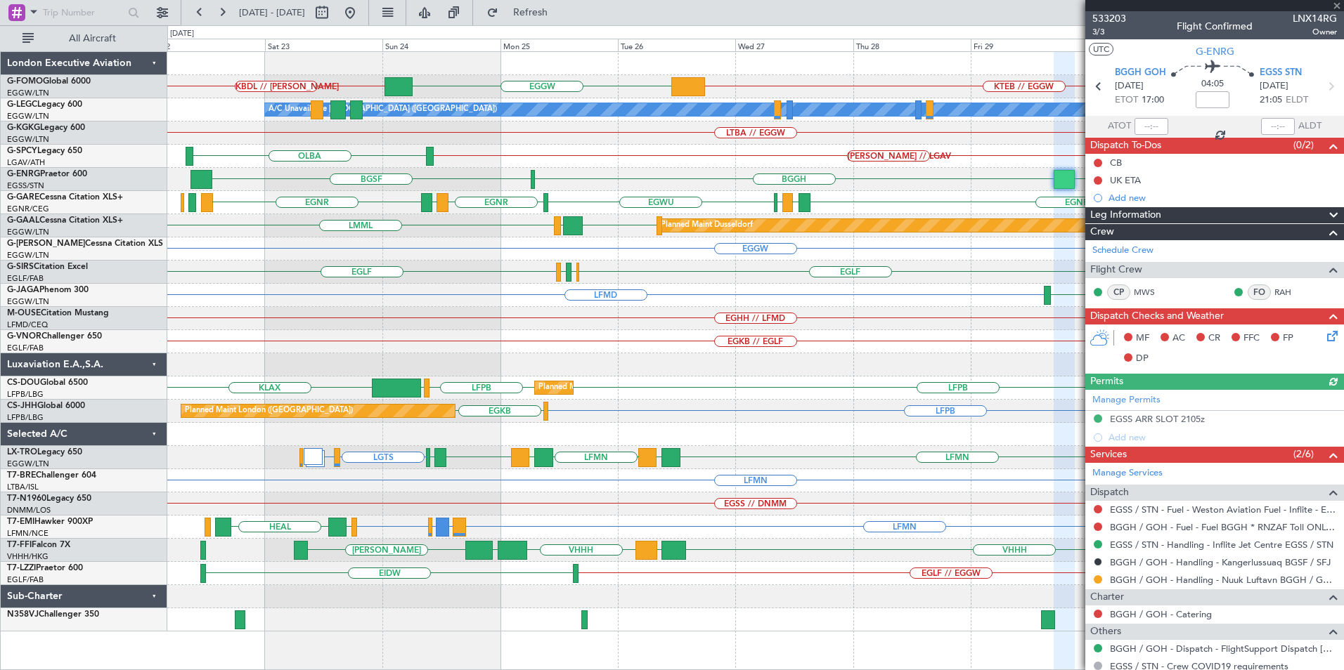
click at [770, 316] on div "EGHH // LFMD Planned Maint Bournemouth" at bounding box center [755, 318] width 1176 height 23
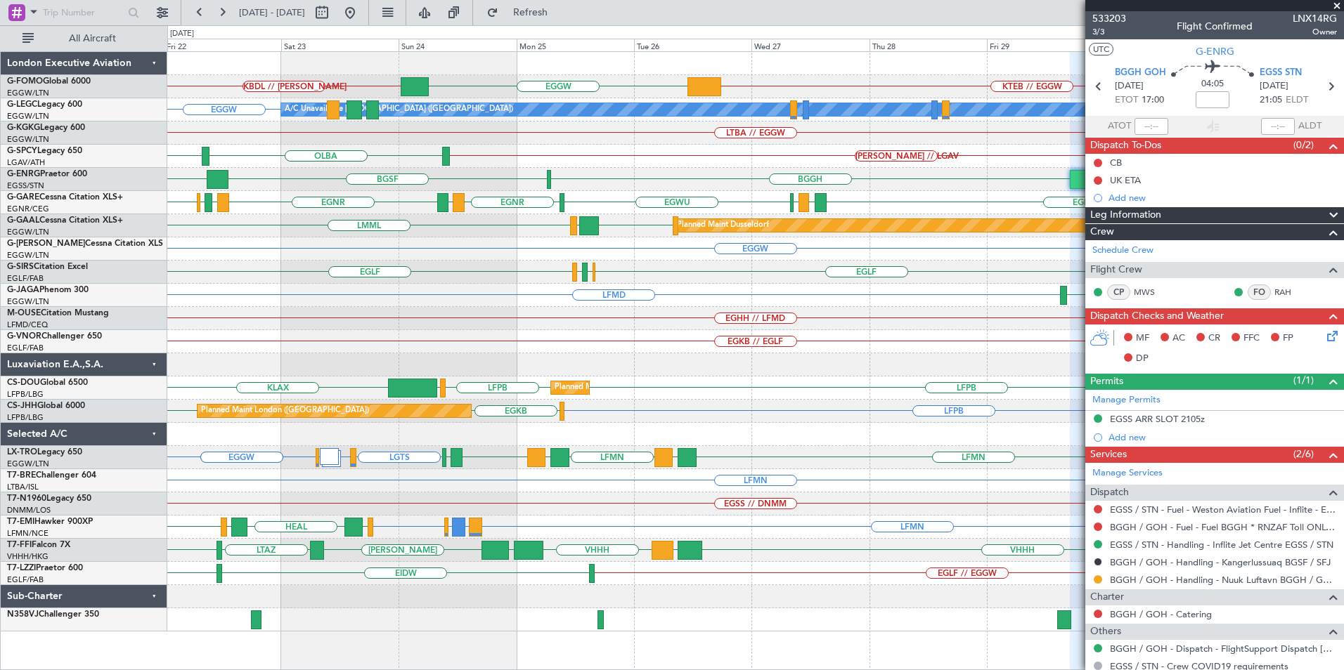
click at [779, 391] on div "KTEB // EGGW EGGW KBDL // KACK A/C Unavailable London (Luton) EGGW LTBA // EGGW…" at bounding box center [755, 342] width 1176 height 580
drag, startPoint x: 406, startPoint y: 11, endPoint x: 394, endPoint y: 31, distance: 23.0
click at [361, 14] on button at bounding box center [350, 12] width 22 height 22
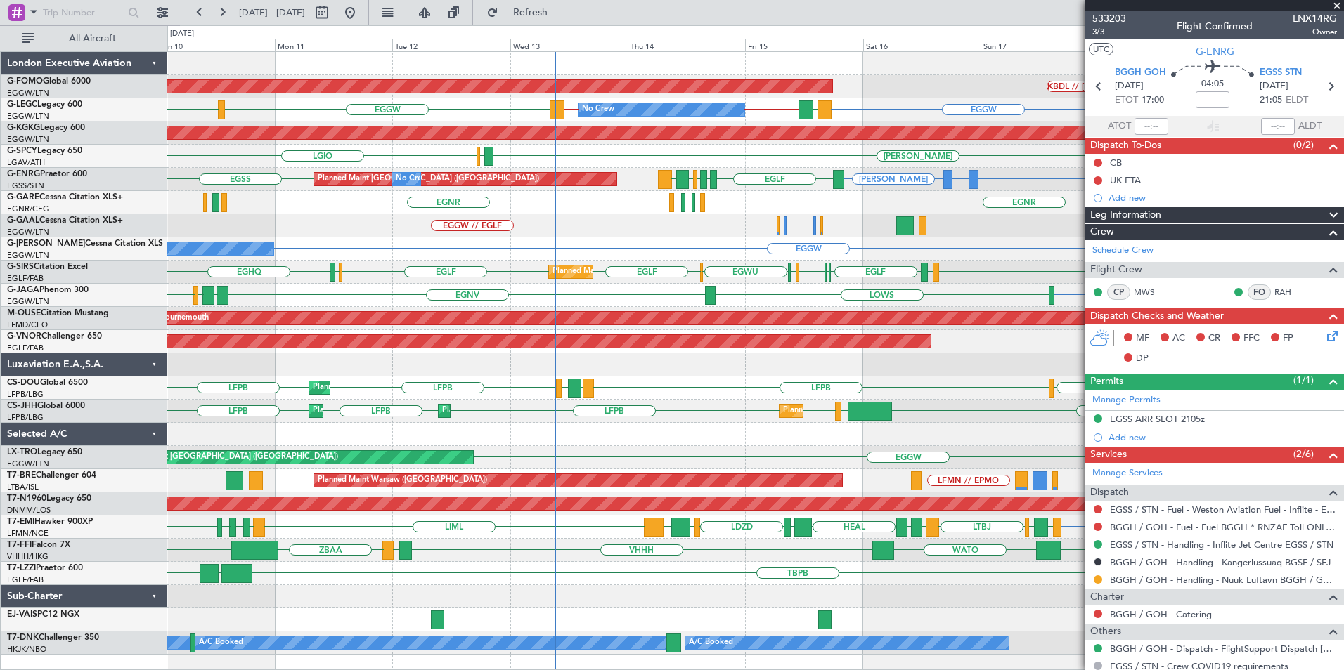
click at [614, 259] on div "Planned Maint Windsor Locks (Bradley Intl) KBDL // KACK No Crew EGGW EGLF or EG…" at bounding box center [755, 353] width 1176 height 603
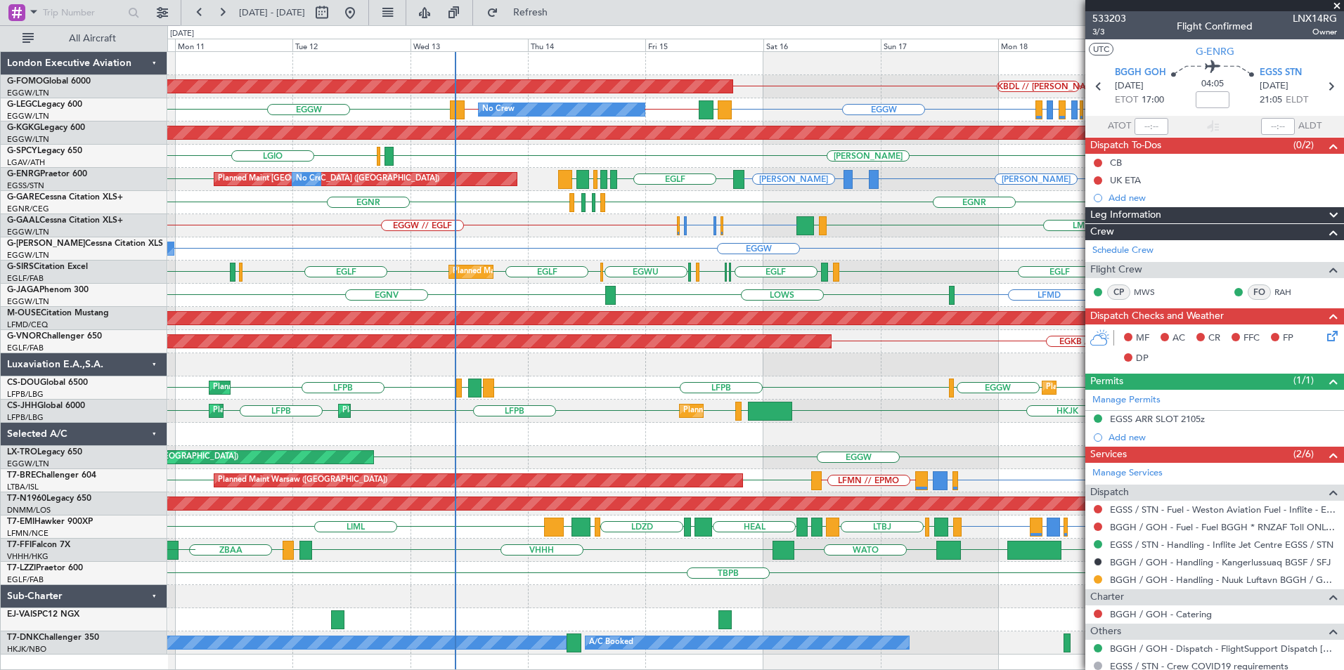
click at [666, 271] on div "Planned Maint Windsor Locks (Bradley Intl) KBDL // KACK No Crew EGGW EGLF or EG…" at bounding box center [755, 353] width 1176 height 603
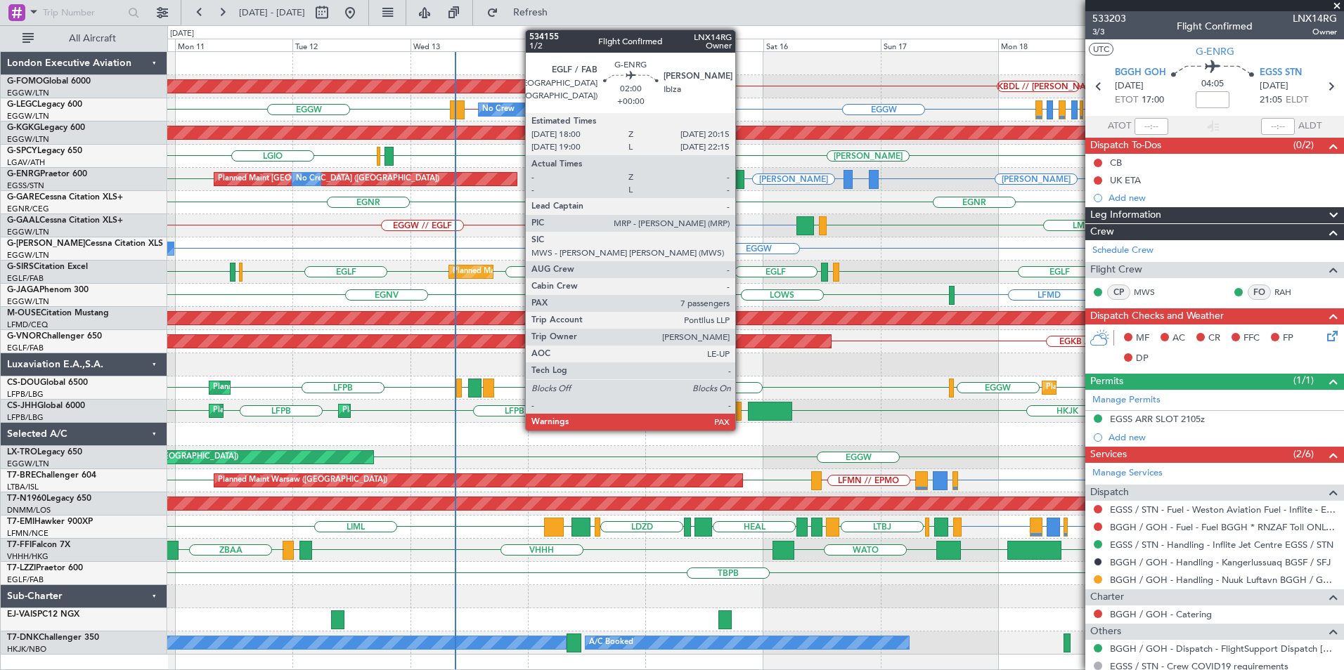
click at [741, 181] on div at bounding box center [738, 179] width 11 height 19
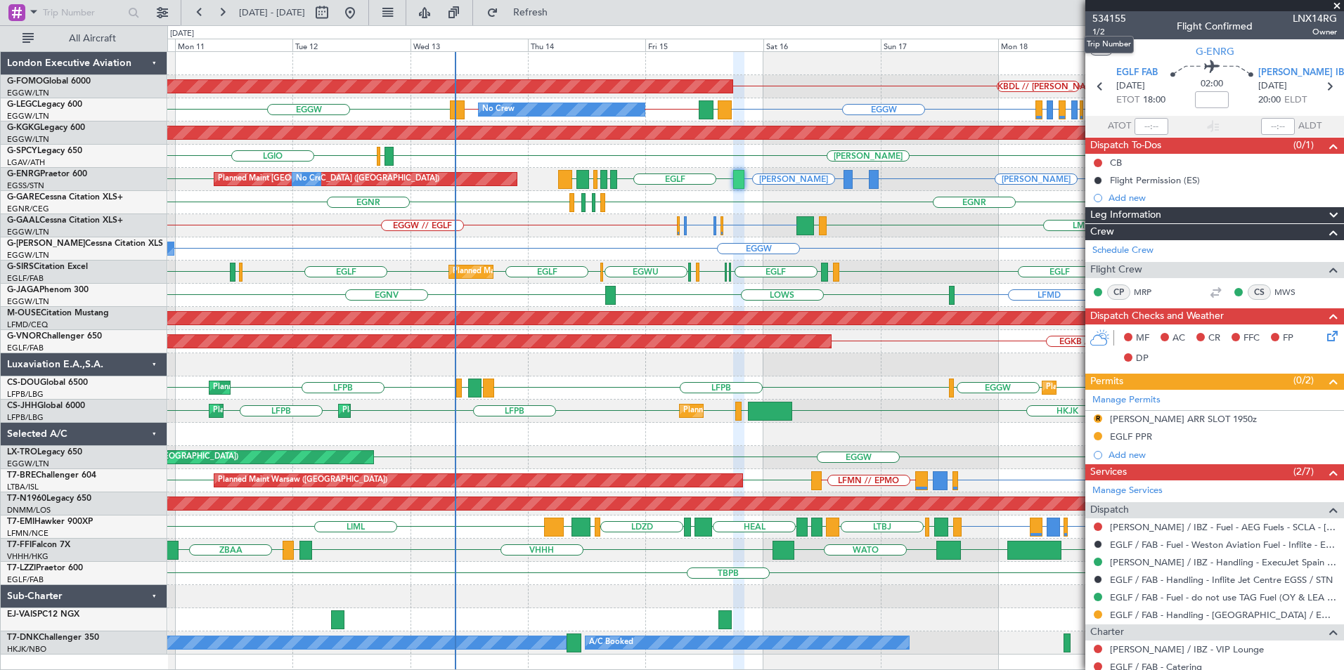
click at [1096, 31] on mat-tooltip-component "Trip Number" at bounding box center [1109, 44] width 70 height 37
click at [1114, 16] on span "534155" at bounding box center [1109, 18] width 34 height 15
click at [1099, 32] on mat-tooltip-component "Trip Number" at bounding box center [1109, 44] width 70 height 37
click at [1098, 30] on span "1/2" at bounding box center [1109, 32] width 34 height 12
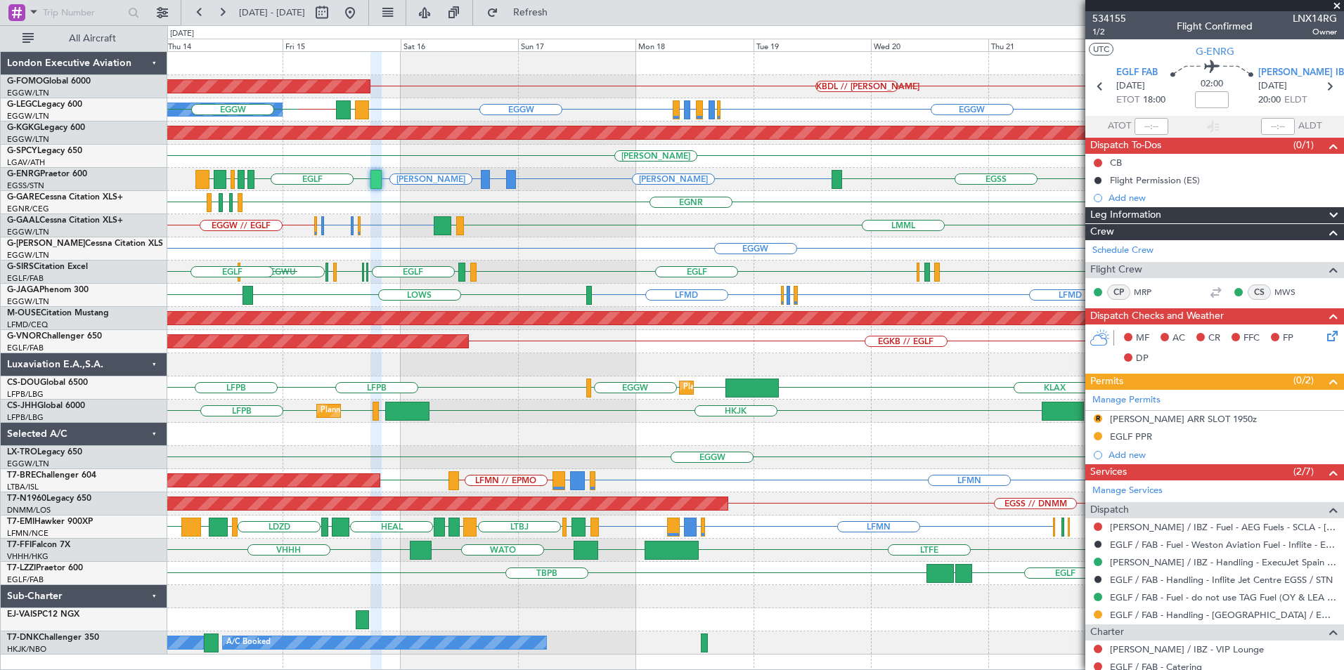
click at [584, 277] on div "KBDL // KACK Planned Maint Windsor Locks (Bradley Intl) EGGW EGLF or EGGW EGPE …" at bounding box center [755, 353] width 1176 height 603
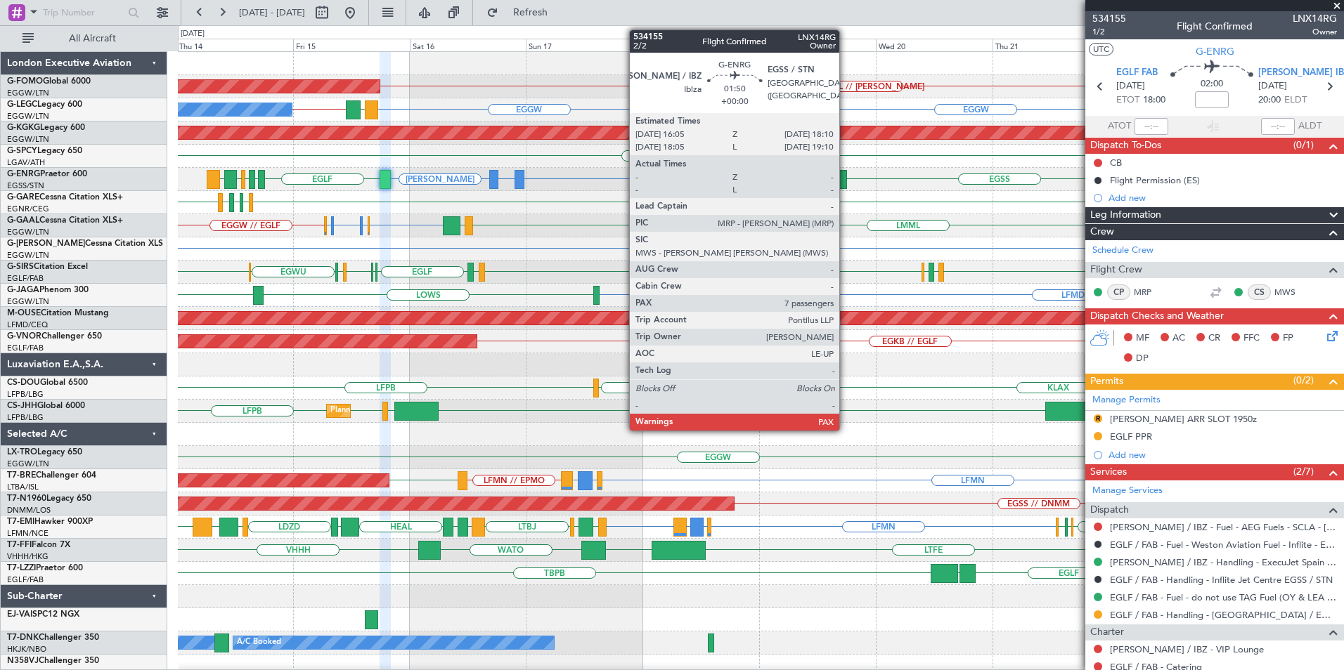
click at [842, 181] on div at bounding box center [841, 179] width 11 height 19
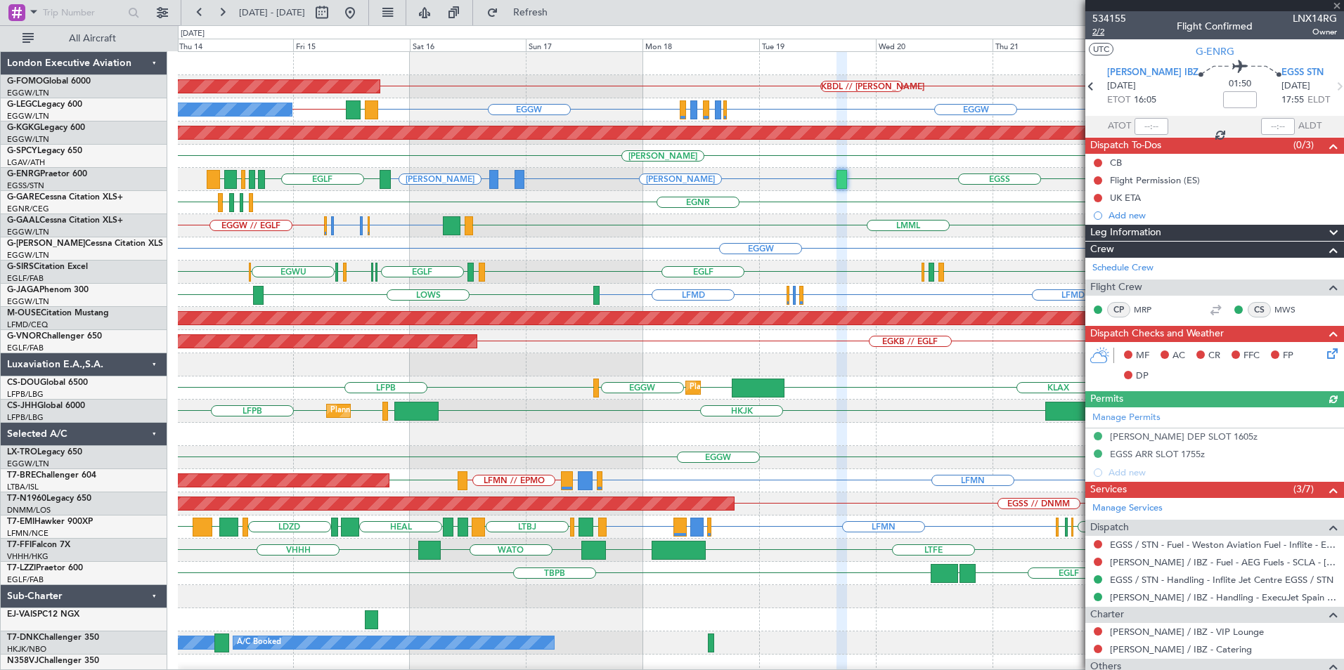
click at [1101, 32] on span "2/2" at bounding box center [1109, 32] width 34 height 12
click at [560, 14] on span "Refresh" at bounding box center [530, 13] width 59 height 10
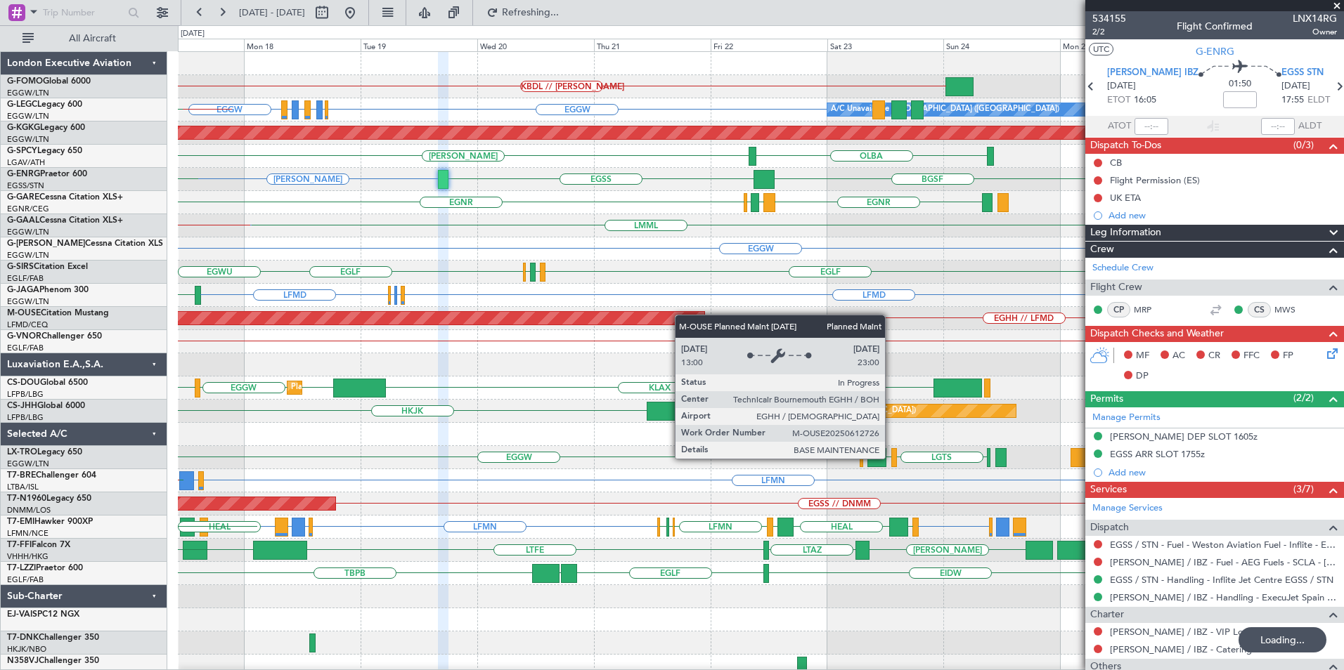
click at [558, 316] on div "KBDL // KACK Planned Maint Windsor Locks (Bradley Intl) EGGW EGLF or EGGW EGPE …" at bounding box center [760, 365] width 1165 height 626
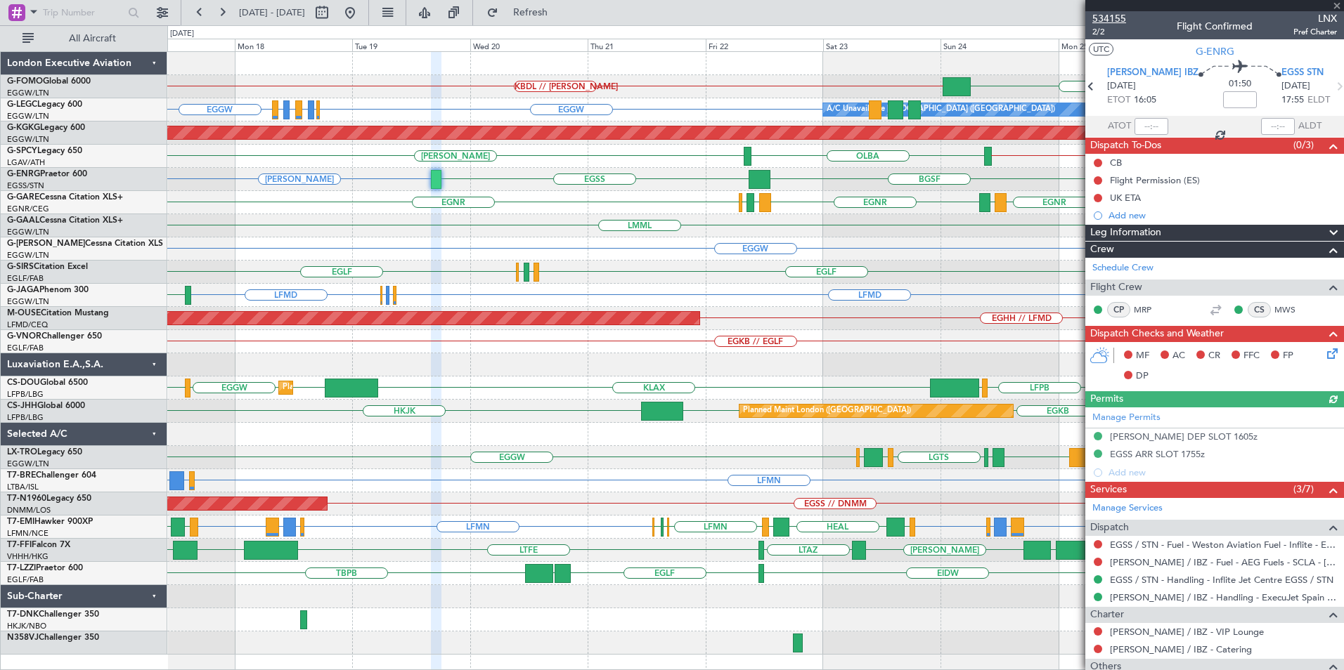
click at [1114, 17] on span "534155" at bounding box center [1109, 18] width 34 height 15
click at [560, 10] on span "Refresh" at bounding box center [530, 13] width 59 height 10
click at [510, 296] on div "EGGW KBDL // KACK KTEB // EGGW Planned Maint Windsor Locks (Bradley Intl) EGGW …" at bounding box center [755, 353] width 1176 height 603
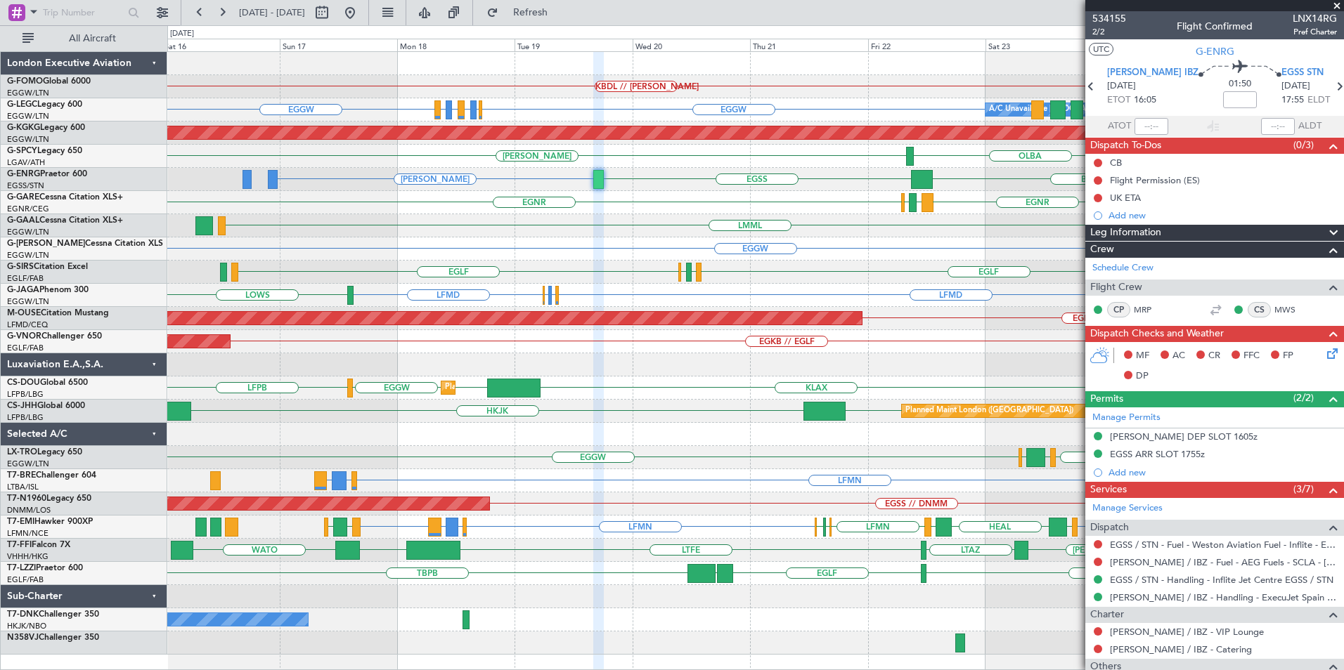
click at [804, 271] on div "EGGW KBDL // KACK KTEB // EGGW Planned Maint Windsor Locks (Bradley Intl) EGGW …" at bounding box center [755, 353] width 1176 height 603
drag, startPoint x: 398, startPoint y: 18, endPoint x: 406, endPoint y: 15, distance: 8.0
click at [361, 17] on button at bounding box center [350, 12] width 22 height 22
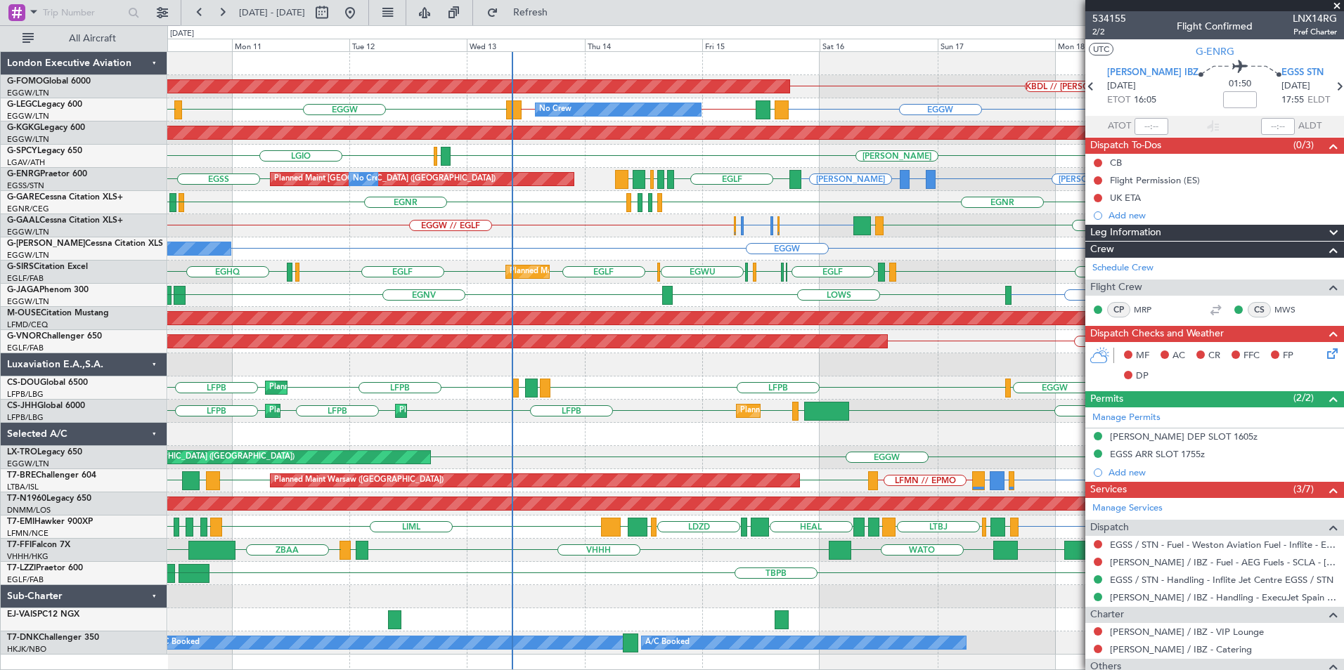
click at [364, 308] on div "KBDL // KACK Planned Maint Windsor Locks (Bradley Intl) EGPE or EGGW EGGW EGGW …" at bounding box center [755, 353] width 1176 height 603
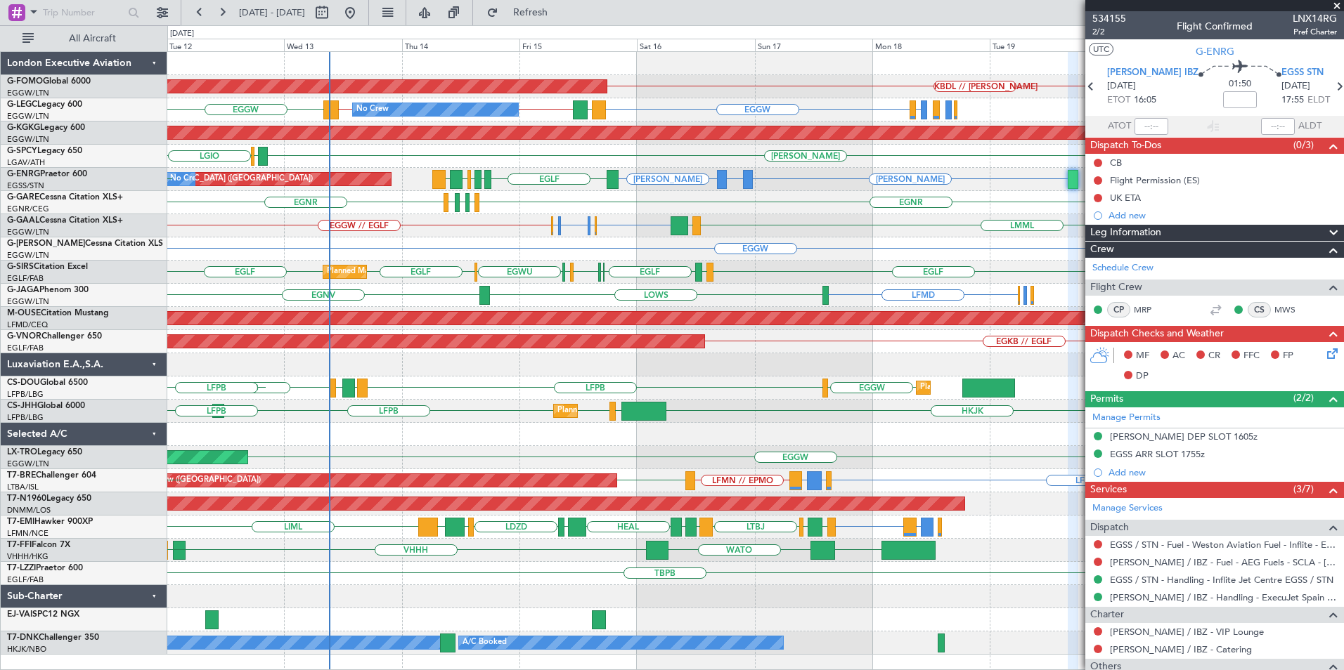
click at [476, 325] on div "KBDL // KACK Planned Maint Windsor Locks (Bradley Intl) EGPE or EGGW EGGW EGGW …" at bounding box center [755, 353] width 1176 height 603
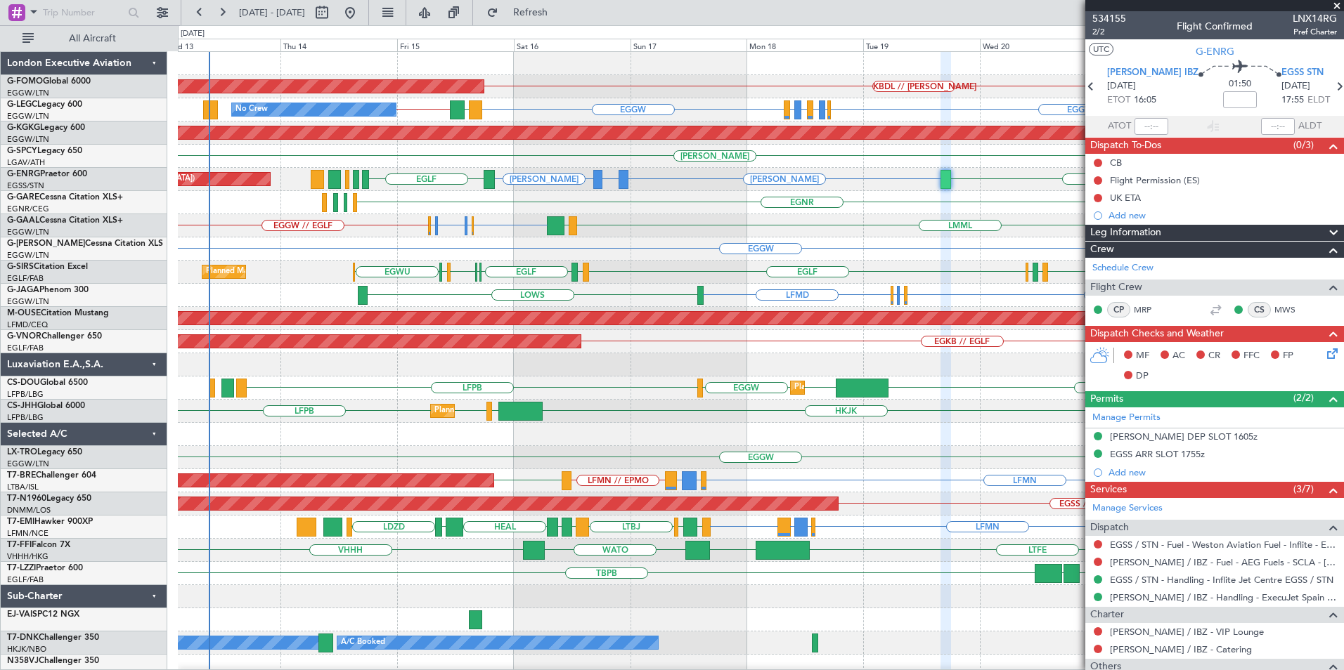
click at [578, 219] on div "EGGW EGWU or EGGW EGSH or EGGW EGWU or EGGW EGGW // EGLF LMML LGAV" at bounding box center [760, 225] width 1165 height 23
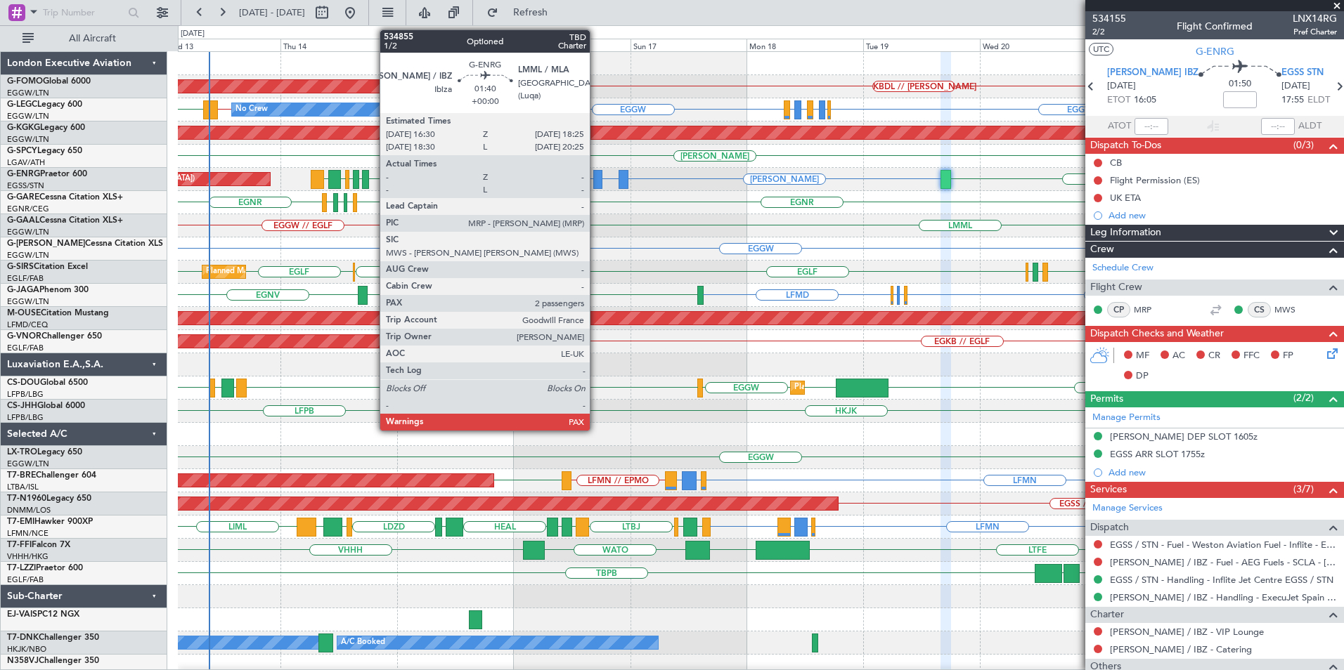
click at [596, 180] on div at bounding box center [598, 179] width 10 height 19
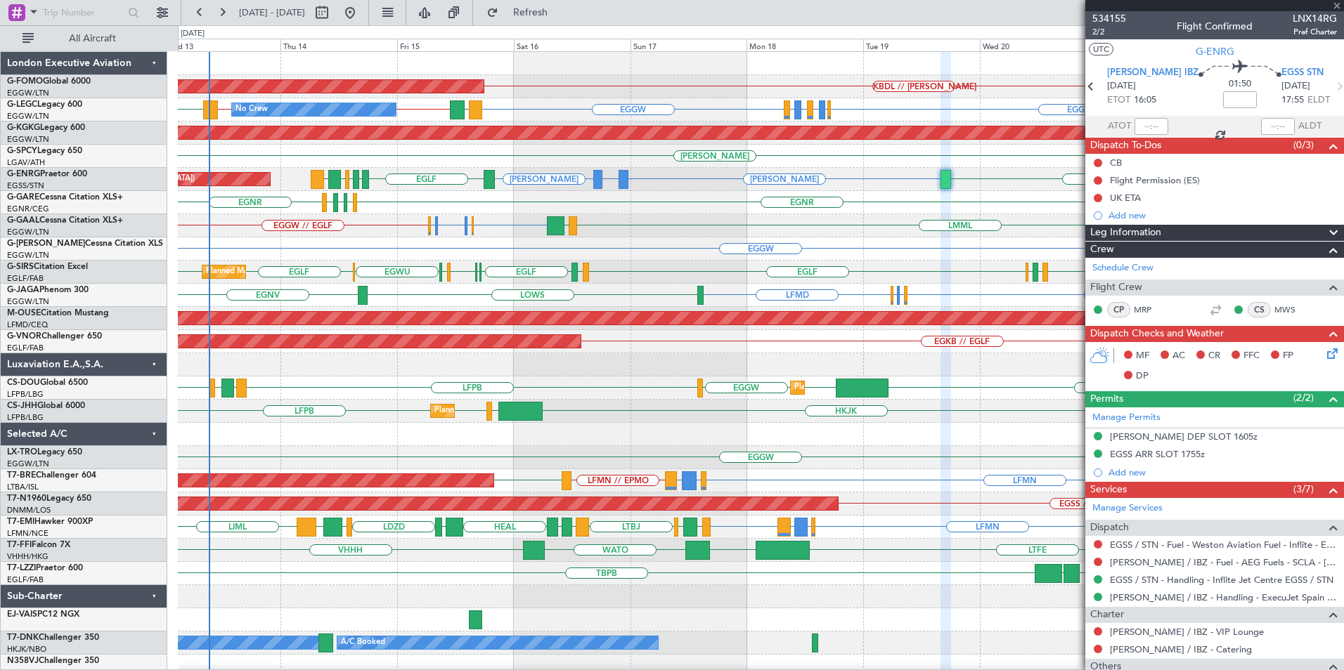
type input "2"
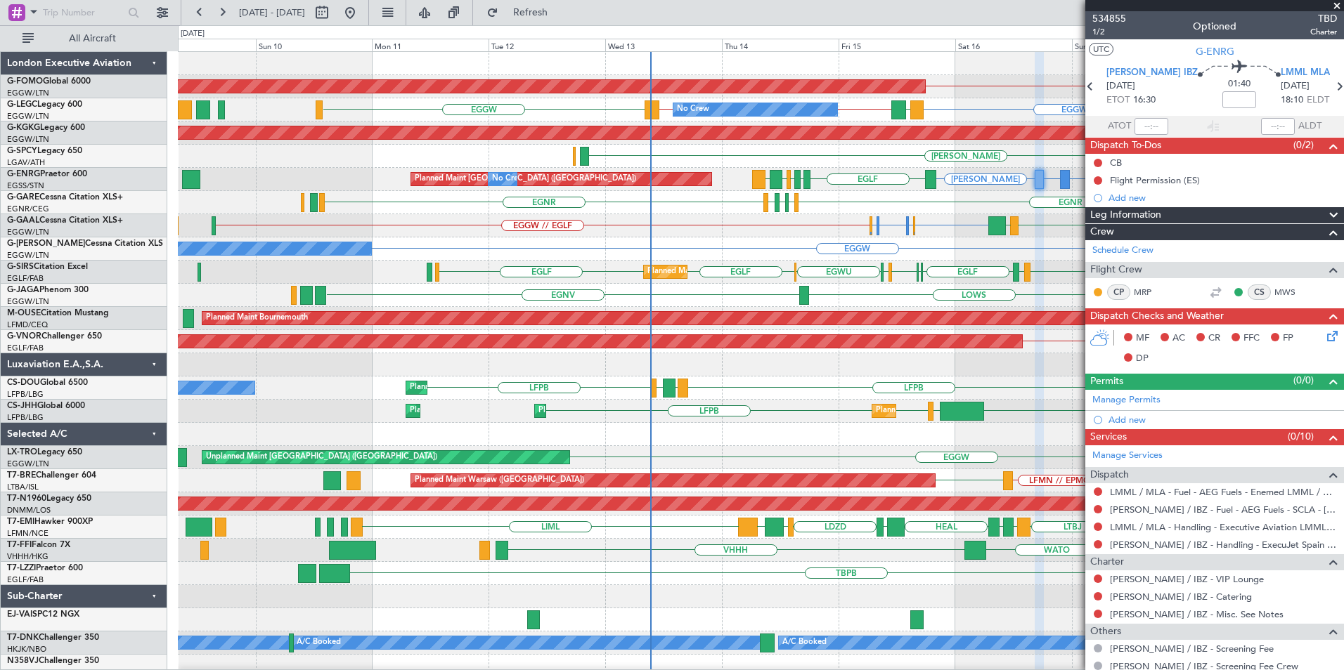
click at [989, 424] on div "KBDL // KACK Planned Maint Windsor Locks (Bradley Intl) EGGW EGLF or EGGW EGPE …" at bounding box center [760, 365] width 1165 height 626
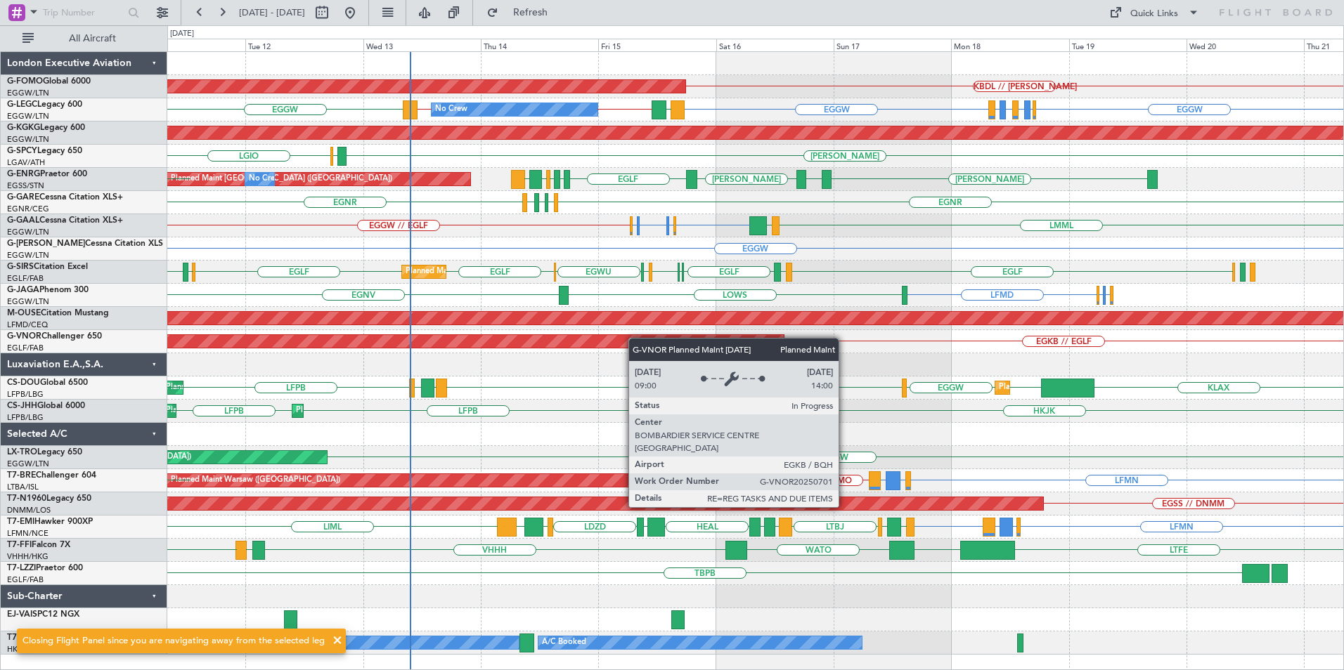
click at [611, 341] on div "KBDL // KACK Planned Maint Windsor Locks (Bradley Intl) EGGW EGLF or EGGW EGPE …" at bounding box center [755, 353] width 1176 height 603
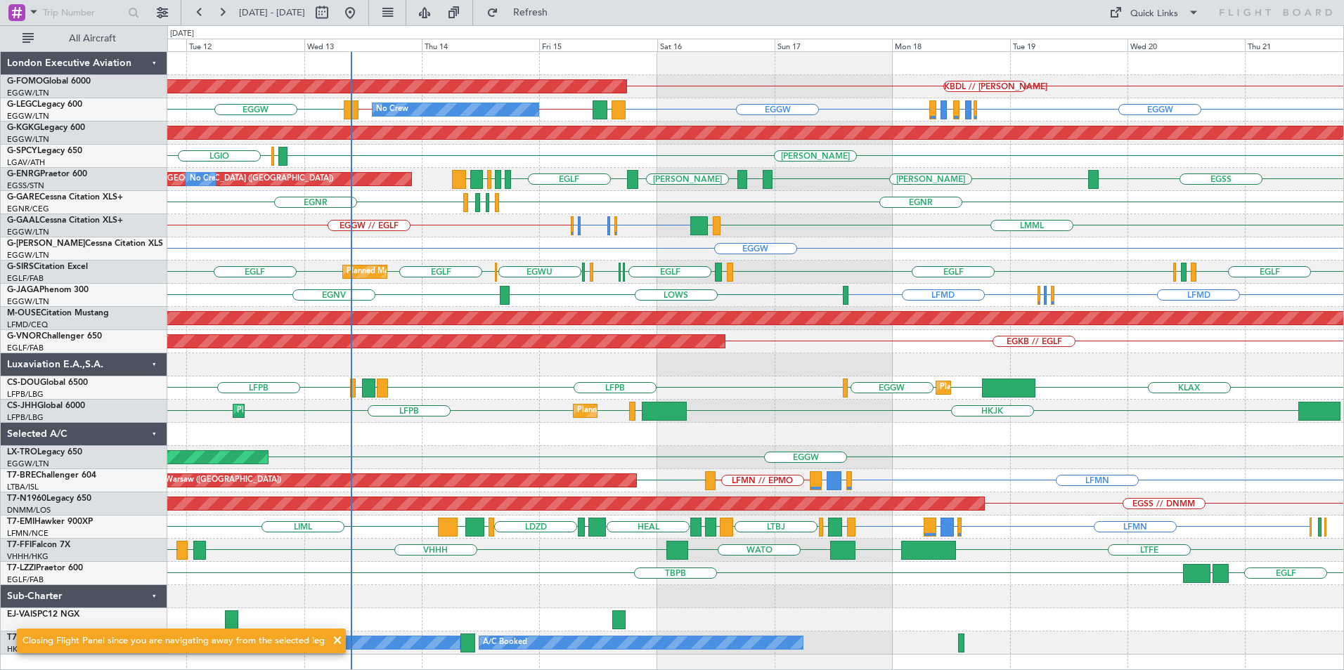
click at [845, 260] on div "Planned Maint Windsor Locks (Bradley Intl) KBDL // KACK No Crew EGGW EGLF or EG…" at bounding box center [755, 353] width 1176 height 603
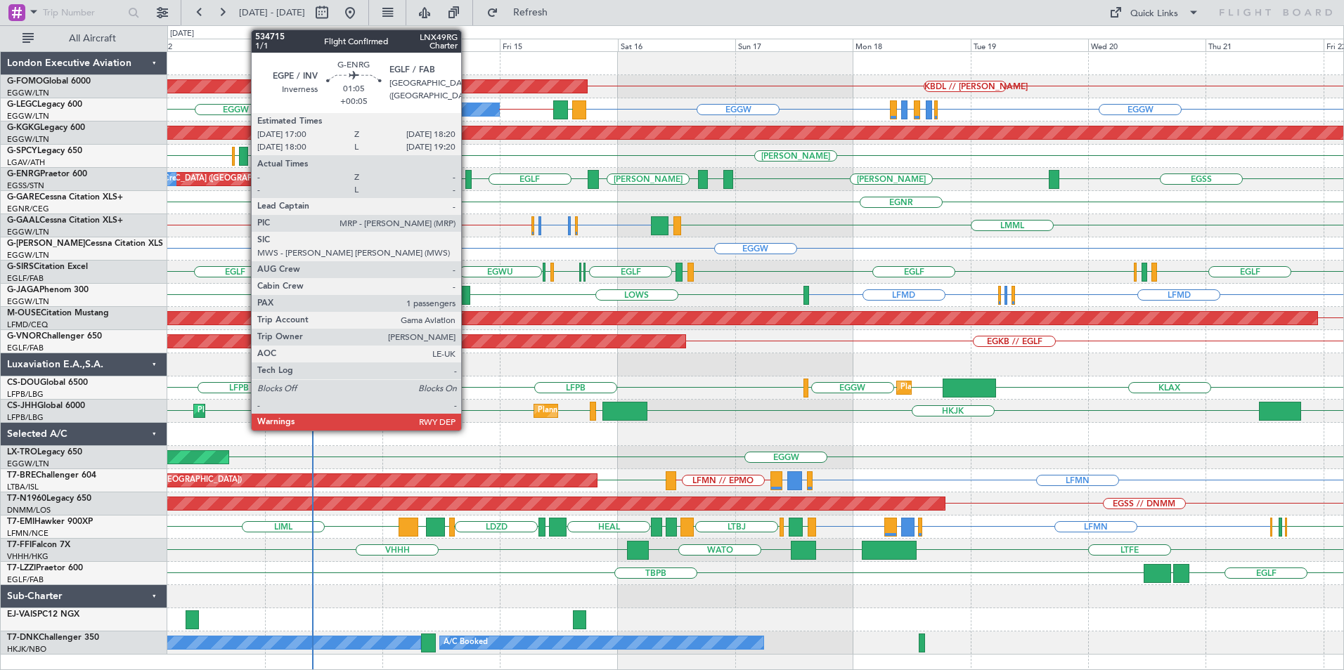
click at [467, 177] on div at bounding box center [468, 179] width 7 height 19
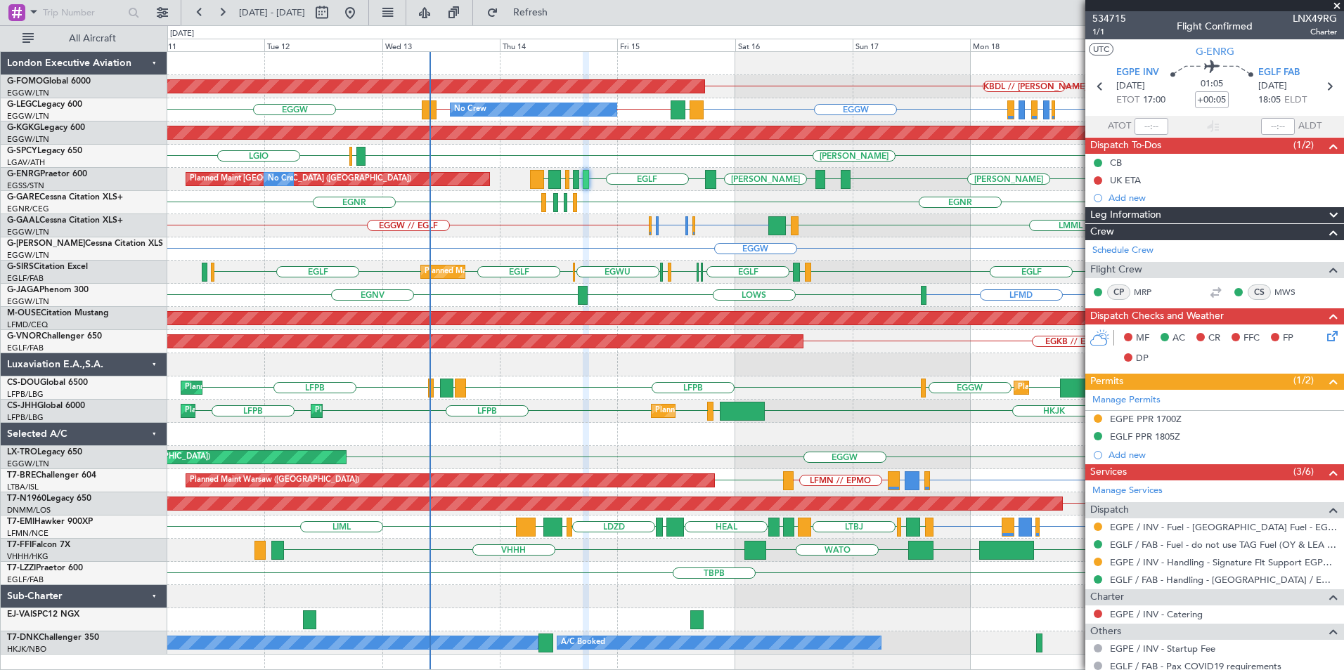
click at [554, 396] on div "KBDL // KACK Planned Maint Windsor Locks (Bradley Intl) EGGW EGLF or EGGW EGPE …" at bounding box center [755, 353] width 1176 height 603
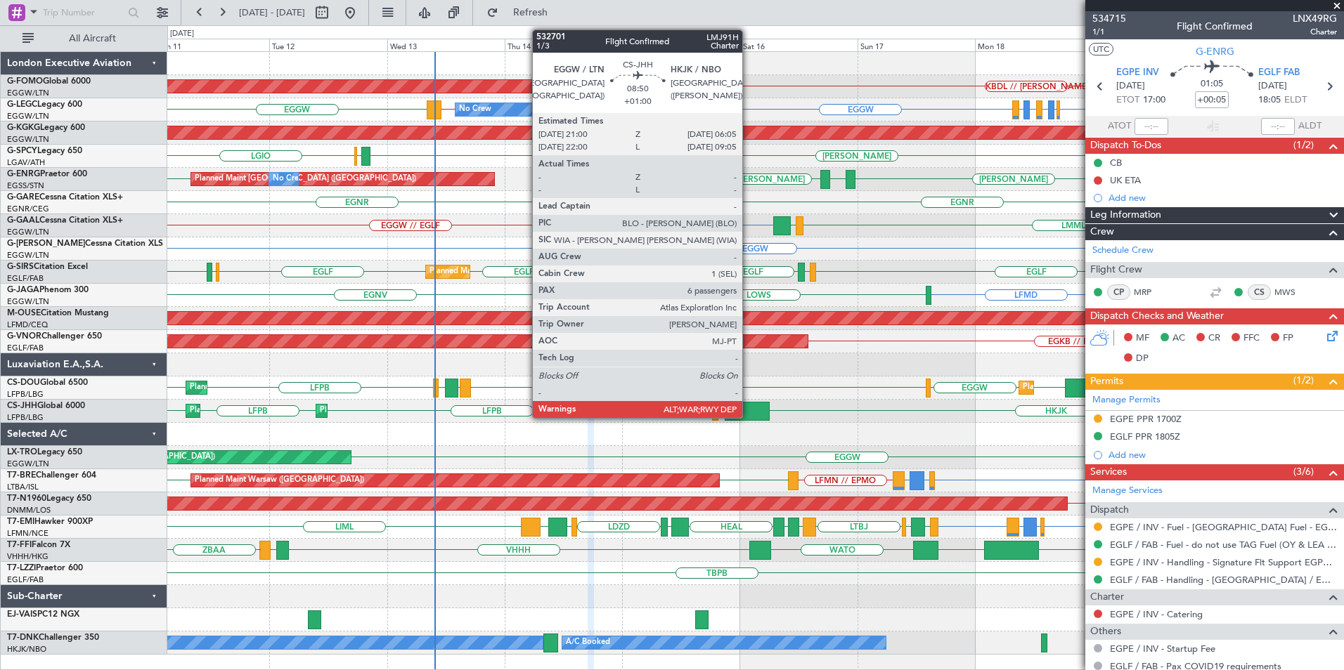
click at [750, 402] on div at bounding box center [747, 411] width 45 height 19
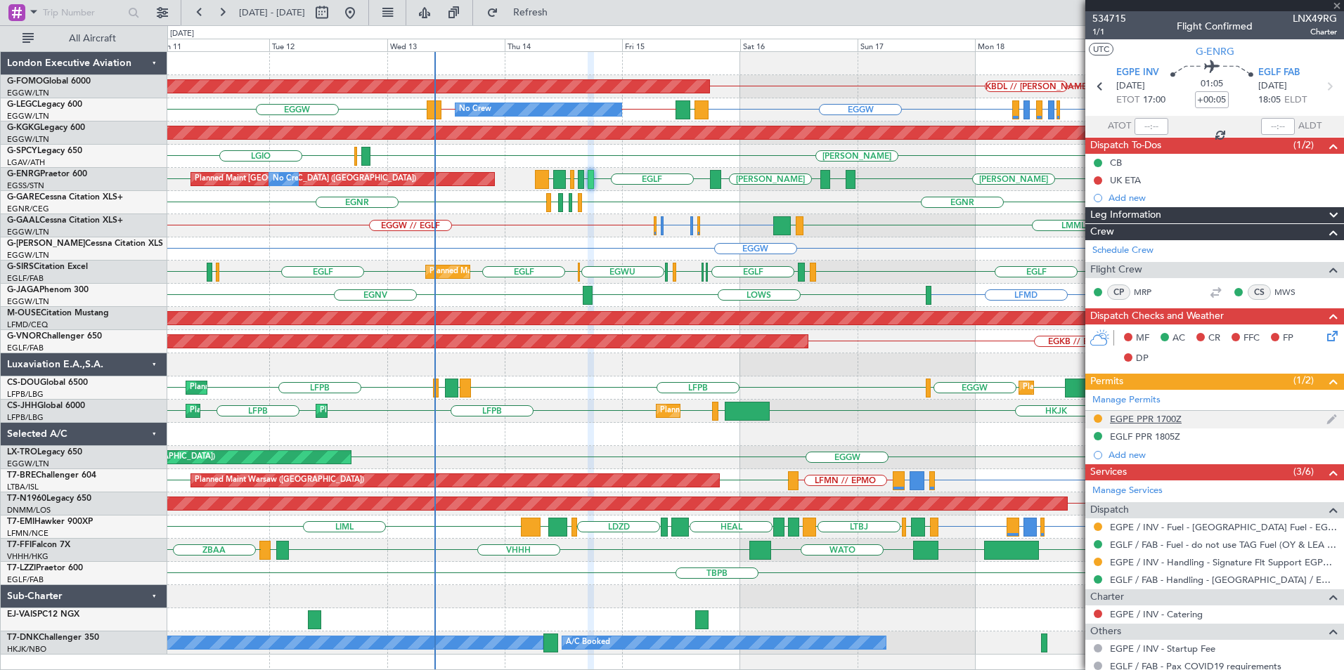
type input "+01:00"
type input "6"
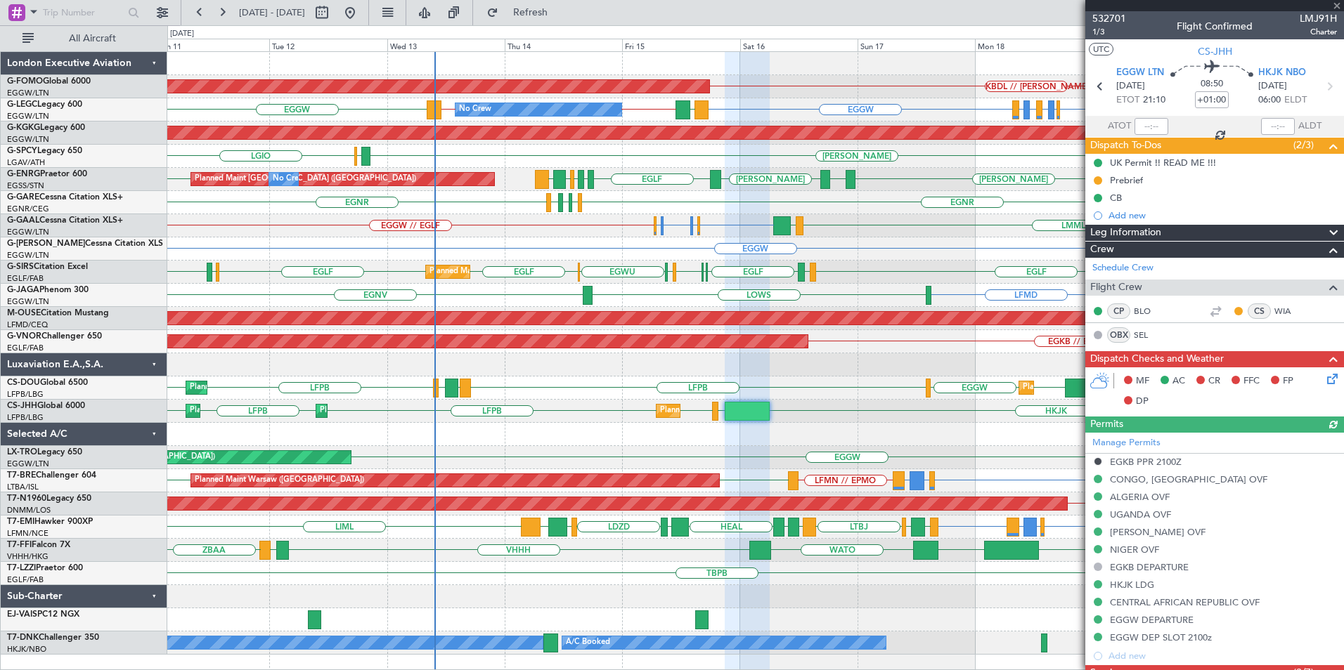
click at [202, 451] on div "KBDL // KACK Planned Maint Windsor Locks (Bradley Intl) EGGW EGLF or EGGW EGPE …" at bounding box center [755, 353] width 1176 height 603
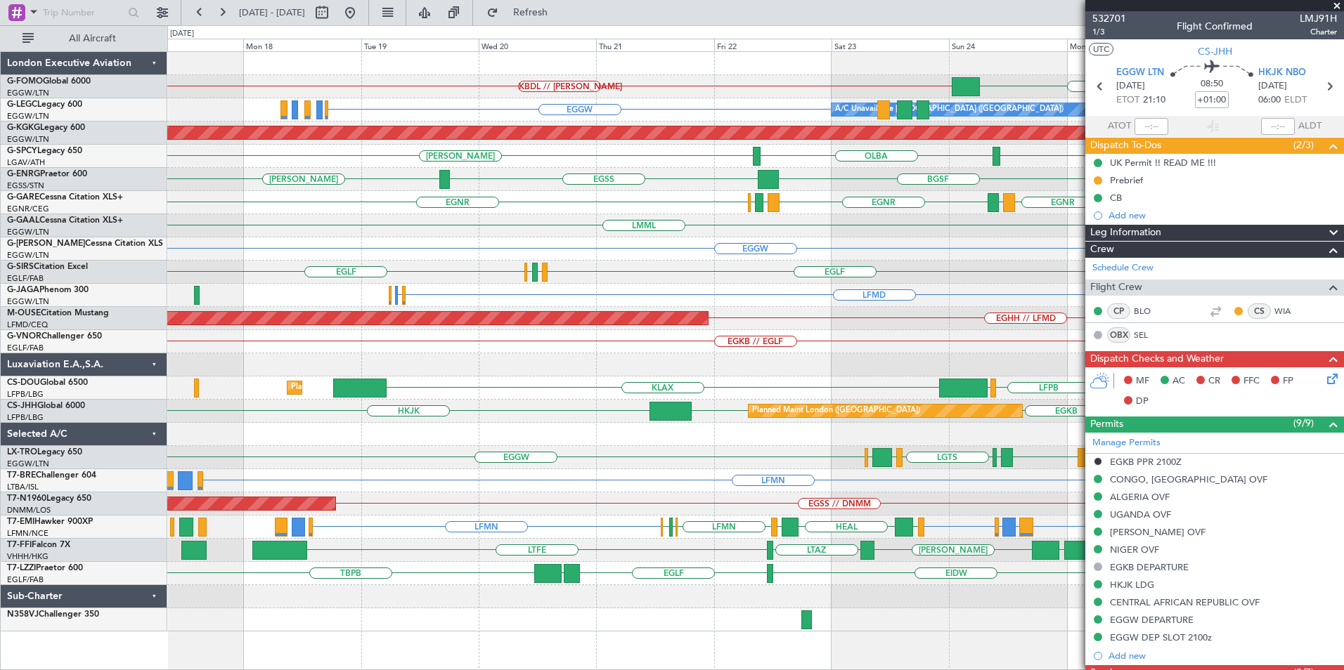
click at [795, 475] on div "EGGW KBDL // KACK KTEB // EGGW Planned Maint Windsor Locks (Bradley Intl) A/C U…" at bounding box center [755, 342] width 1176 height 580
click at [718, 467] on div "EGGW KBDL // KACK KTEB // EGGW Planned Maint Windsor Locks (Bradley Intl) A/C U…" at bounding box center [755, 342] width 1176 height 580
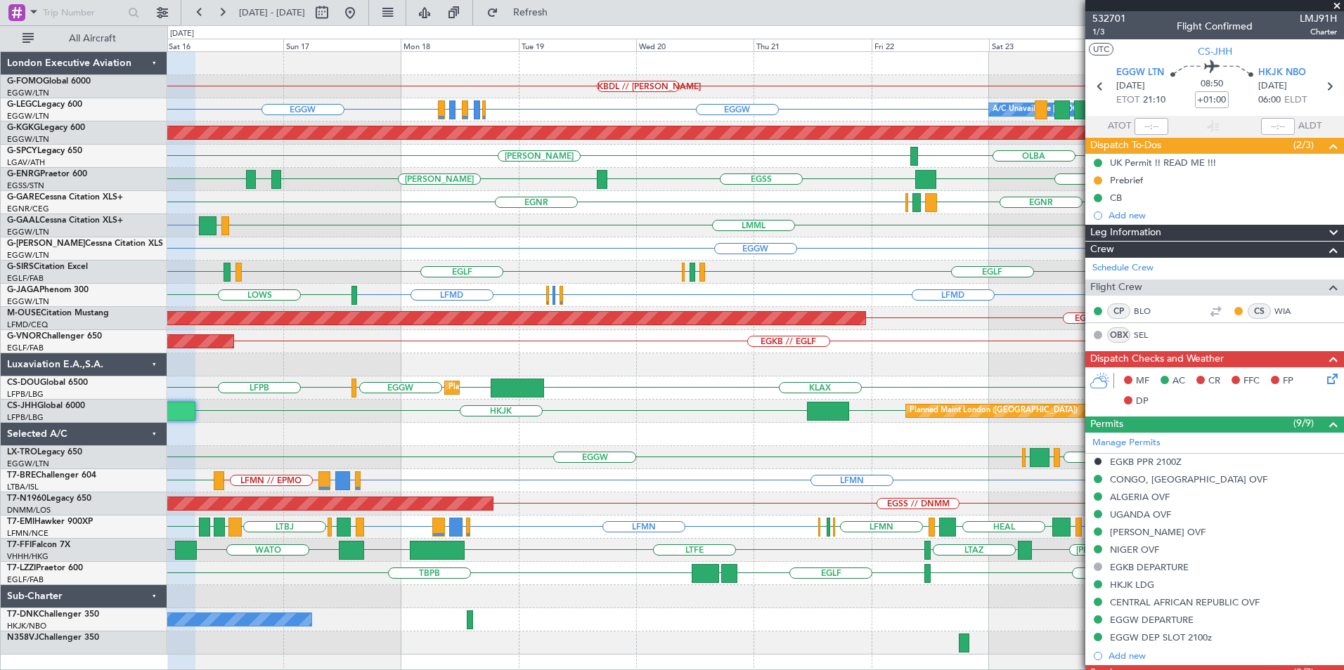
click at [1308, 75] on section "EGGW LTN 15/08/2025 ETOT 21:10 08:50 +01:00 HKJK NBO 16/08/2025 06:00 ELDT" at bounding box center [1214, 88] width 259 height 56
drag, startPoint x: 1305, startPoint y: 75, endPoint x: 1295, endPoint y: 75, distance: 9.8
click at [1295, 75] on span "HKJK NBO" at bounding box center [1282, 73] width 48 height 14
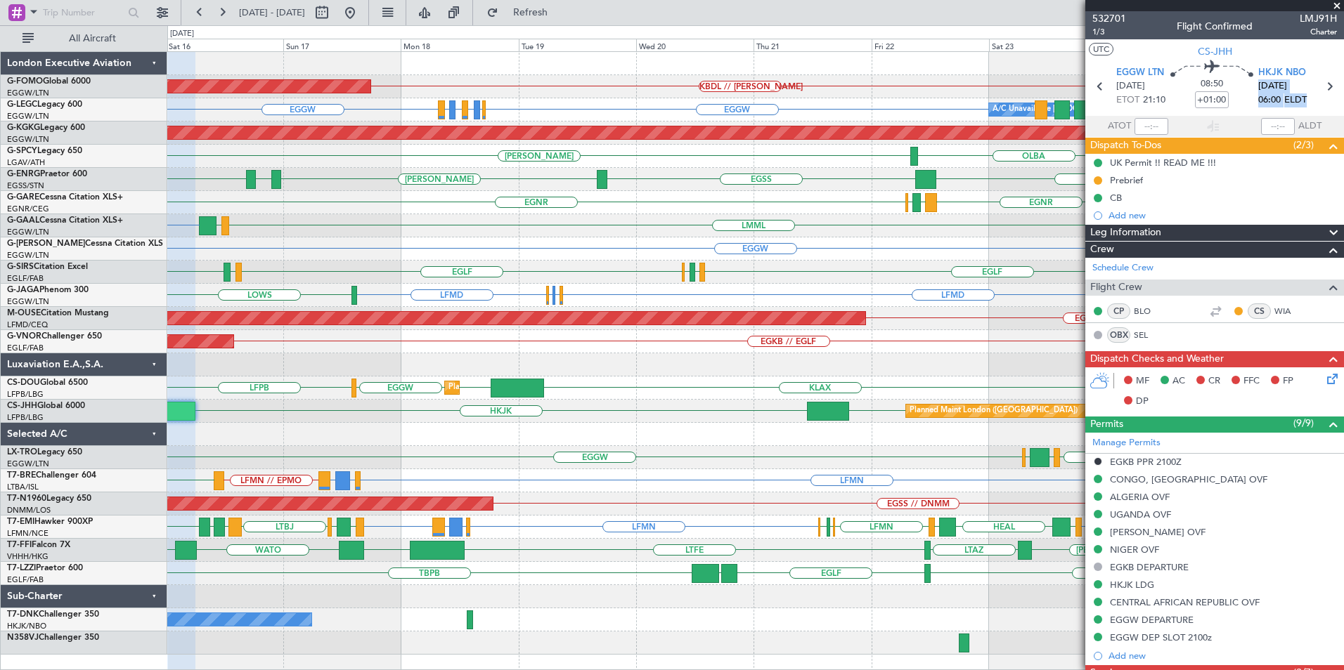
click at [744, 245] on div "EGGW KBDL // KACK Planned Maint Windsor Locks (Bradley Intl) EGGW EGLF or EGGW …" at bounding box center [755, 353] width 1176 height 603
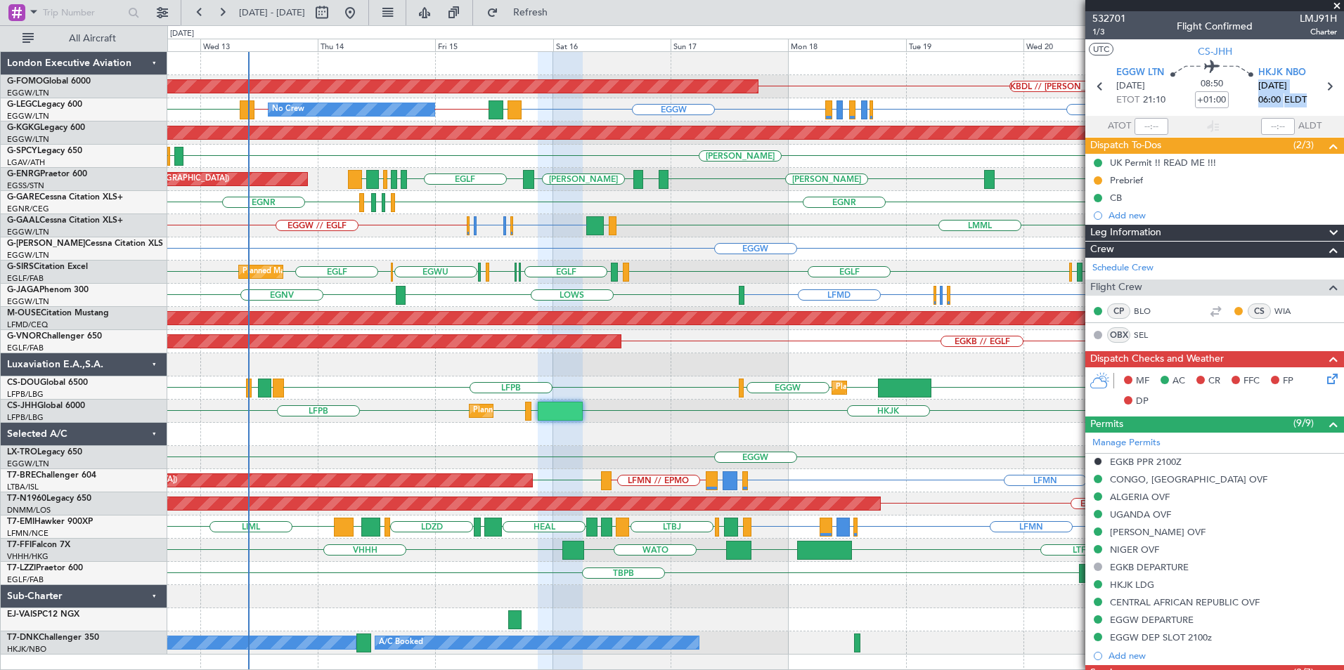
click at [415, 249] on div "Planned Maint Windsor Locks (Bradley Intl) KBDL // KACK No Crew EGGW EGLF or EG…" at bounding box center [755, 353] width 1176 height 603
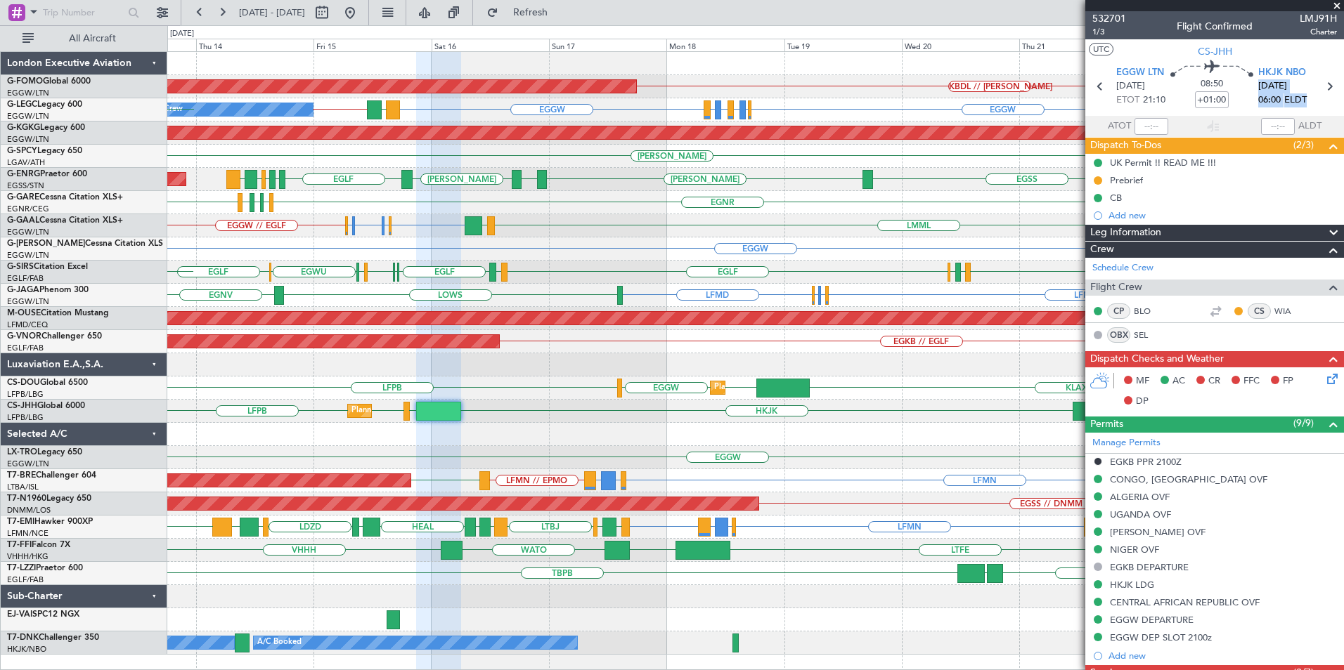
click at [637, 254] on div "Planned Maint Windsor Locks (Bradley Intl) KBDL // KACK No Crew EGGW EGLF or EG…" at bounding box center [755, 353] width 1176 height 603
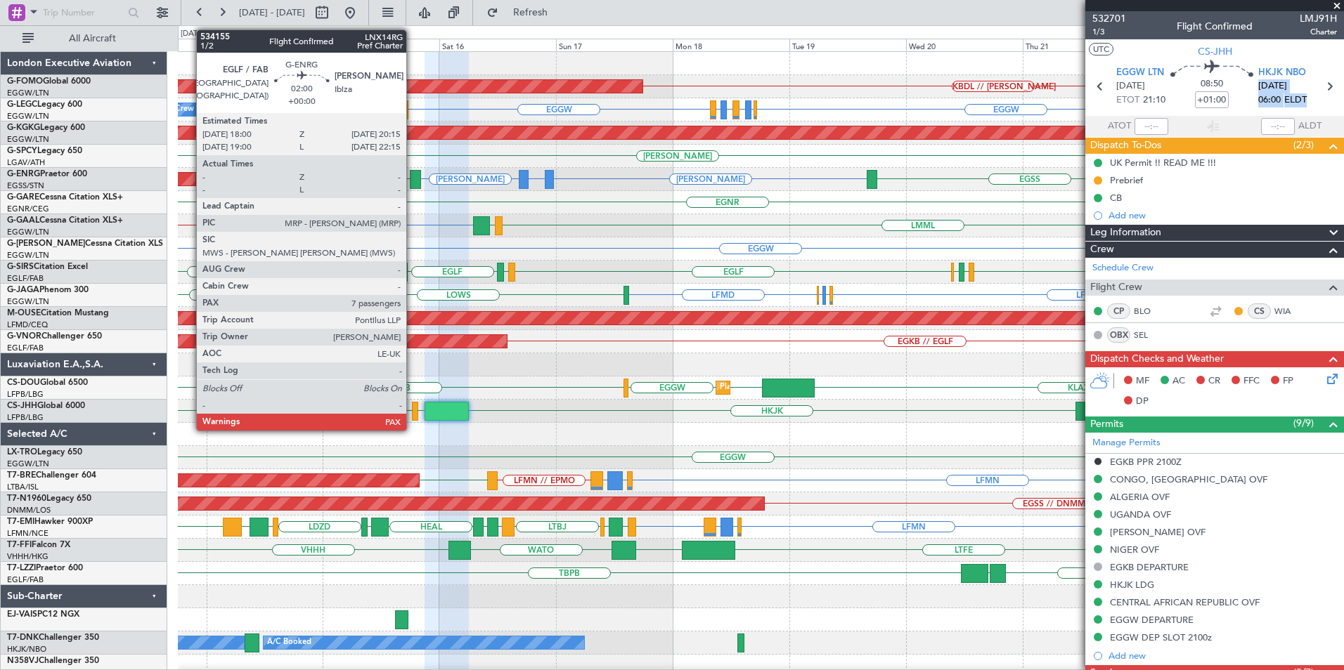
click at [413, 183] on div at bounding box center [415, 179] width 11 height 19
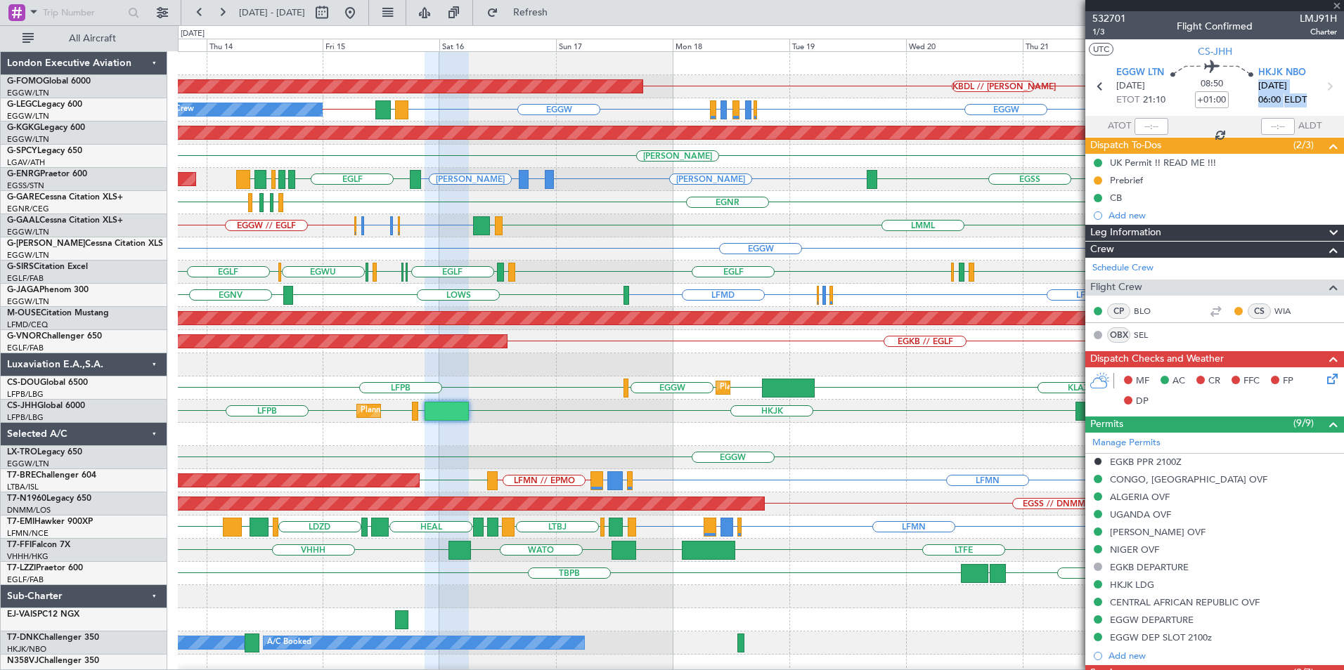
type input "7"
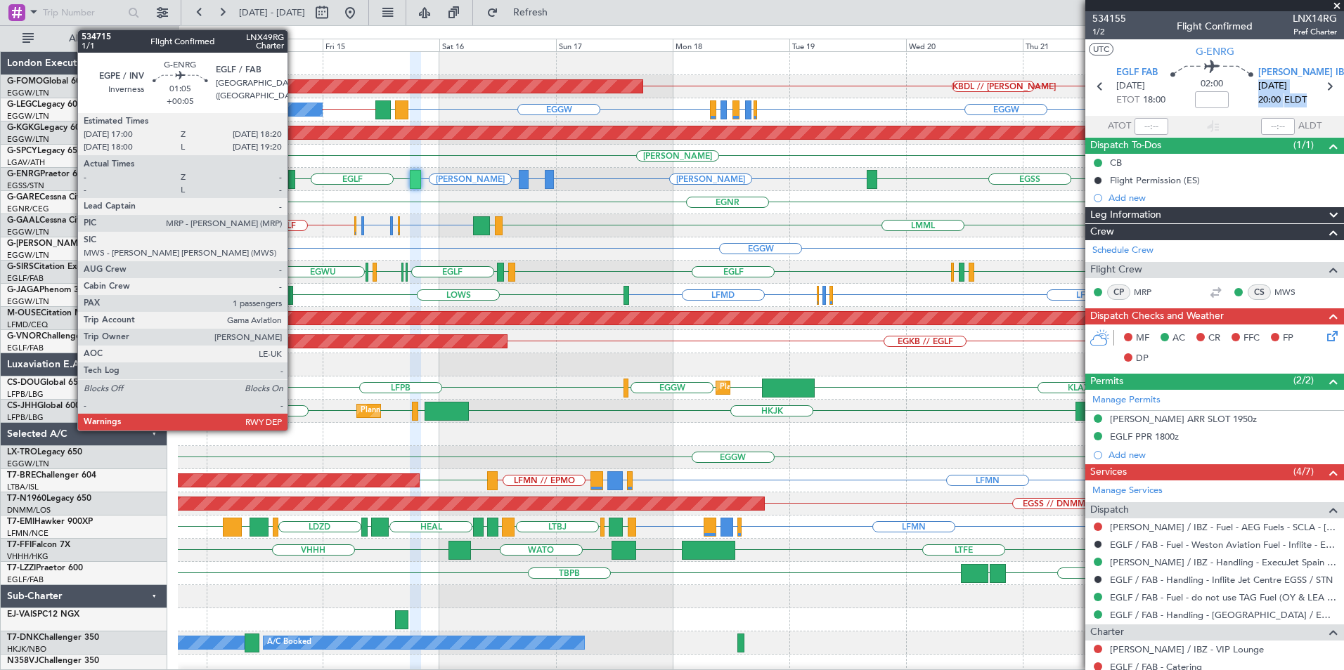
click at [294, 179] on div at bounding box center [291, 179] width 7 height 19
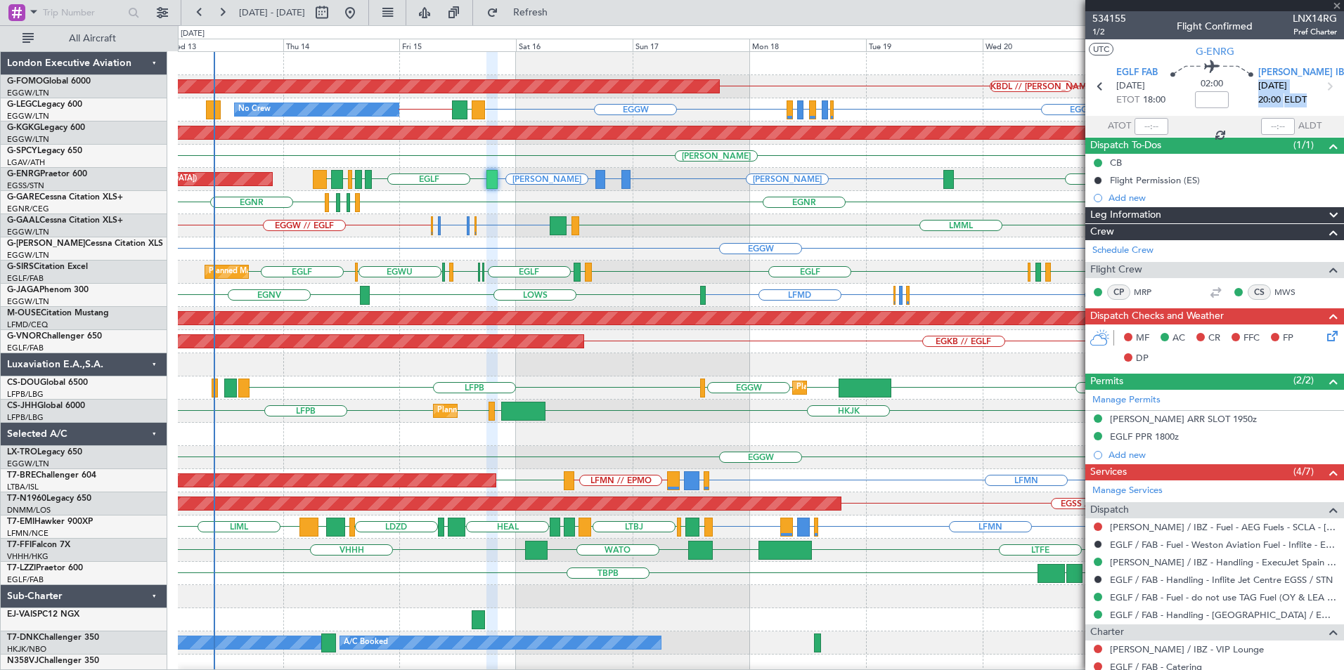
click at [379, 228] on div "EGWU or EGGW EGGW // EGLF EGGW EGWU or EGGW EGSH or EGGW LMML LGAV" at bounding box center [760, 225] width 1165 height 23
type input "+00:05"
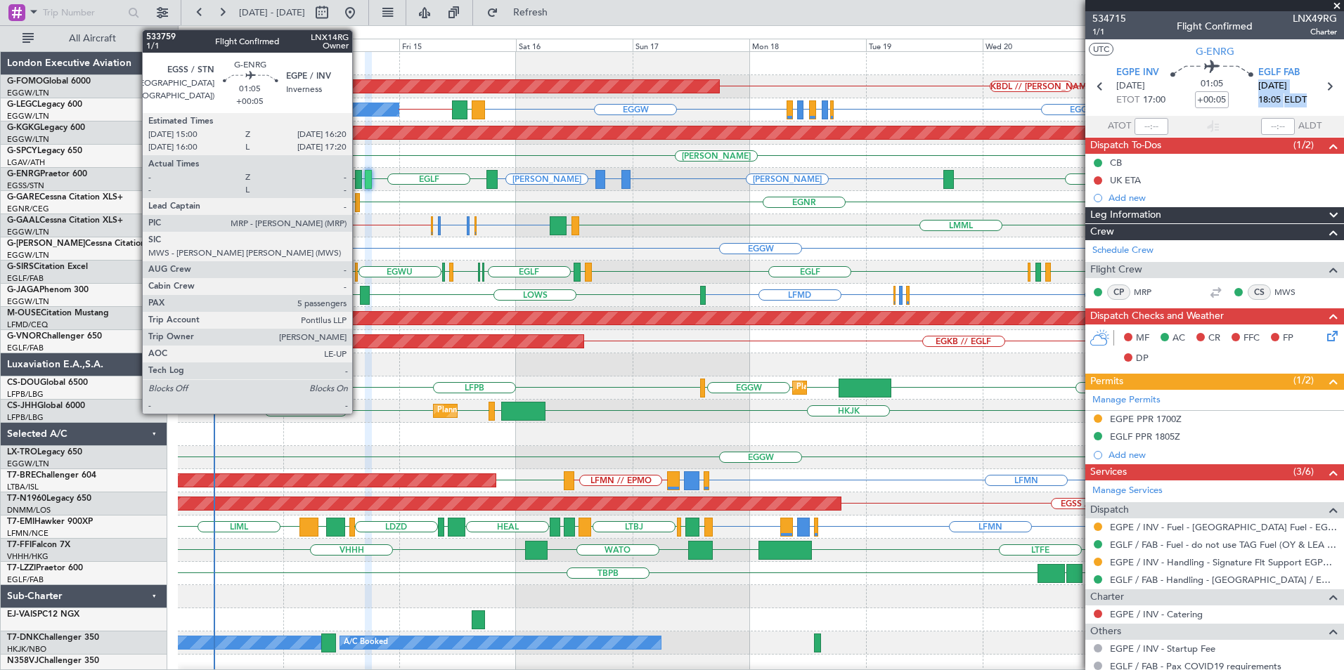
click at [358, 180] on div at bounding box center [358, 179] width 7 height 19
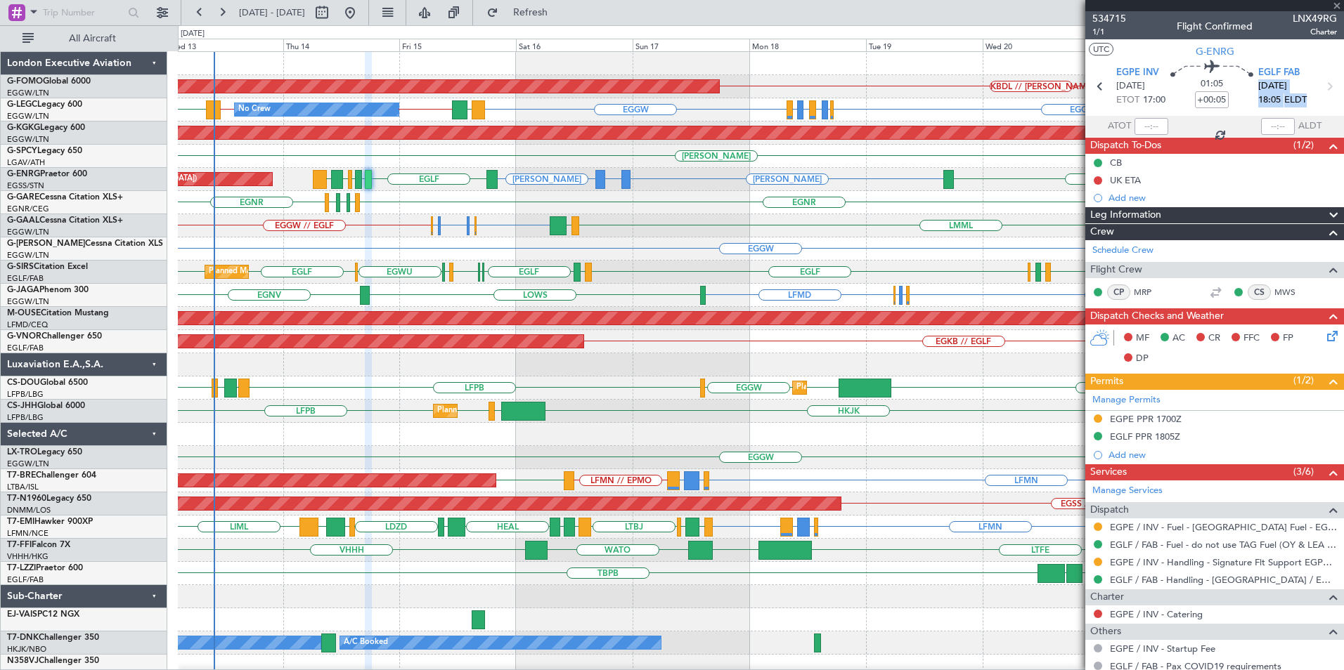
type input "5"
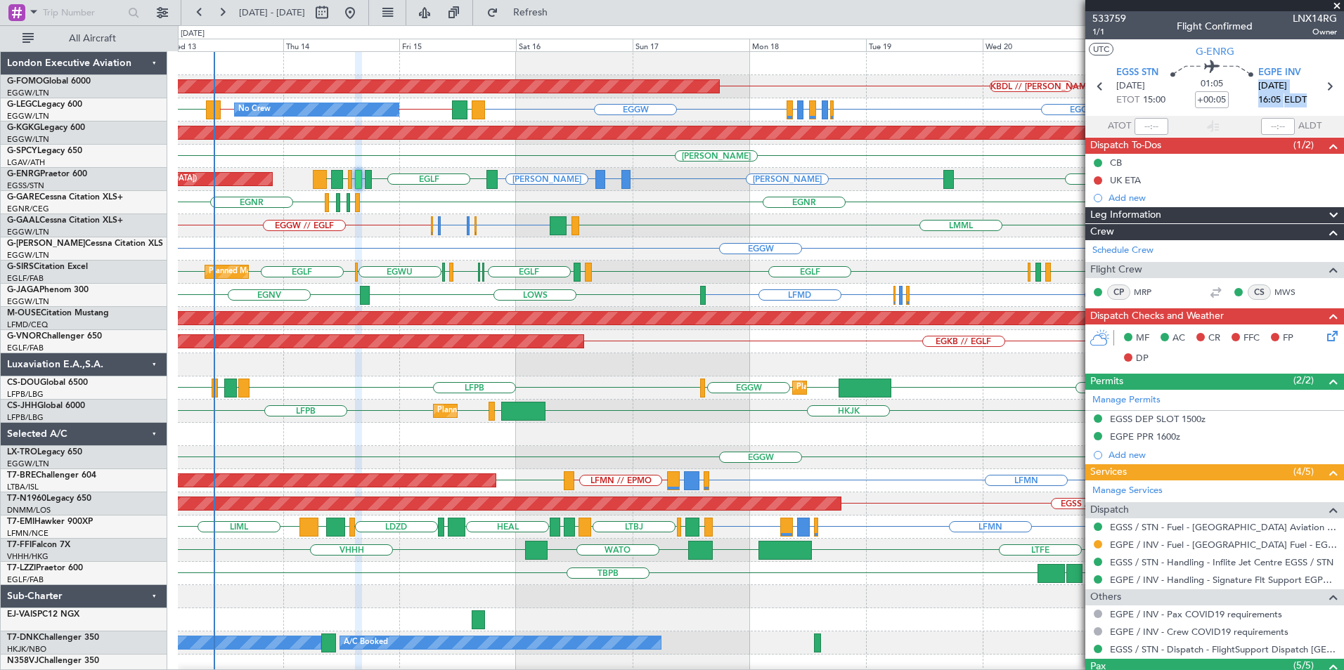
click at [1293, 391] on fb-app "13 Aug 2025 - 23 Aug 2025 Refresh Quick Links All Aircraft KBDL // KACK Planned…" at bounding box center [672, 341] width 1344 height 660
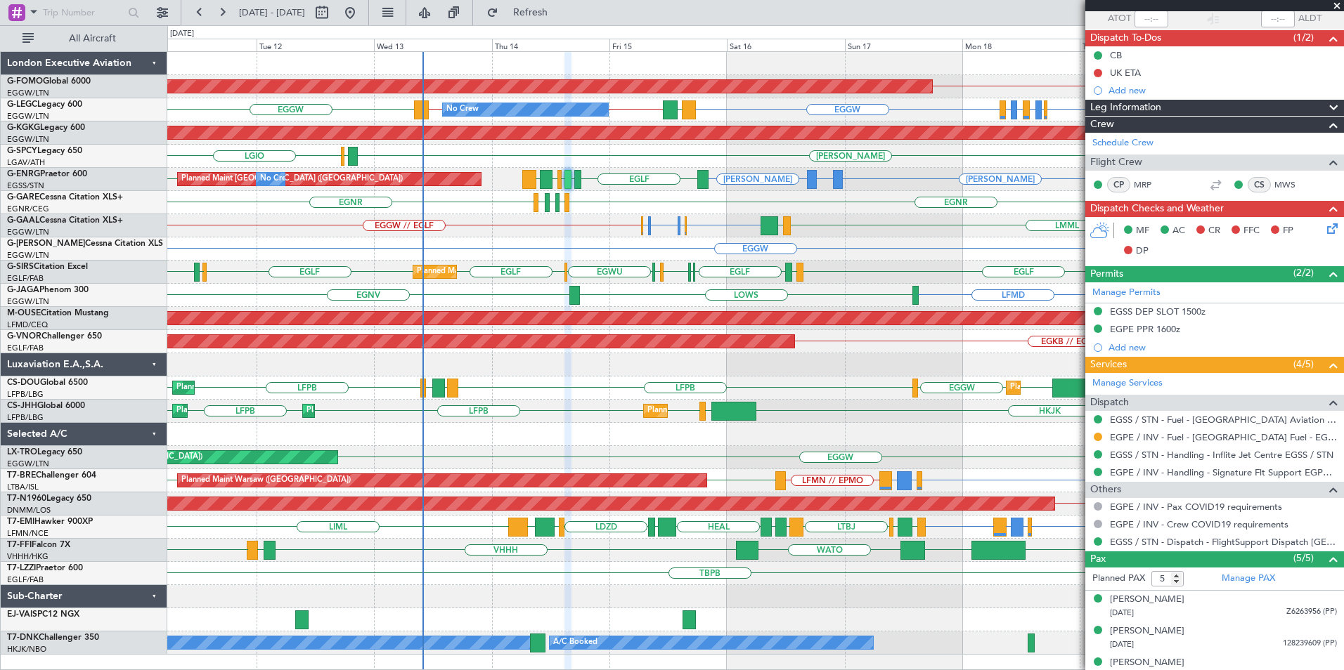
scroll to position [186, 0]
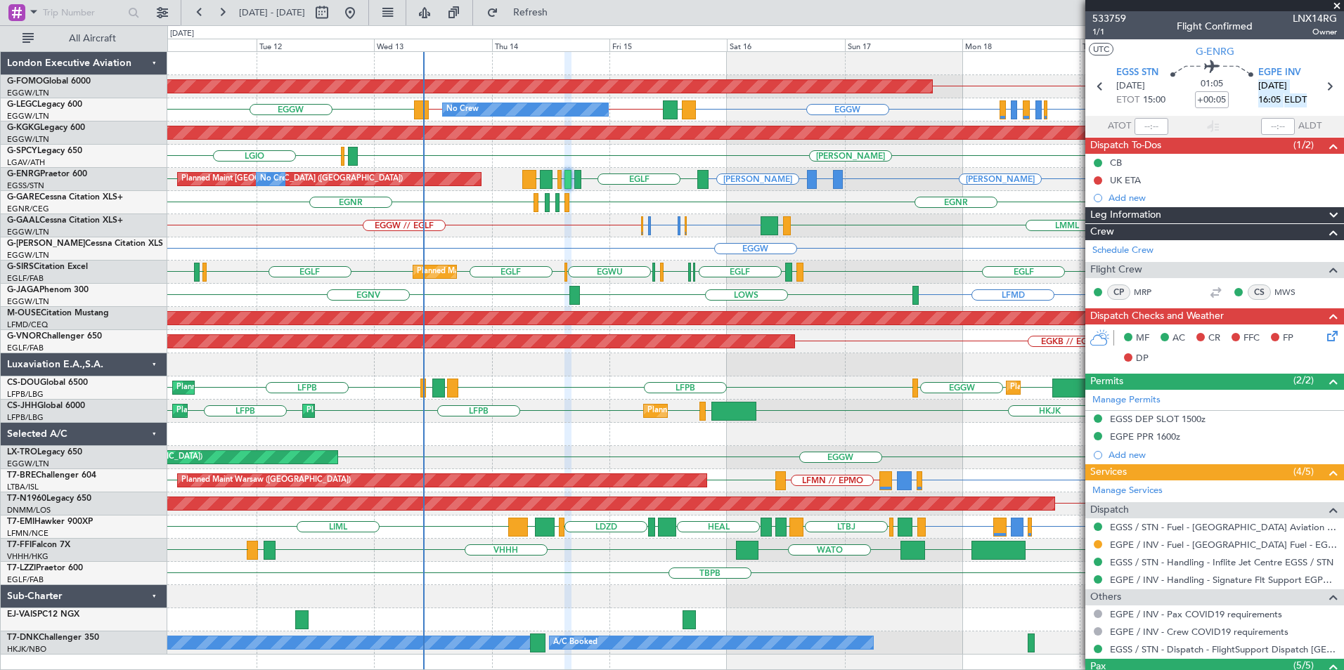
scroll to position [186, 0]
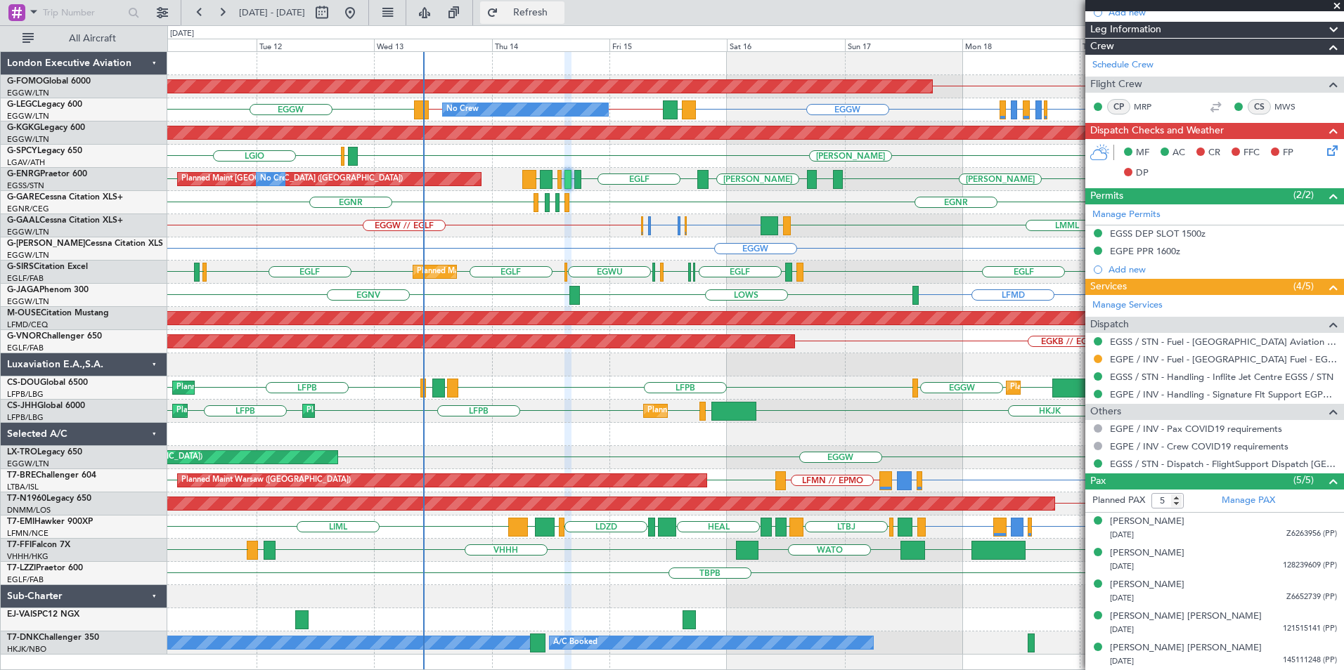
click at [560, 11] on span "Refresh" at bounding box center [530, 13] width 59 height 10
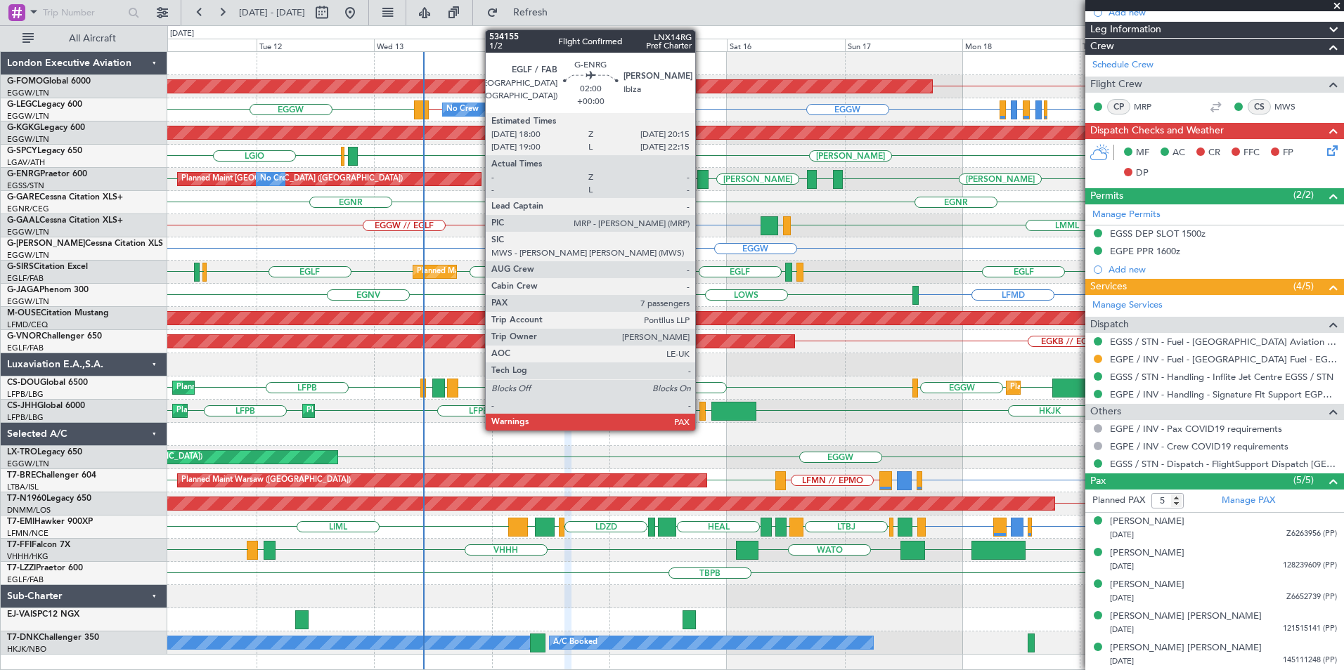
click at [701, 179] on div at bounding box center [702, 179] width 11 height 19
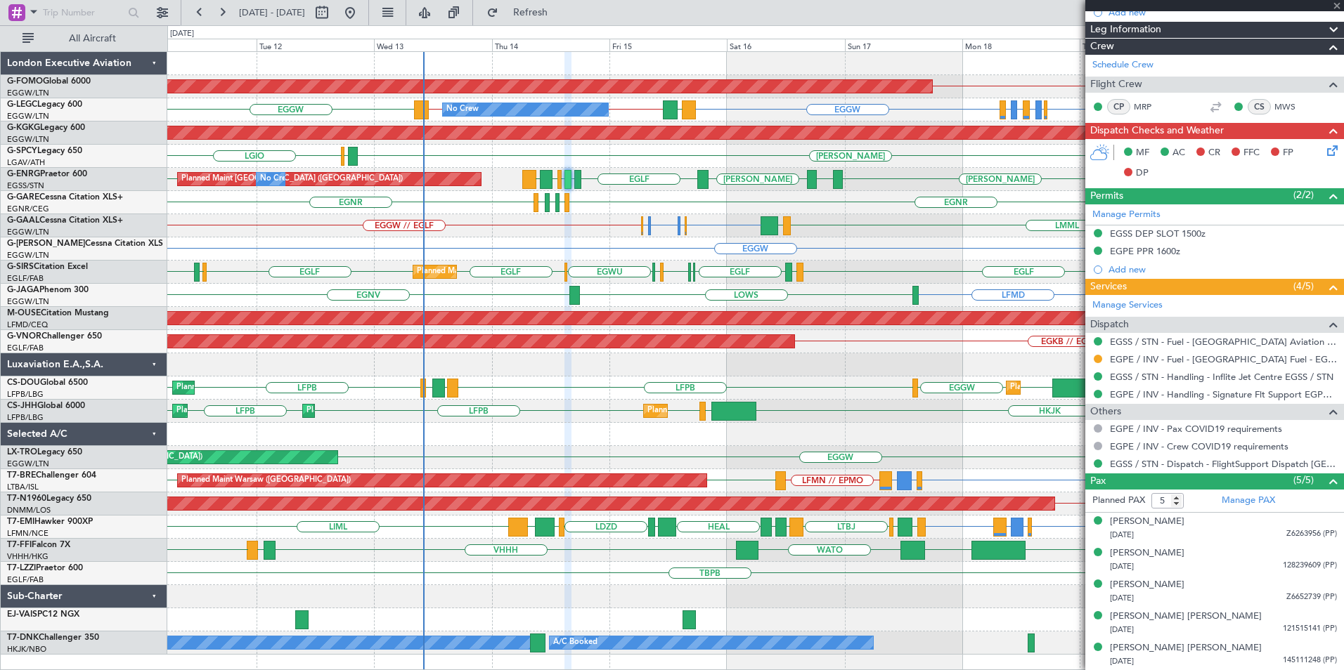
type input "7"
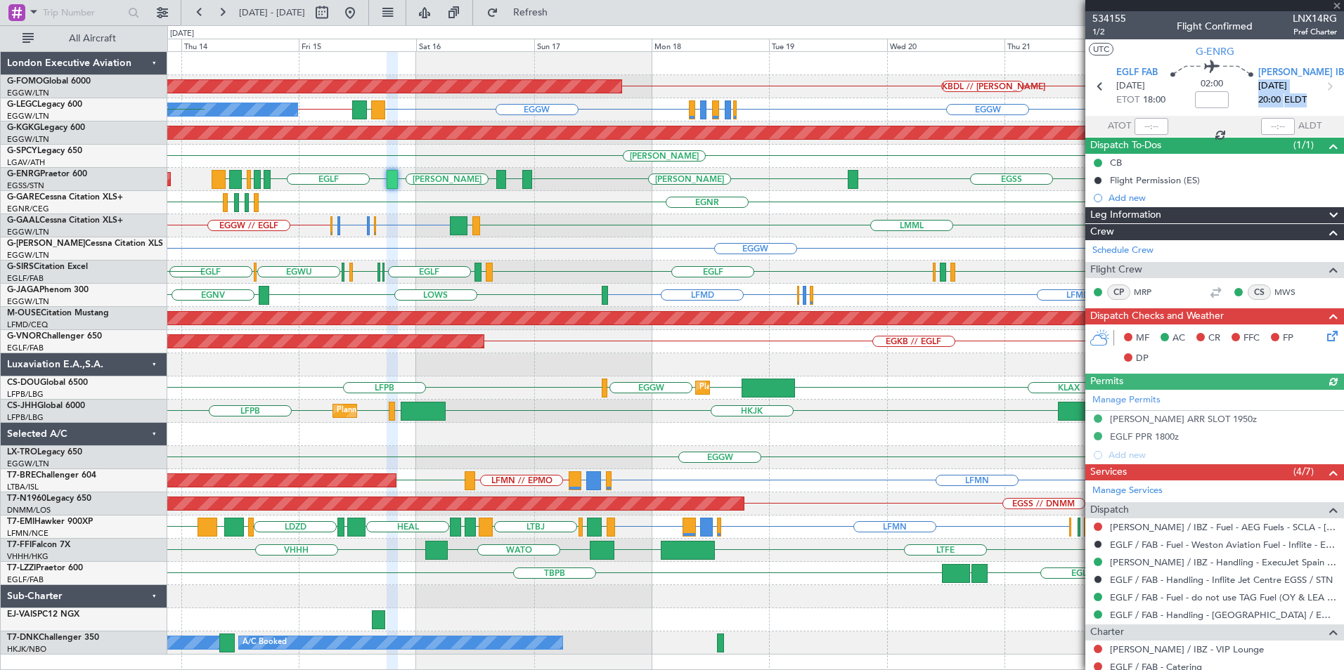
click at [559, 280] on div "KBDL // KACK Planned Maint Windsor Locks (Bradley Intl) EGGW EGLF or EGGW EGPE …" at bounding box center [755, 353] width 1176 height 603
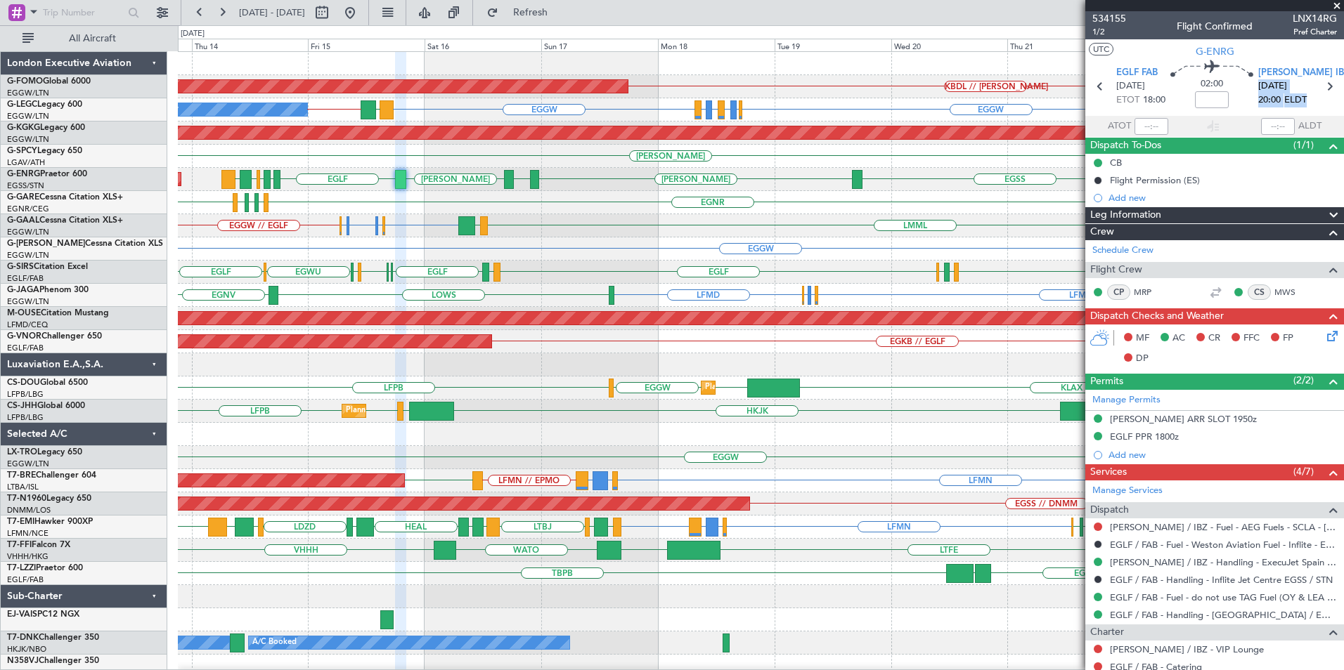
click at [849, 301] on div "Planned Maint Windsor Locks (Bradley Intl) KBDL // KACK No Crew A/C Unavailable…" at bounding box center [760, 365] width 1165 height 626
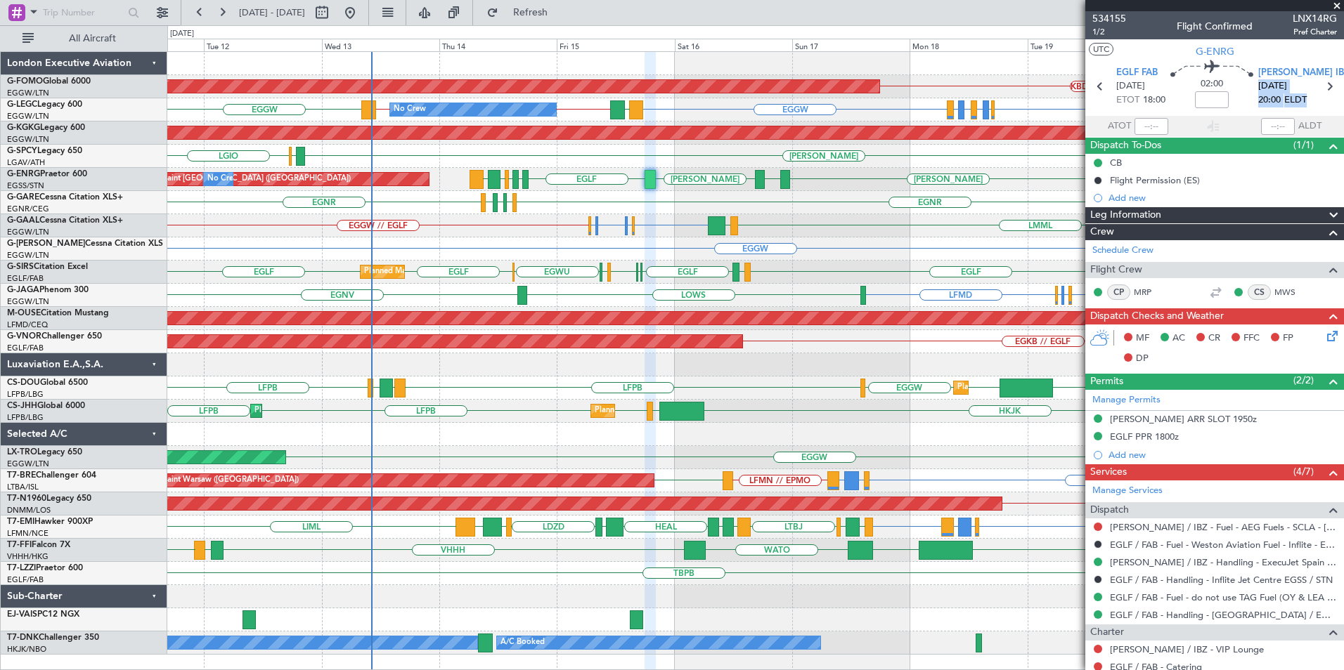
click at [1318, 58] on section "UTC G-ENRG" at bounding box center [1214, 49] width 259 height 21
